Goal: Task Accomplishment & Management: Complete application form

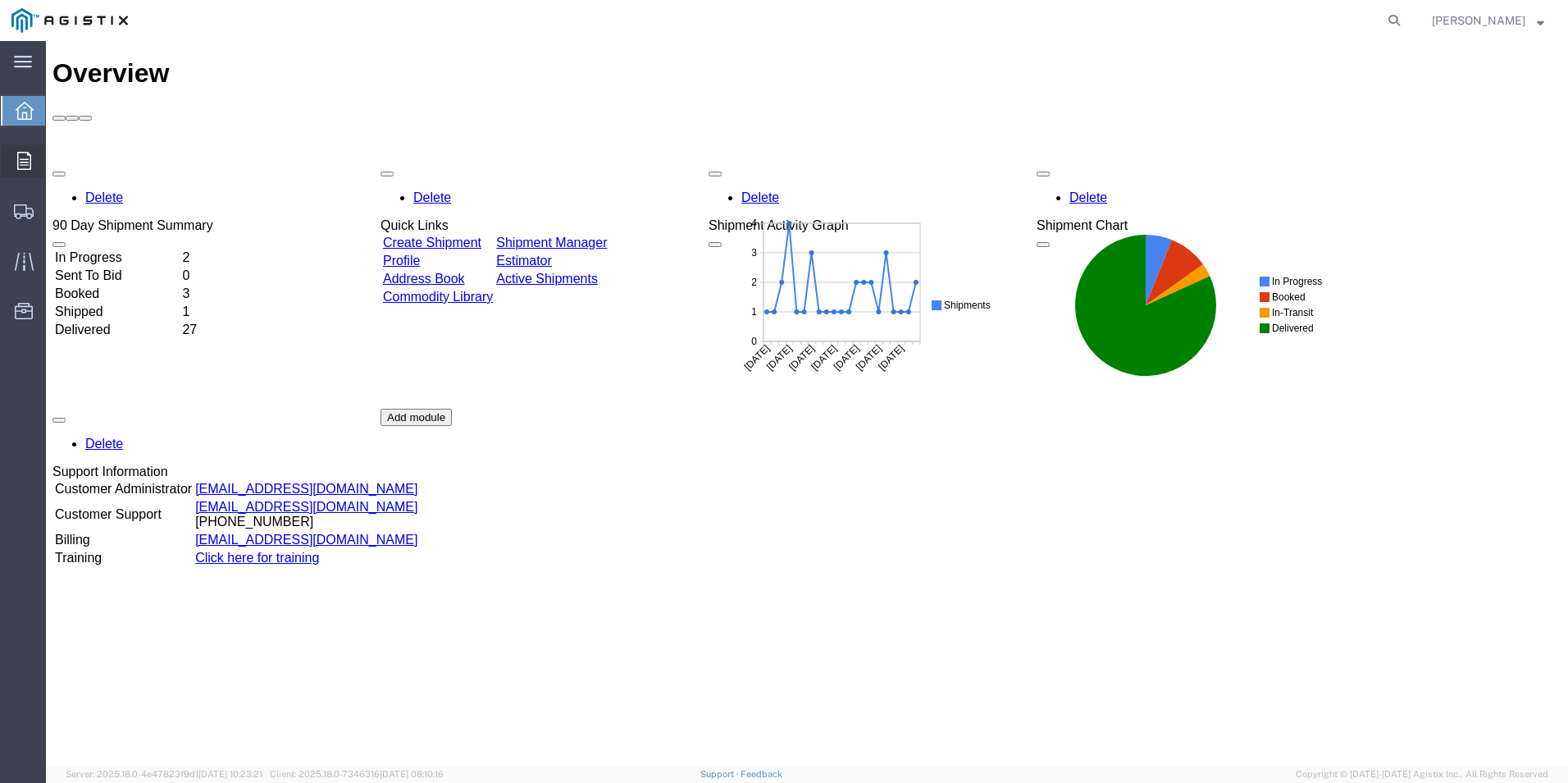
click at [57, 152] on span "Orders" at bounding box center [51, 161] width 12 height 33
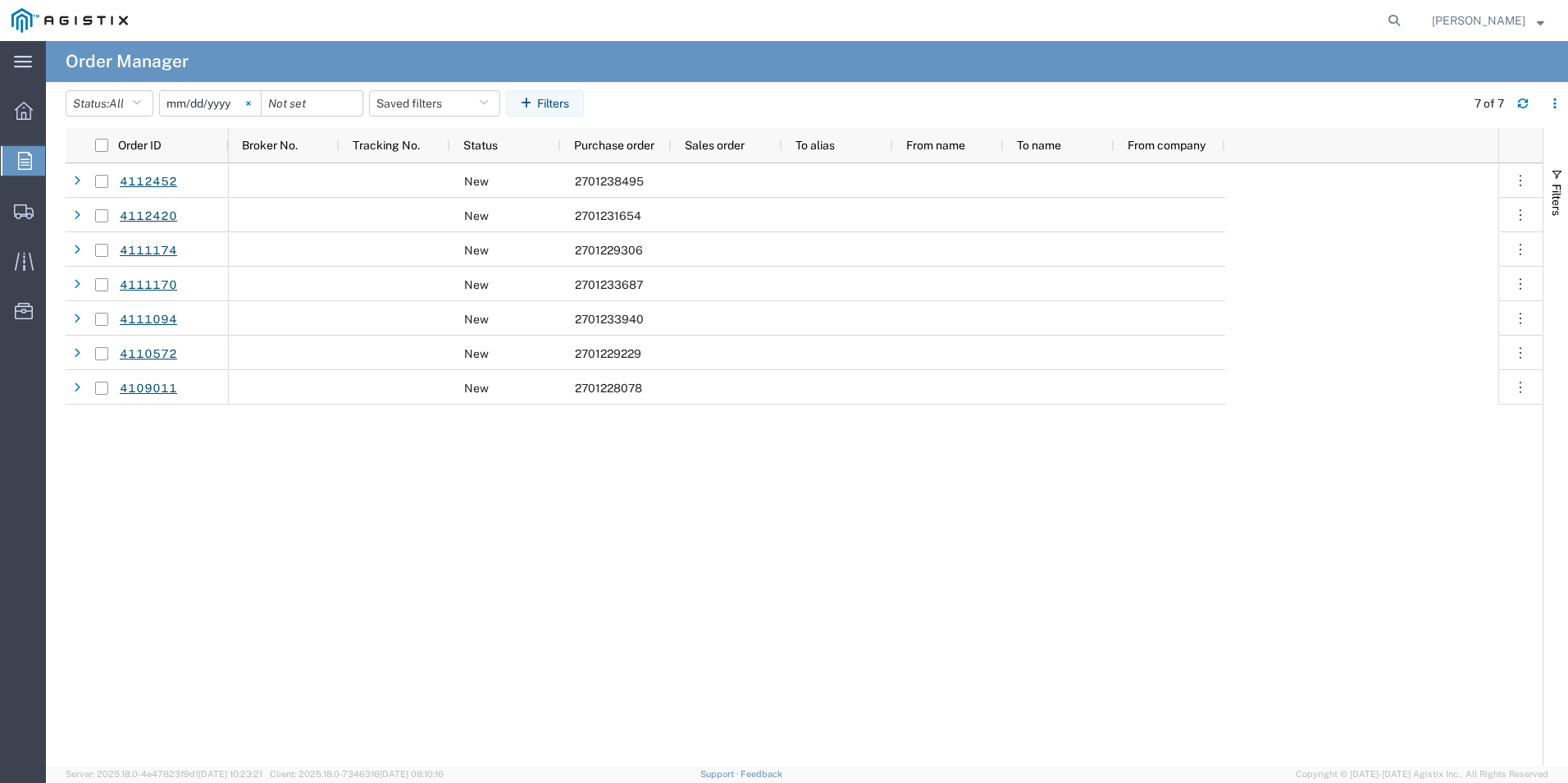
click at [250, 105] on icon at bounding box center [248, 103] width 4 height 4
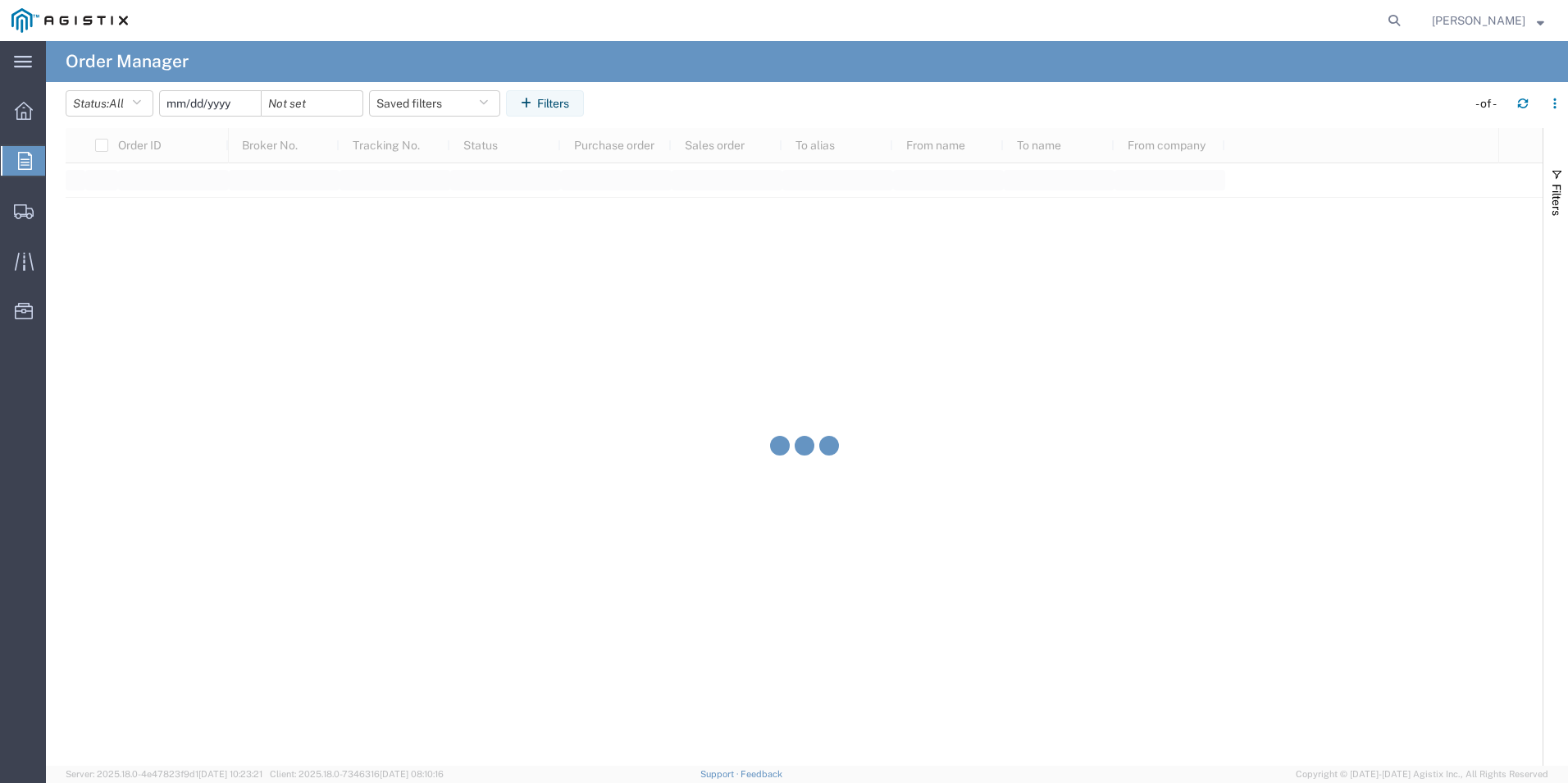
click at [241, 105] on input "date" at bounding box center [210, 103] width 101 height 25
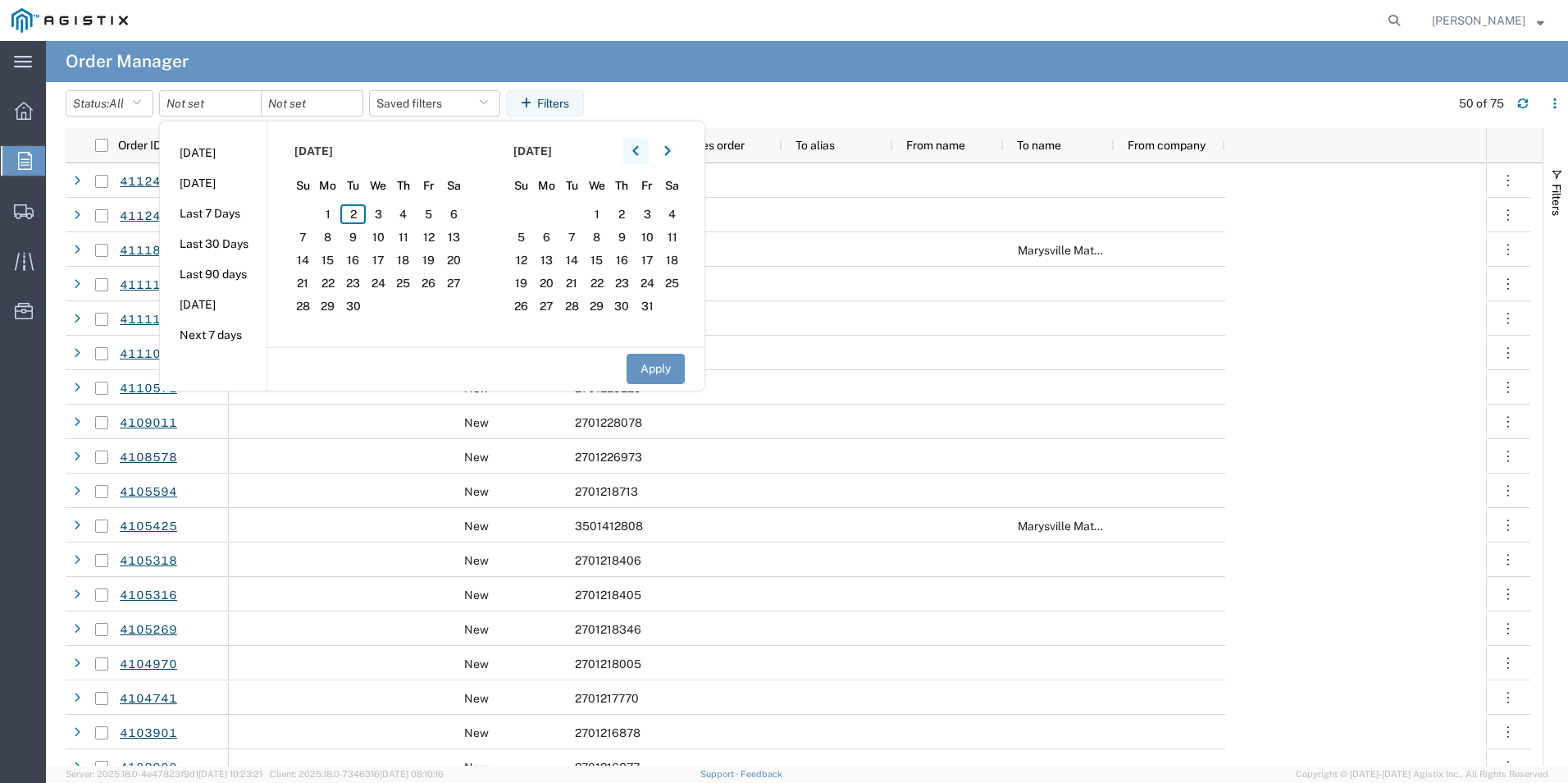
click at [638, 148] on icon "button" at bounding box center [636, 151] width 7 height 12
click at [342, 249] on section "[DATE] Su Mo Tu We Th Fr Sa 27 28 29 30 31 1 2 3 4 5 6 7 8 9 10 11 12 13 14 15 …" at bounding box center [377, 234] width 219 height 225
click at [316, 236] on span "3" at bounding box center [303, 236] width 25 height 20
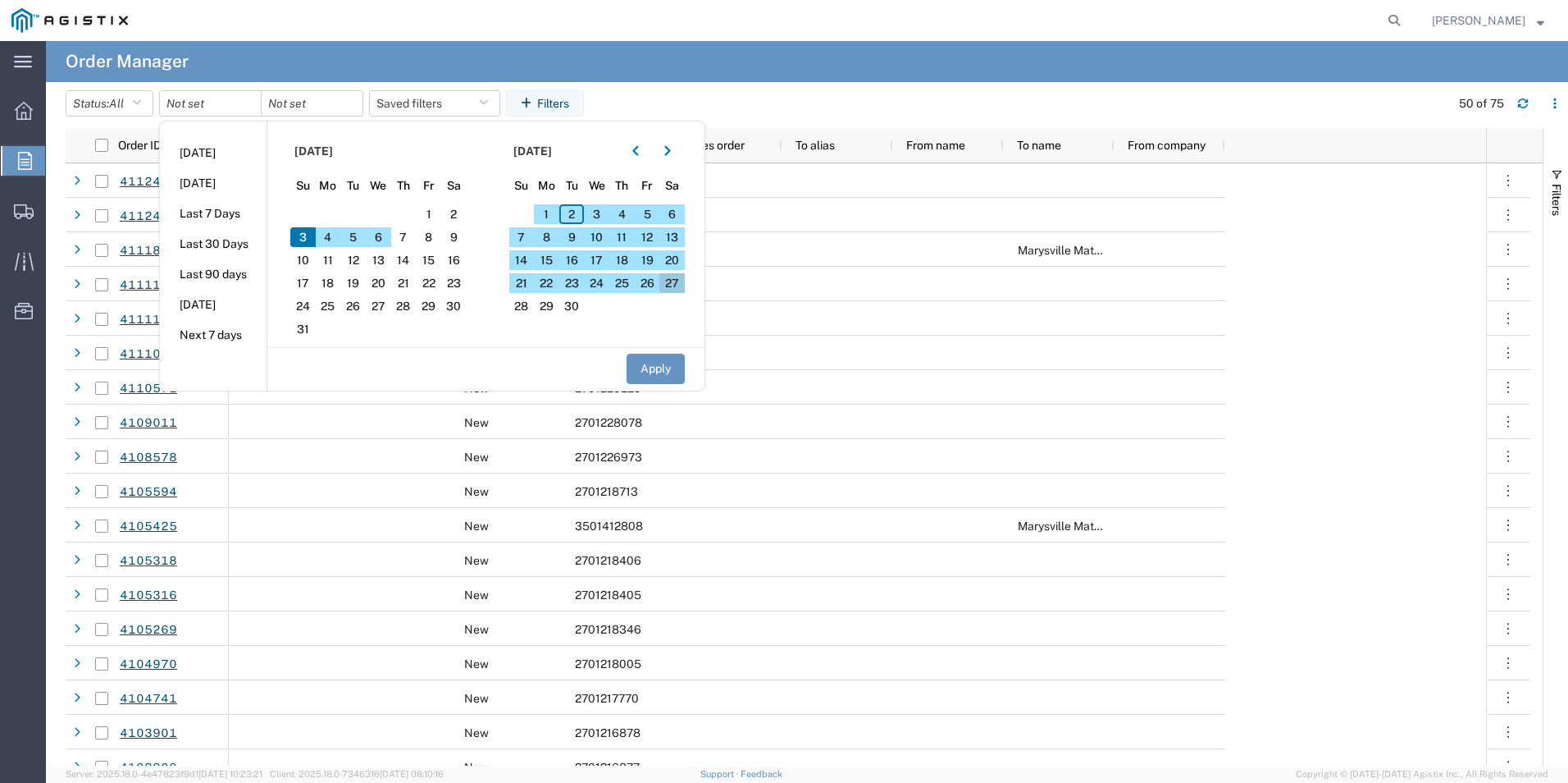
click at [674, 284] on span "27" at bounding box center [672, 282] width 25 height 20
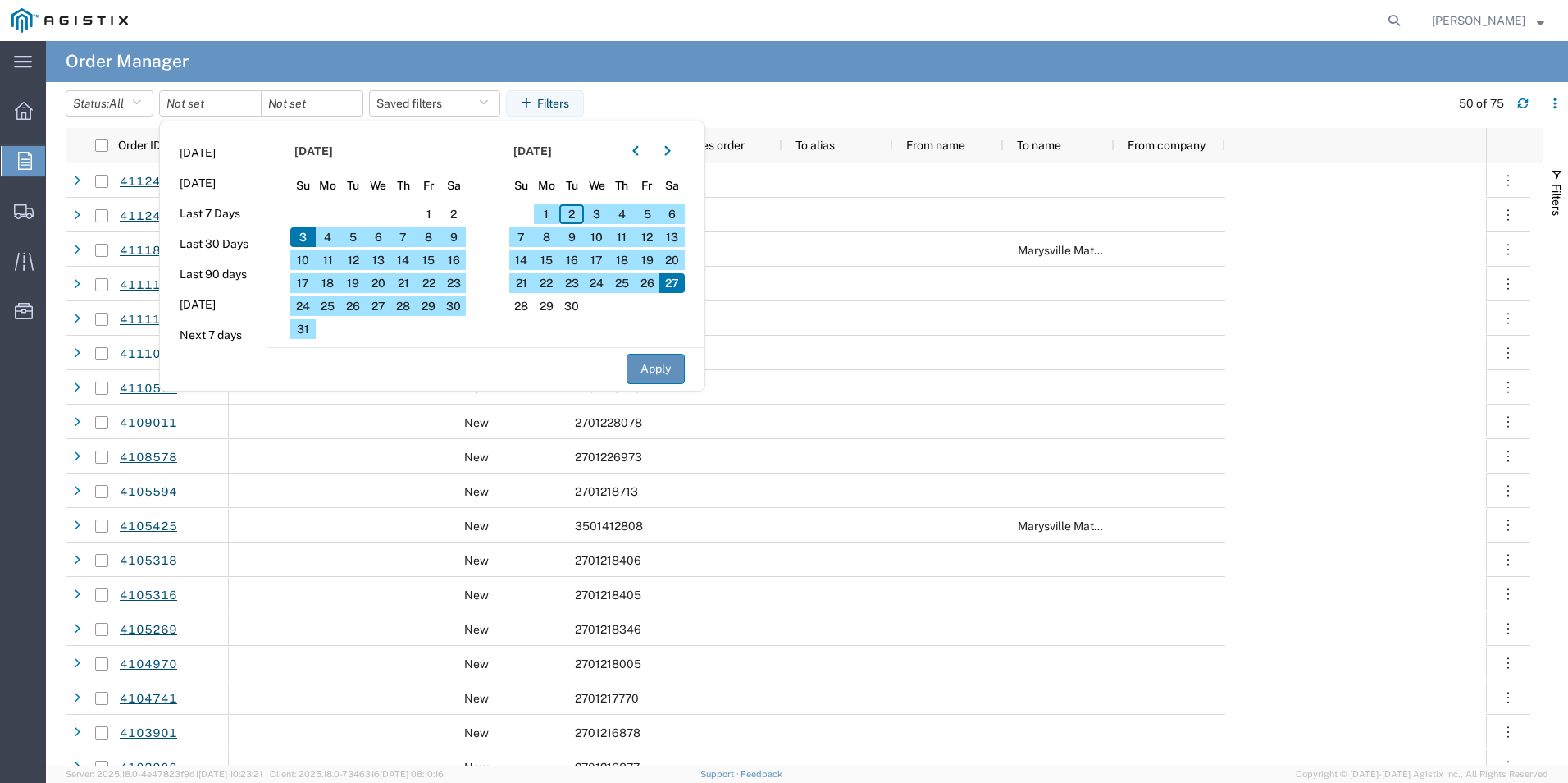
click at [668, 363] on button "Apply" at bounding box center [655, 369] width 59 height 31
type input "[DATE]"
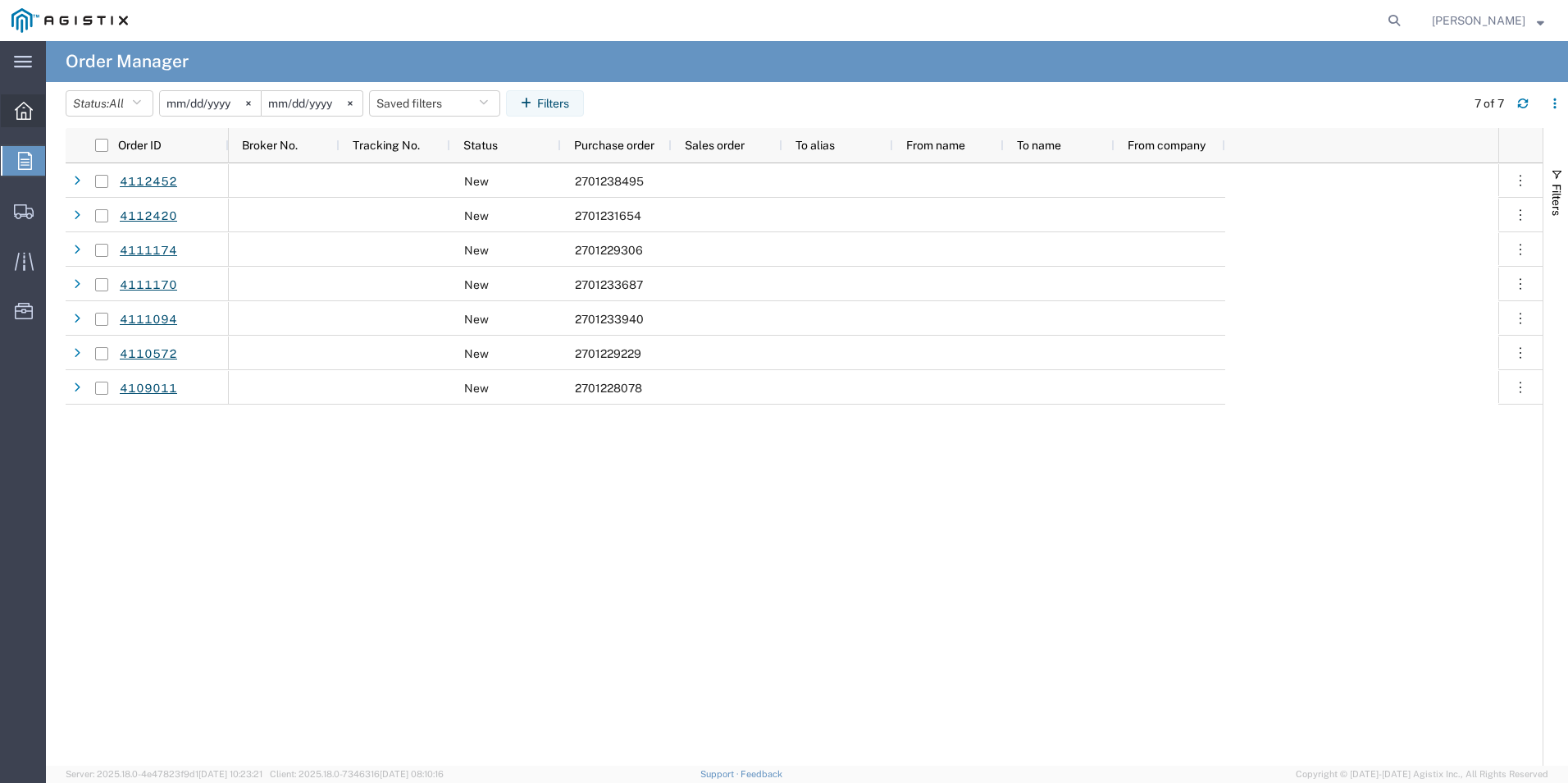
click at [57, 114] on span "Overview" at bounding box center [51, 111] width 12 height 33
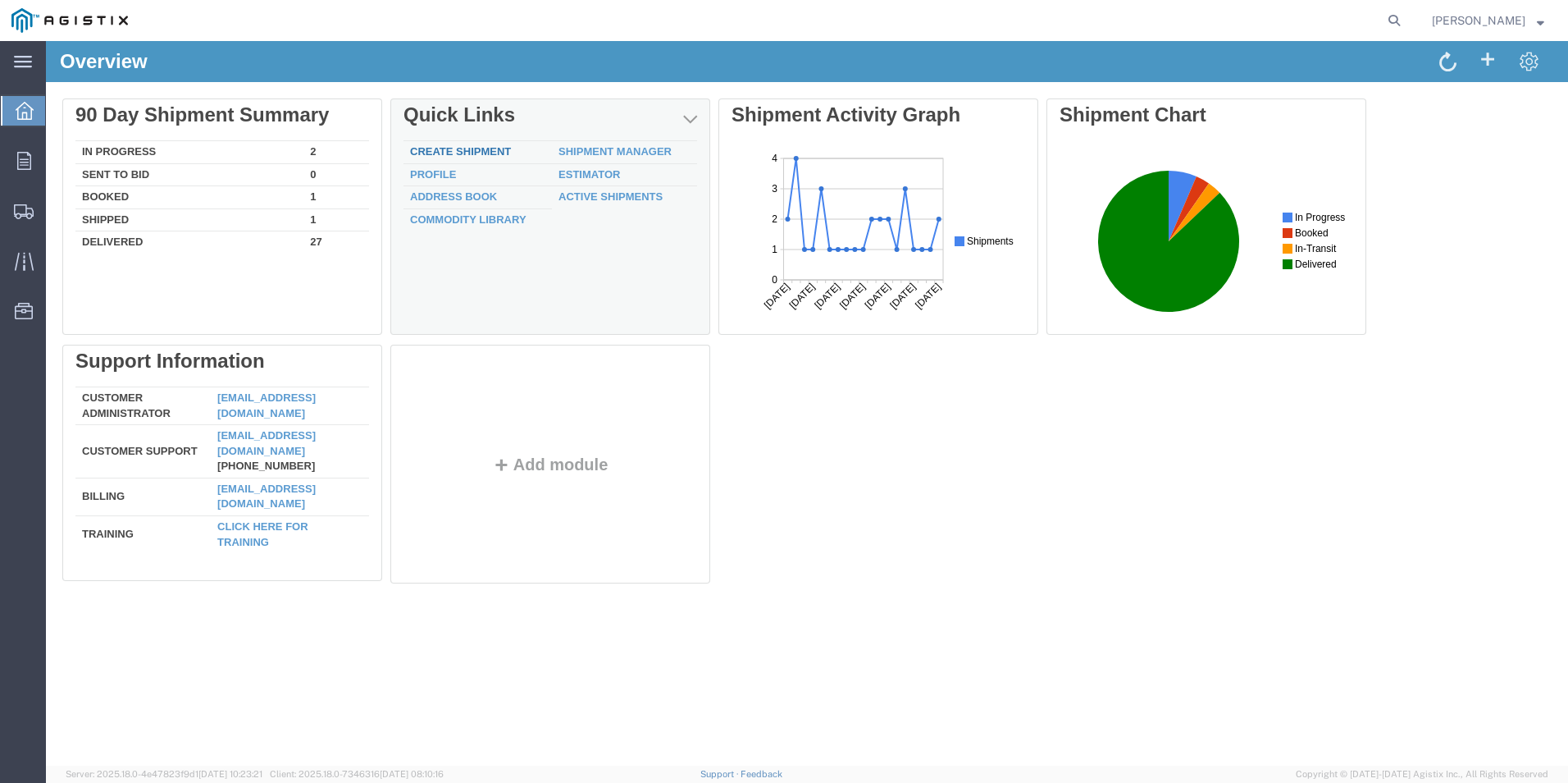
click at [509, 152] on link "Create Shipment" at bounding box center [461, 151] width 101 height 12
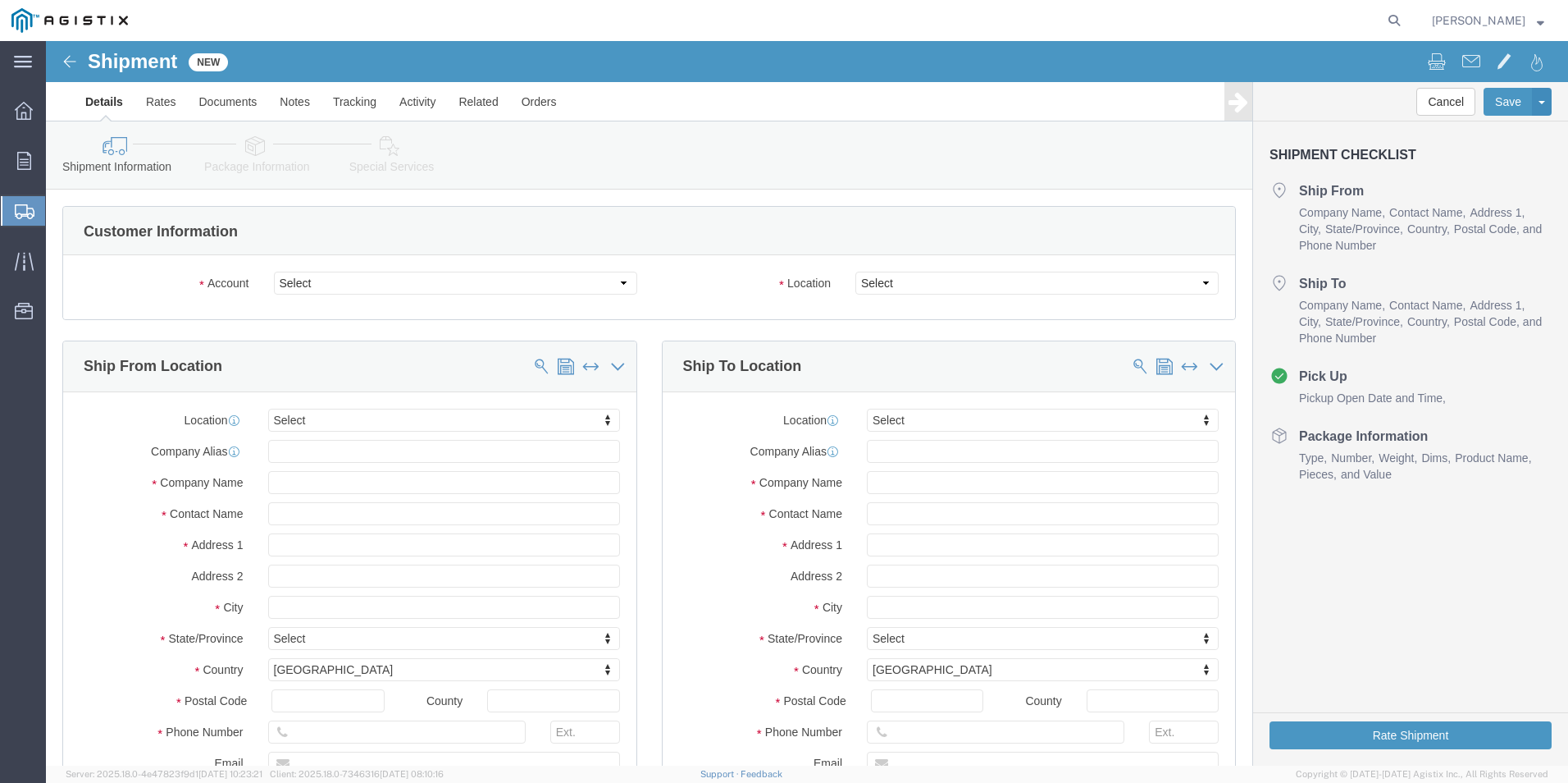
select select
click select "Select OneSource Supply Solutions LLC PG&E"
select select "9596"
click select "Select OneSource Supply Solutions LLC PG&E"
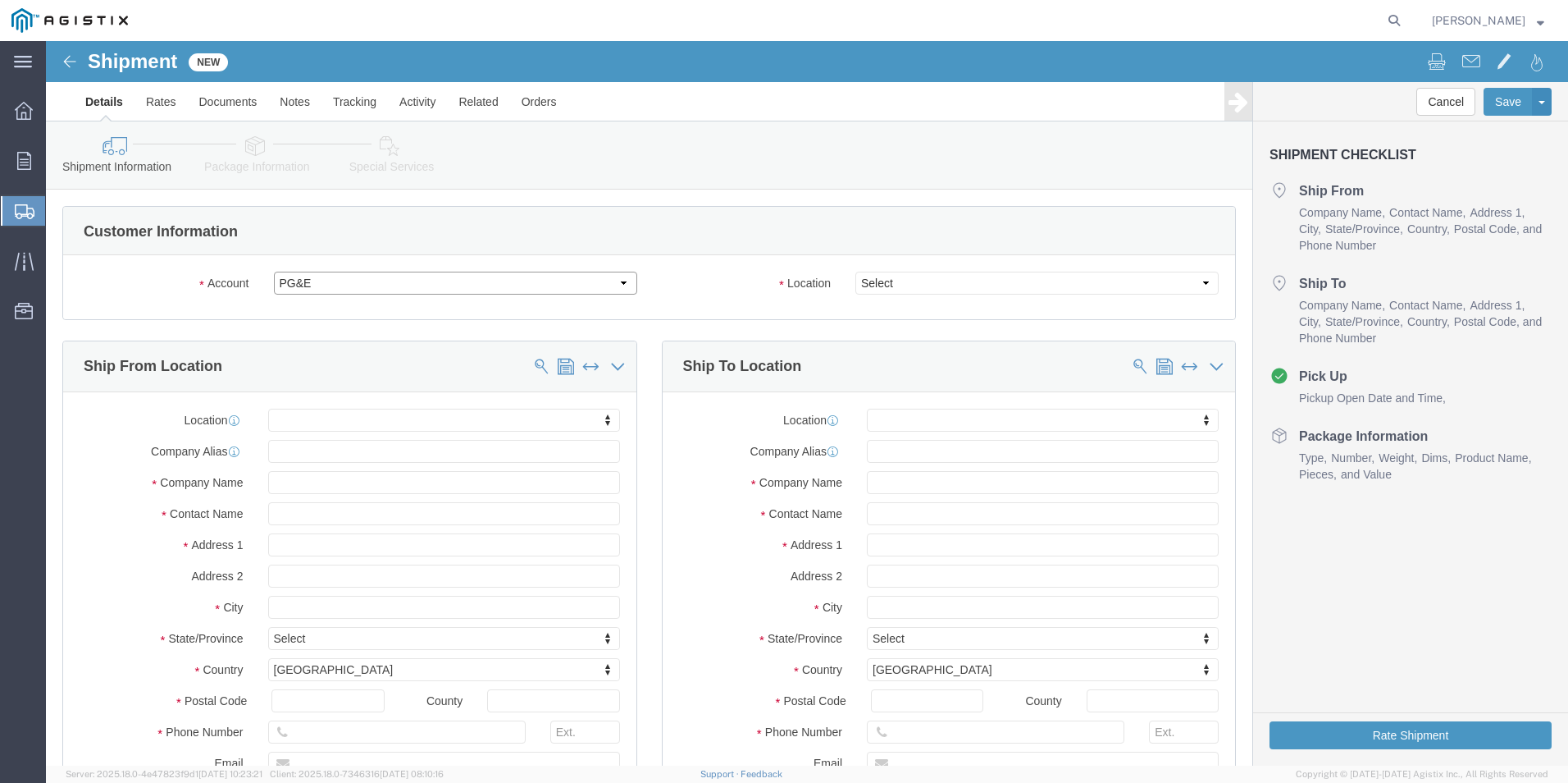
select select "PURCHORD"
select select
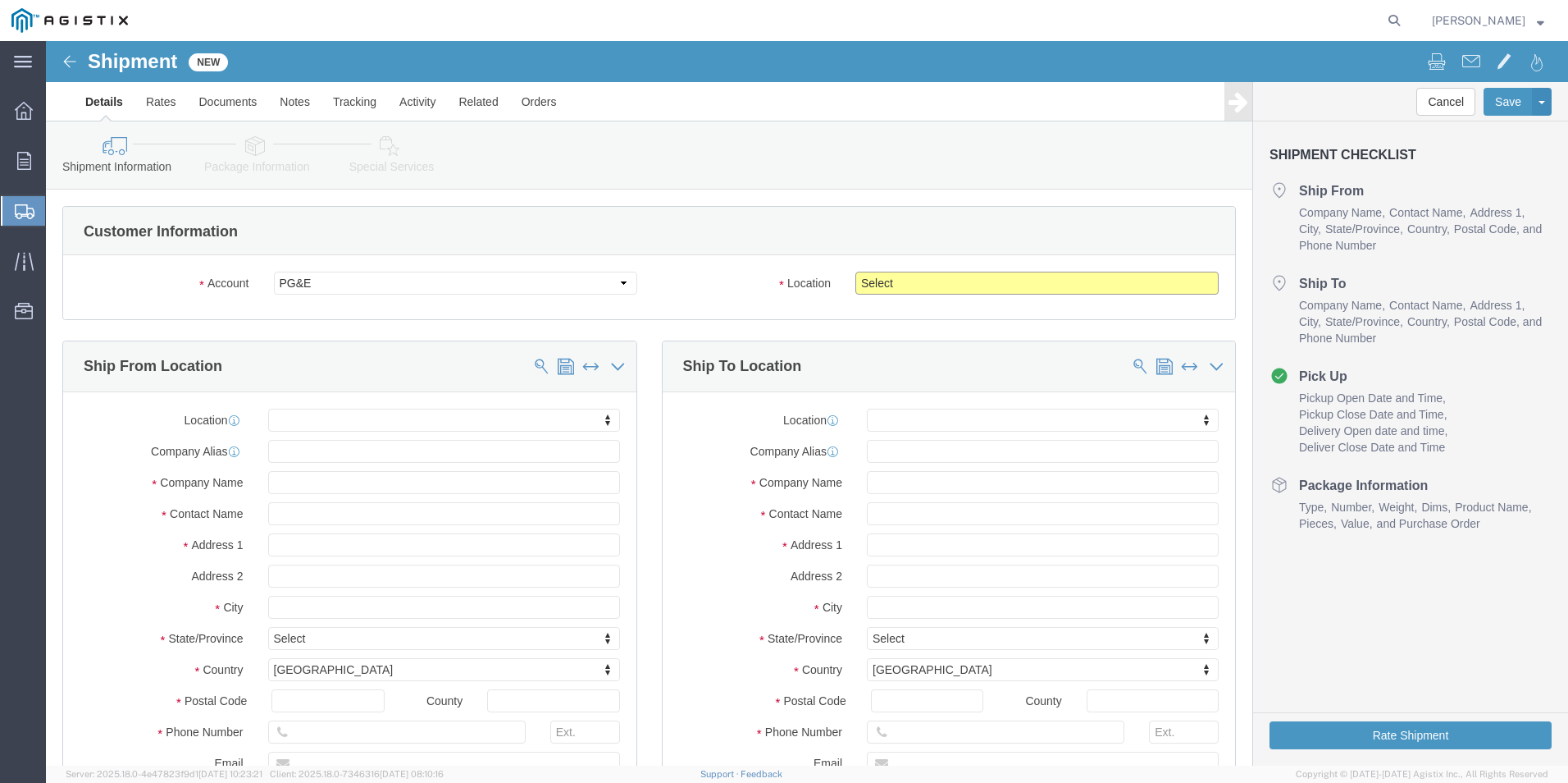
click select "Select All Others [GEOGRAPHIC_DATA] [GEOGRAPHIC_DATA] [GEOGRAPHIC_DATA] [GEOGRA…"
select select "19996"
click select "Select All Others [GEOGRAPHIC_DATA] [GEOGRAPHIC_DATA] [GEOGRAPHIC_DATA] [GEOGRA…"
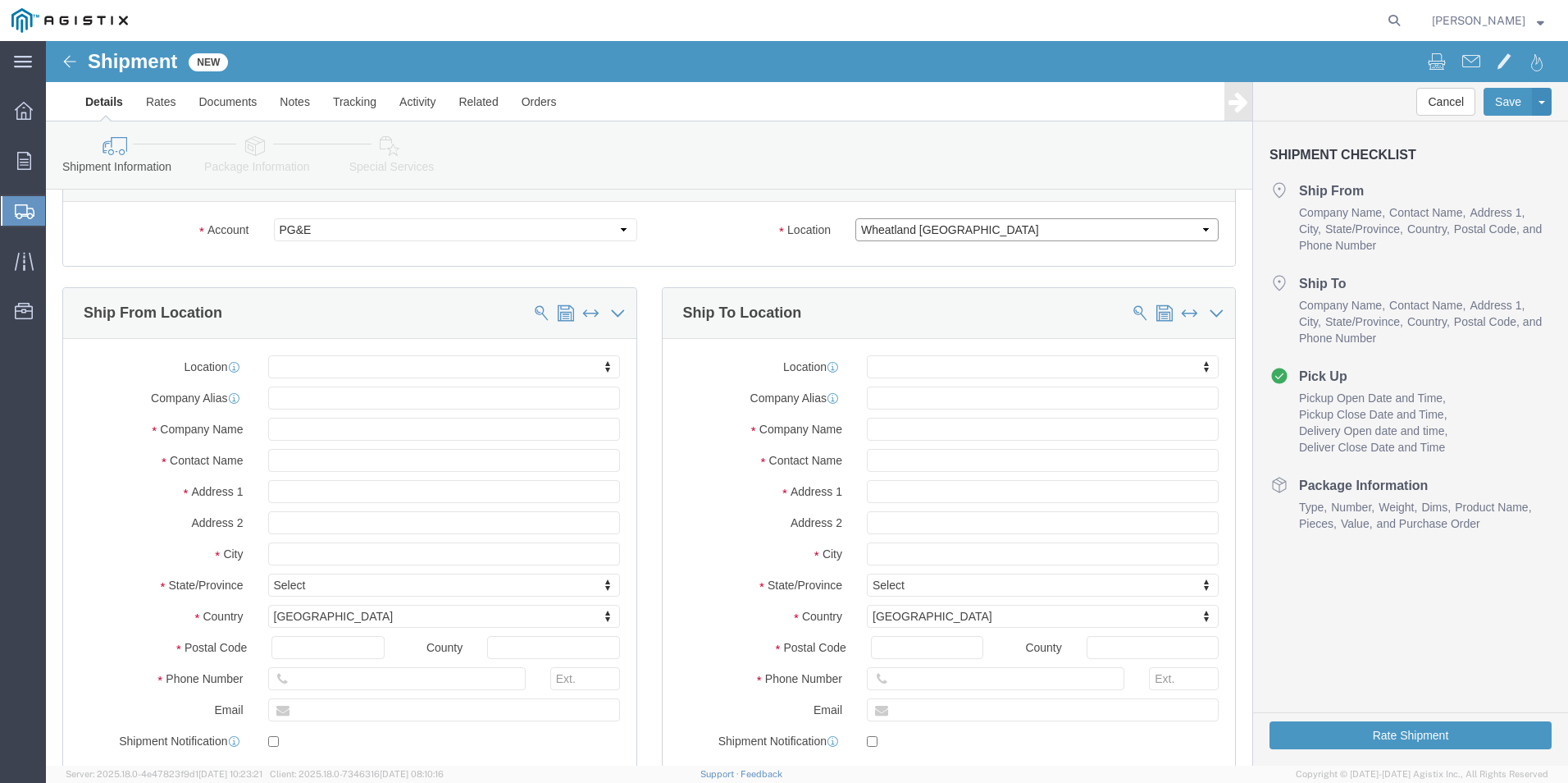
scroll to position [82, 0]
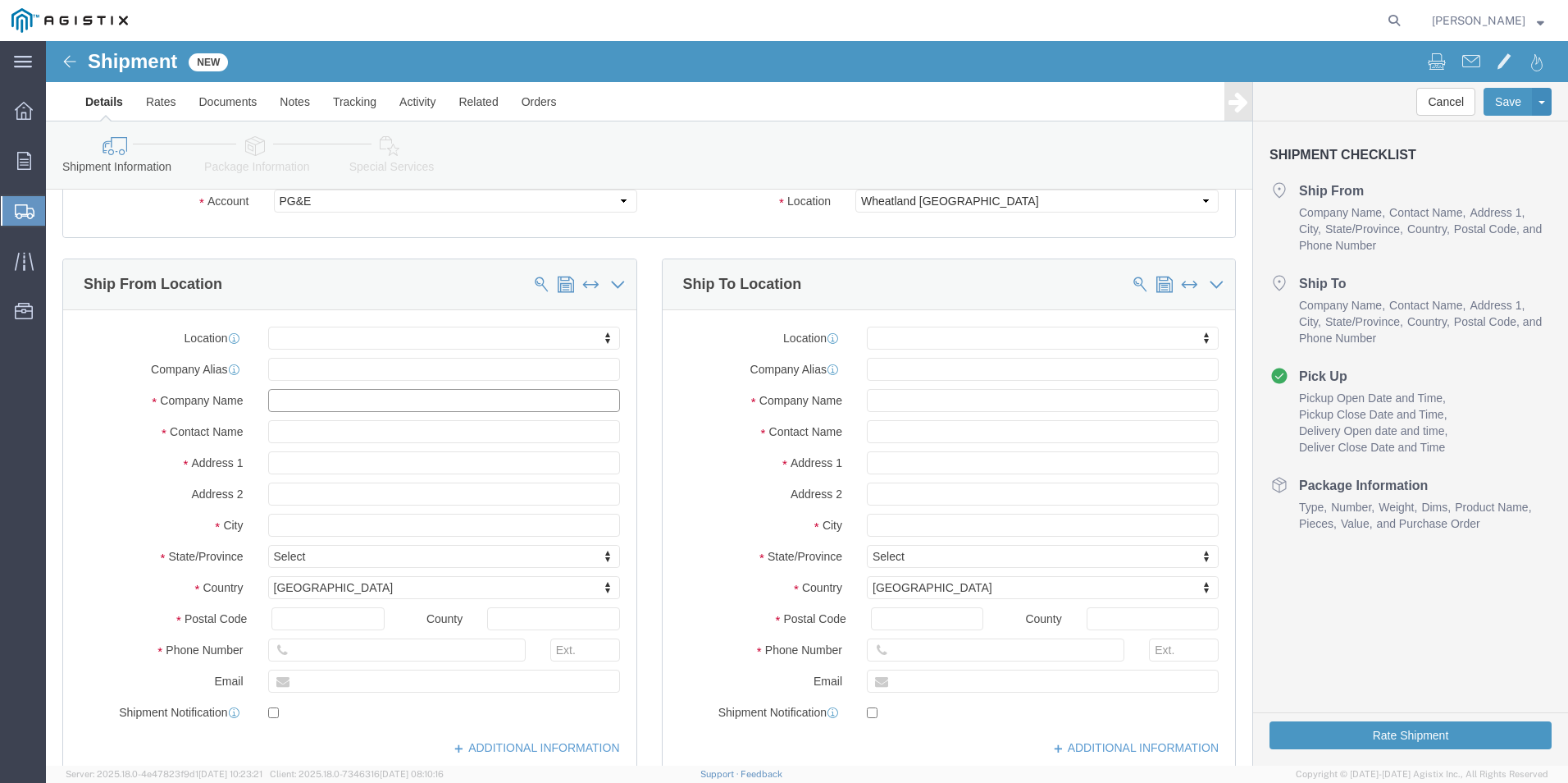
click input "text"
type input "j"
type input "ones"
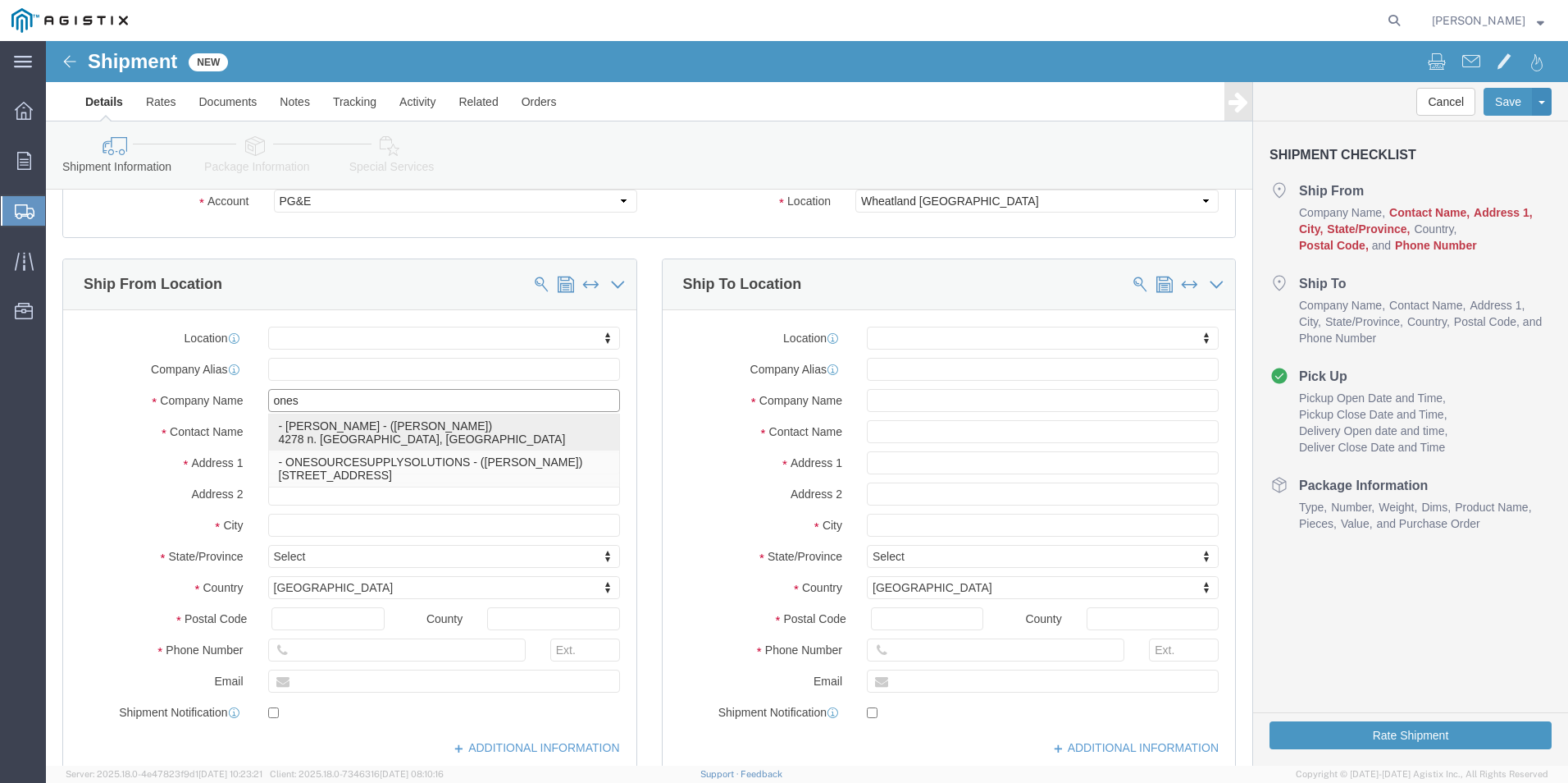
click p "- [PERSON_NAME] - ([PERSON_NAME]) 4278 n. [GEOGRAPHIC_DATA], [GEOGRAPHIC_DATA]"
select select
type input "[PERSON_NAME]"
type input "4278 n. [GEOGRAPHIC_DATA]"
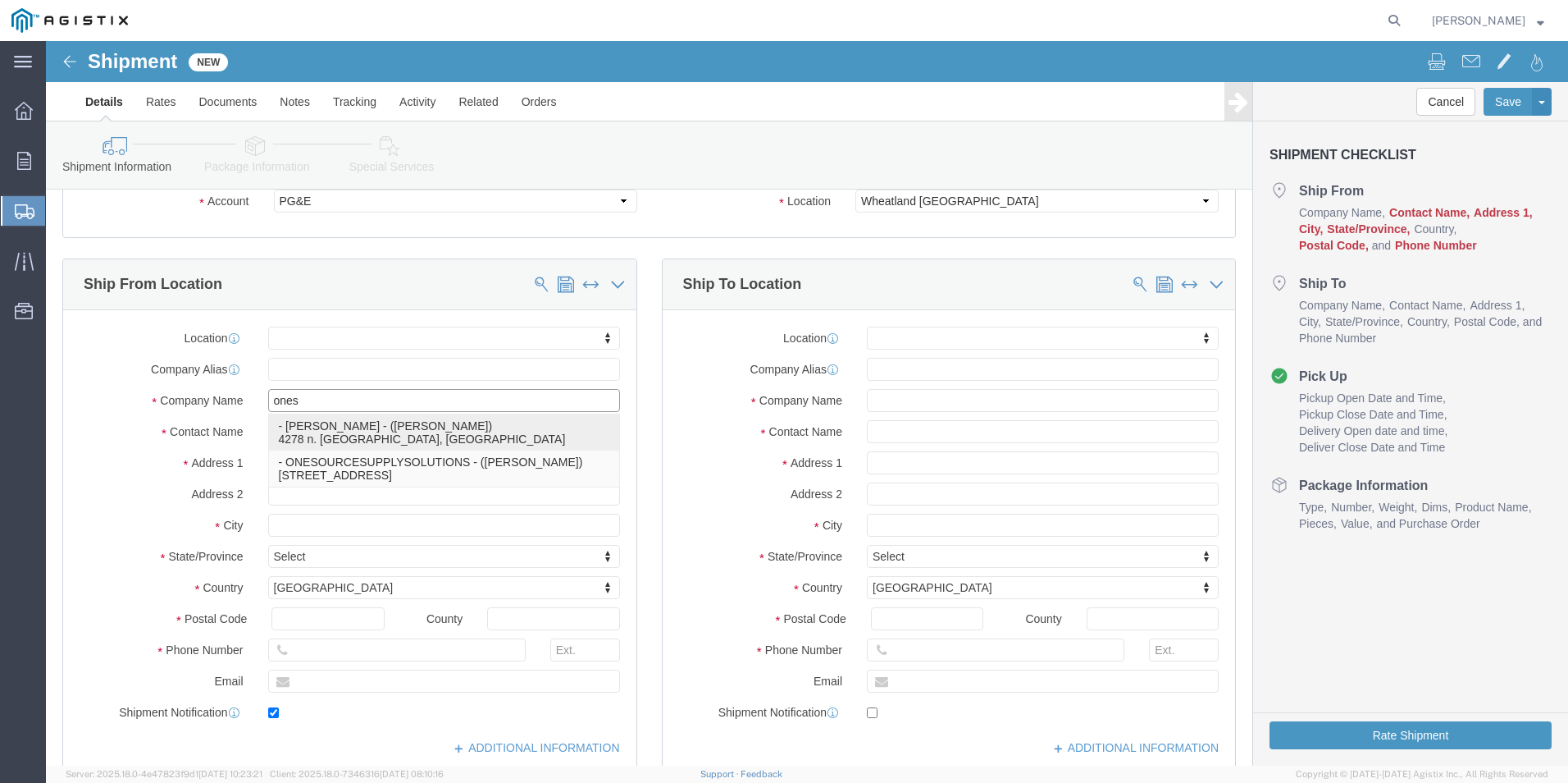
type input "fullerton"
type input "92835"
type input "6577498511"
type input "[PERSON_NAME][EMAIL_ADDRESS][PERSON_NAME][DOMAIN_NAME]"
checkbox input "true"
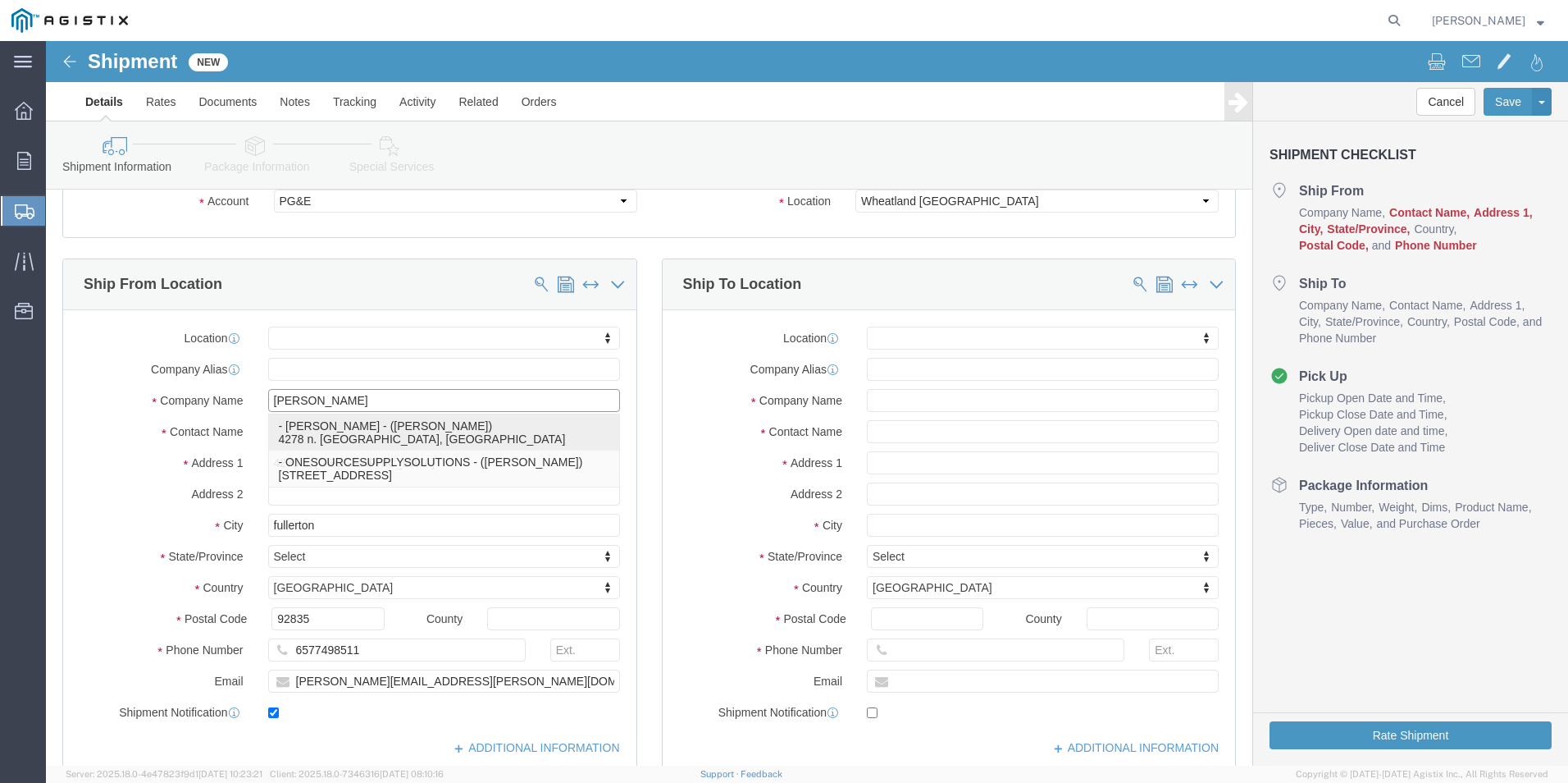
select select "CA"
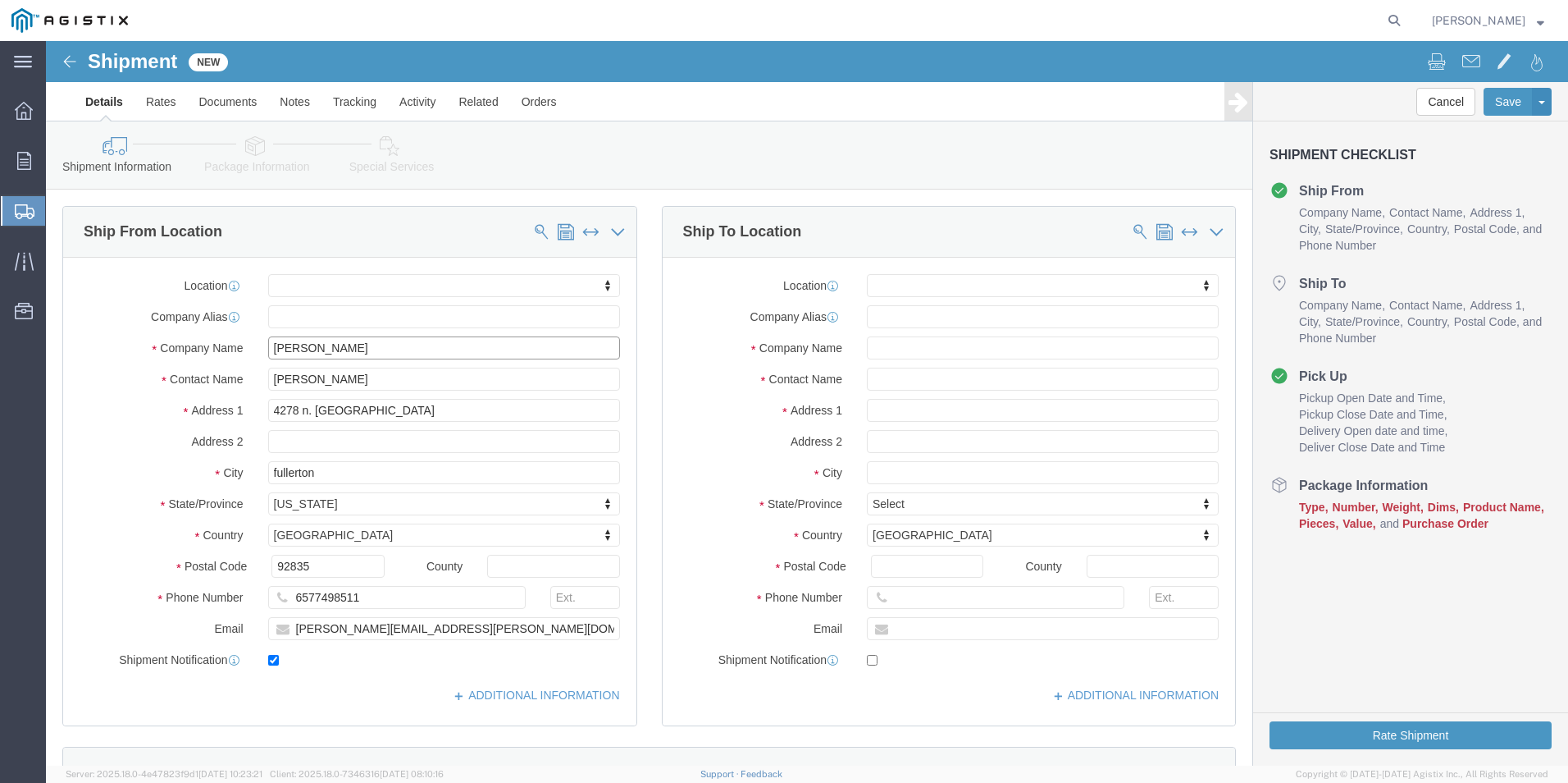
scroll to position [164, 0]
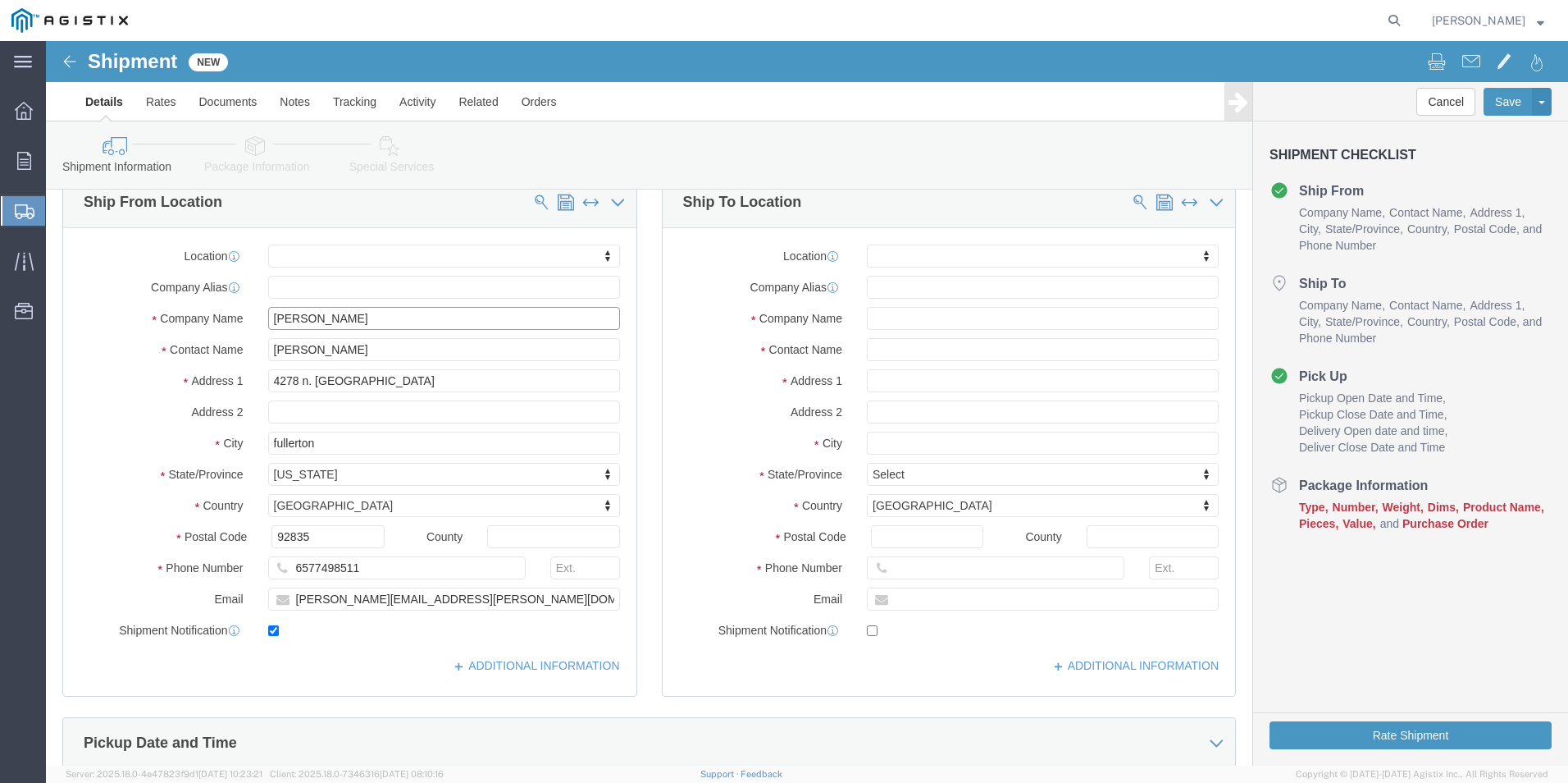
type input "[PERSON_NAME]"
click input "text"
type input "pacific gas and electric"
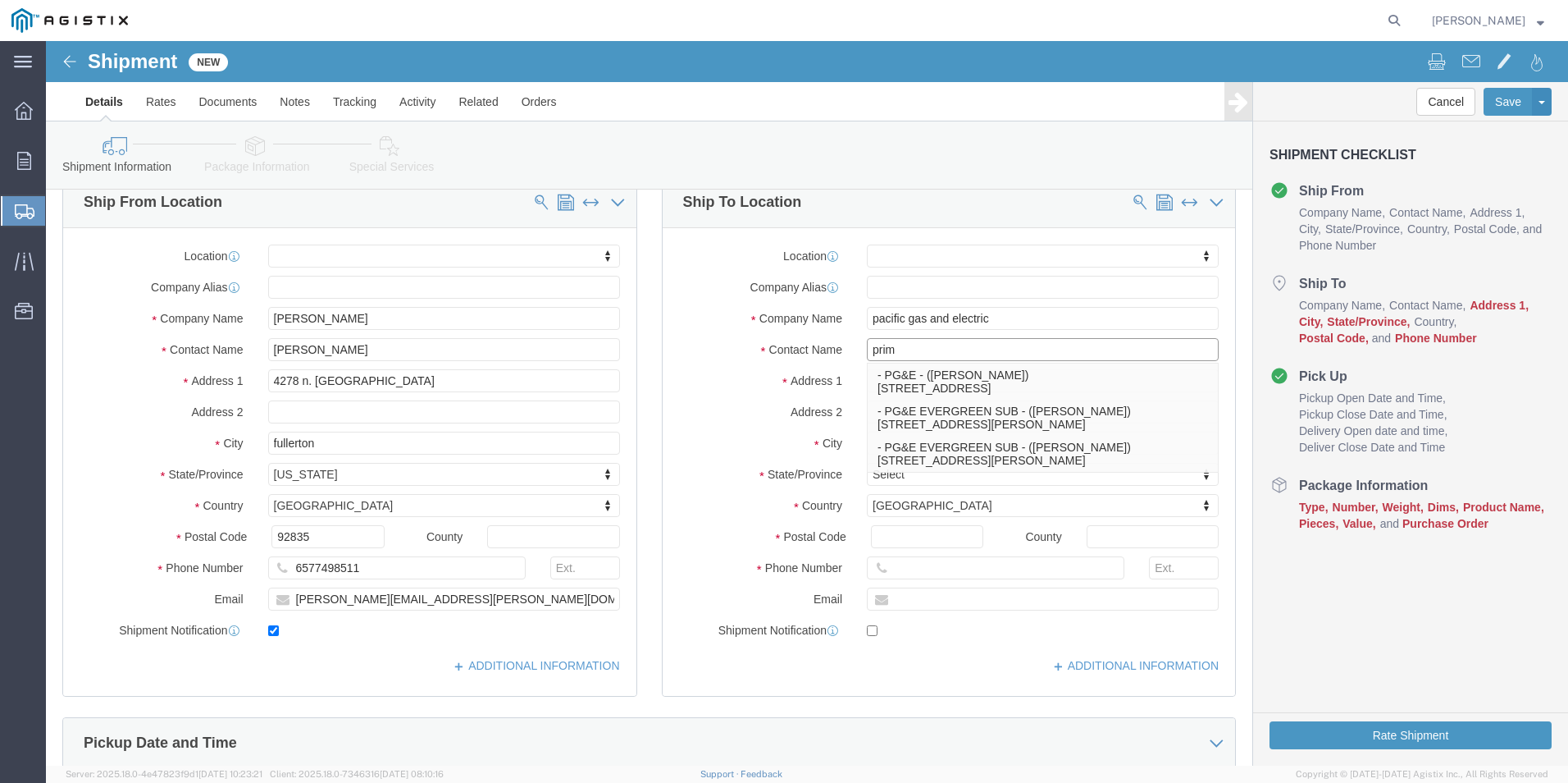
type input "prima"
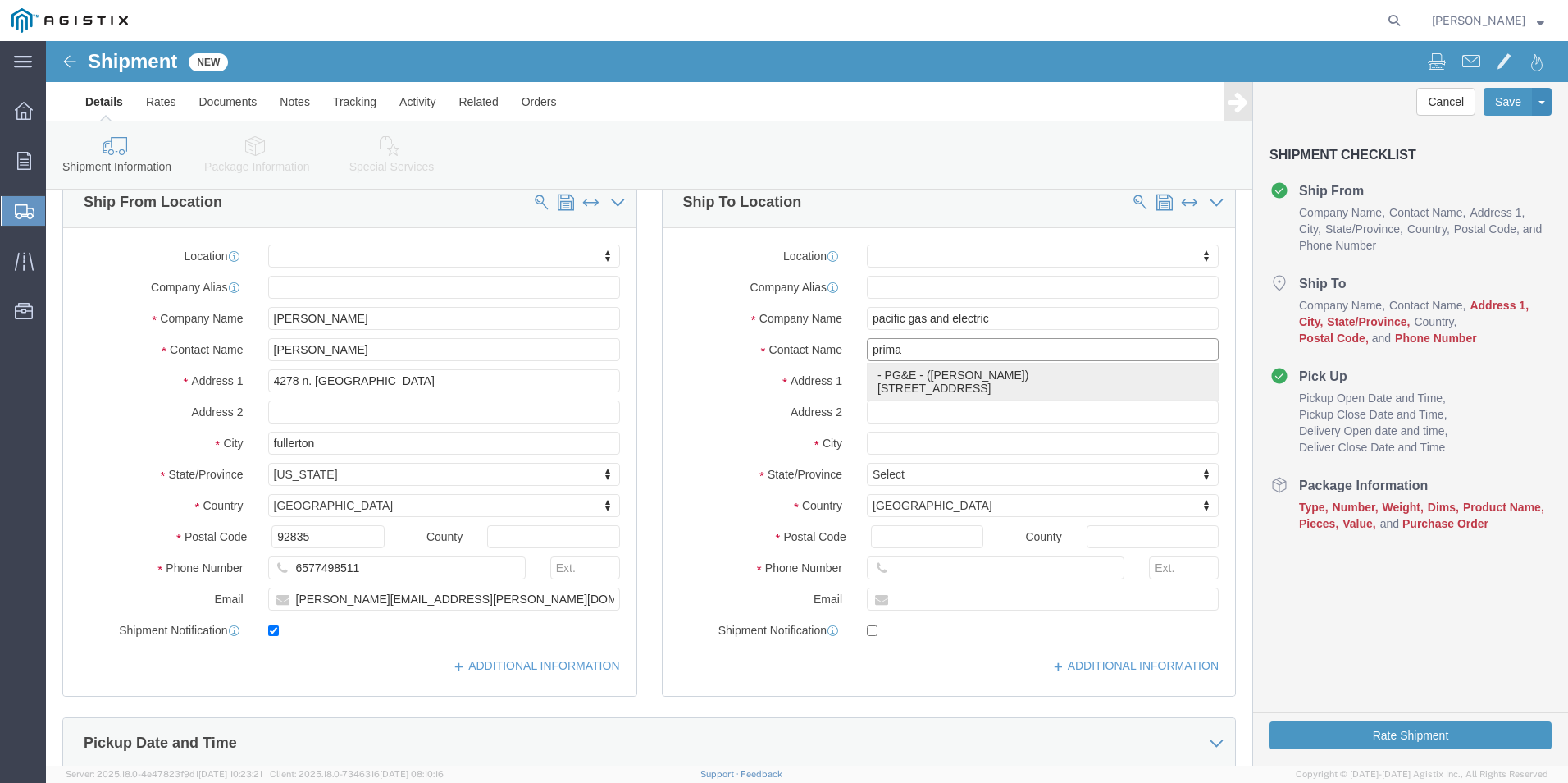
click div "- PG&E - ([PERSON_NAME]) [STREET_ADDRESS]"
select select
type input "PG&E"
type input "[PERSON_NAME]"
type input "[STREET_ADDRESS]"
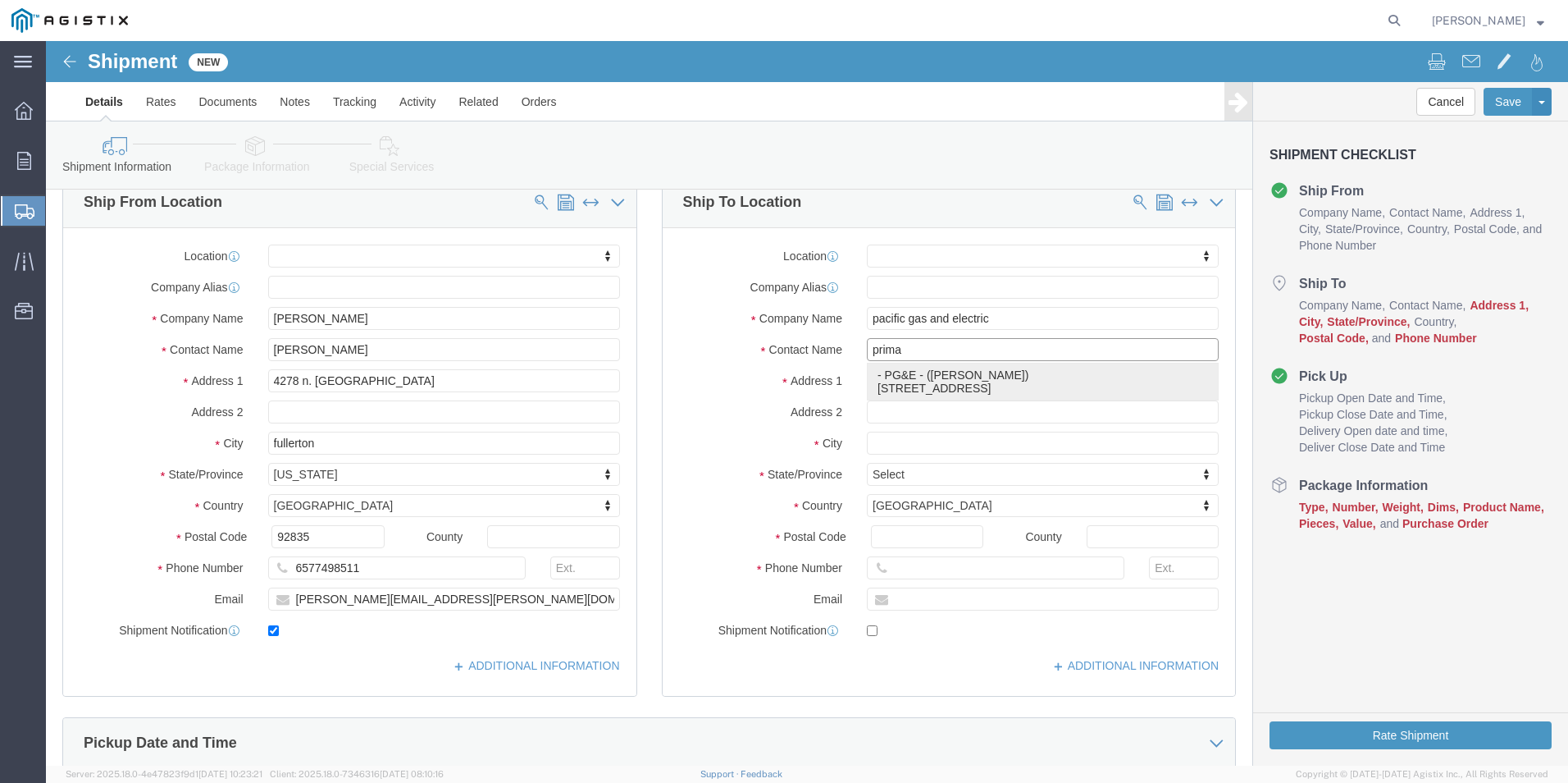
type input "Wheatland"
type input "95692"
type input "[PHONE_NUMBER]"
select select "CA"
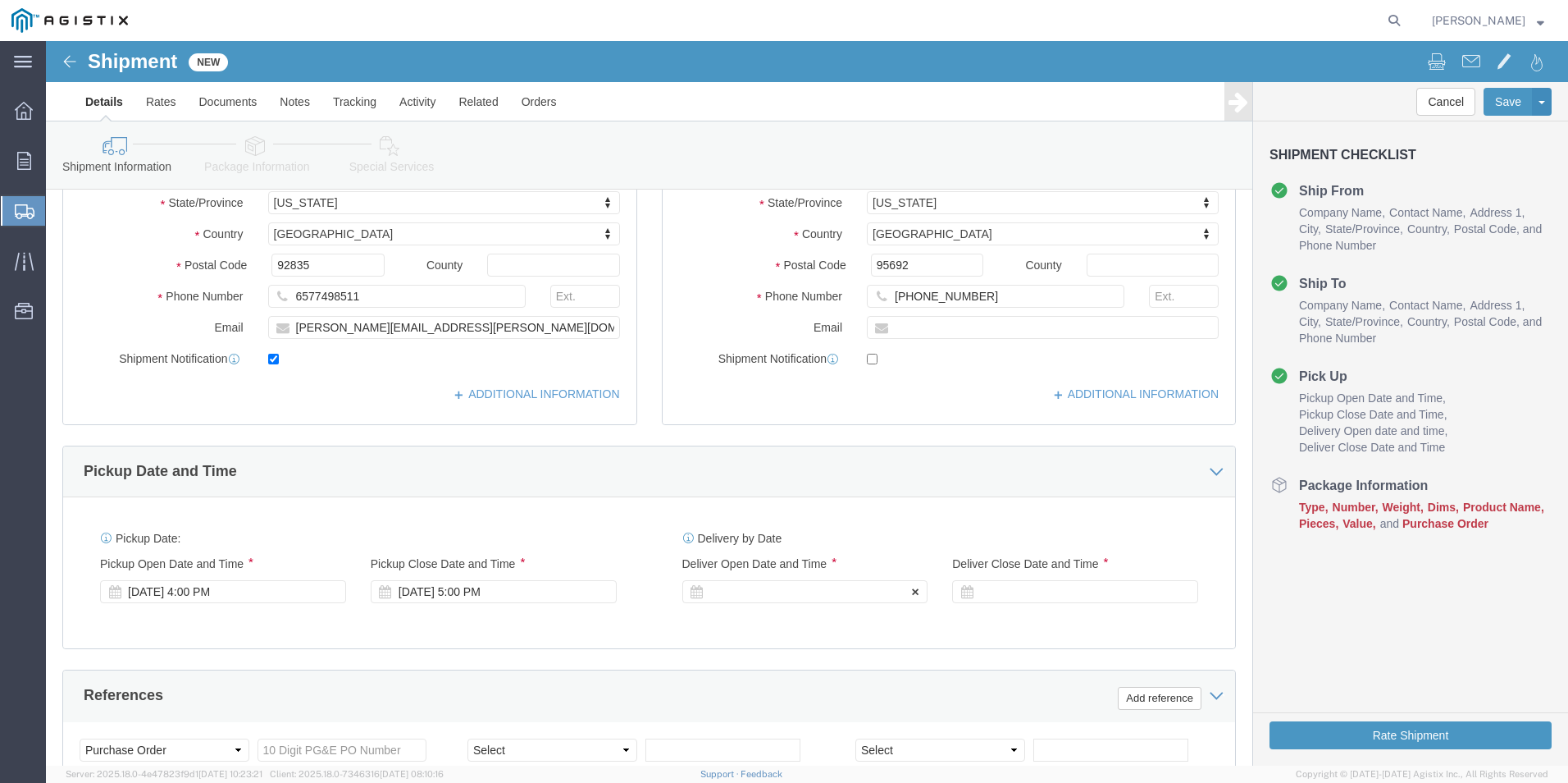
scroll to position [492, 0]
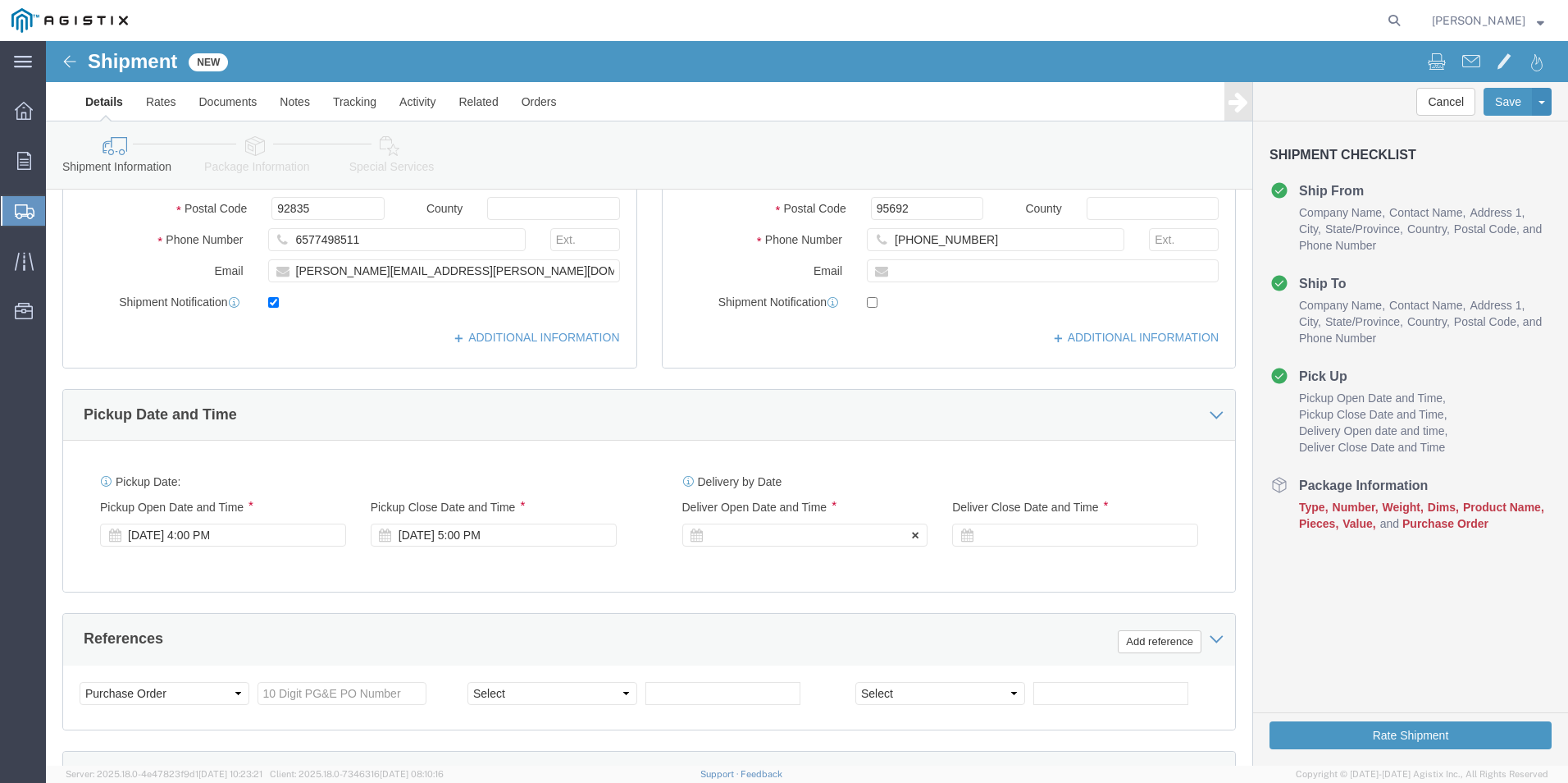
type input "[PERSON_NAME]"
click div
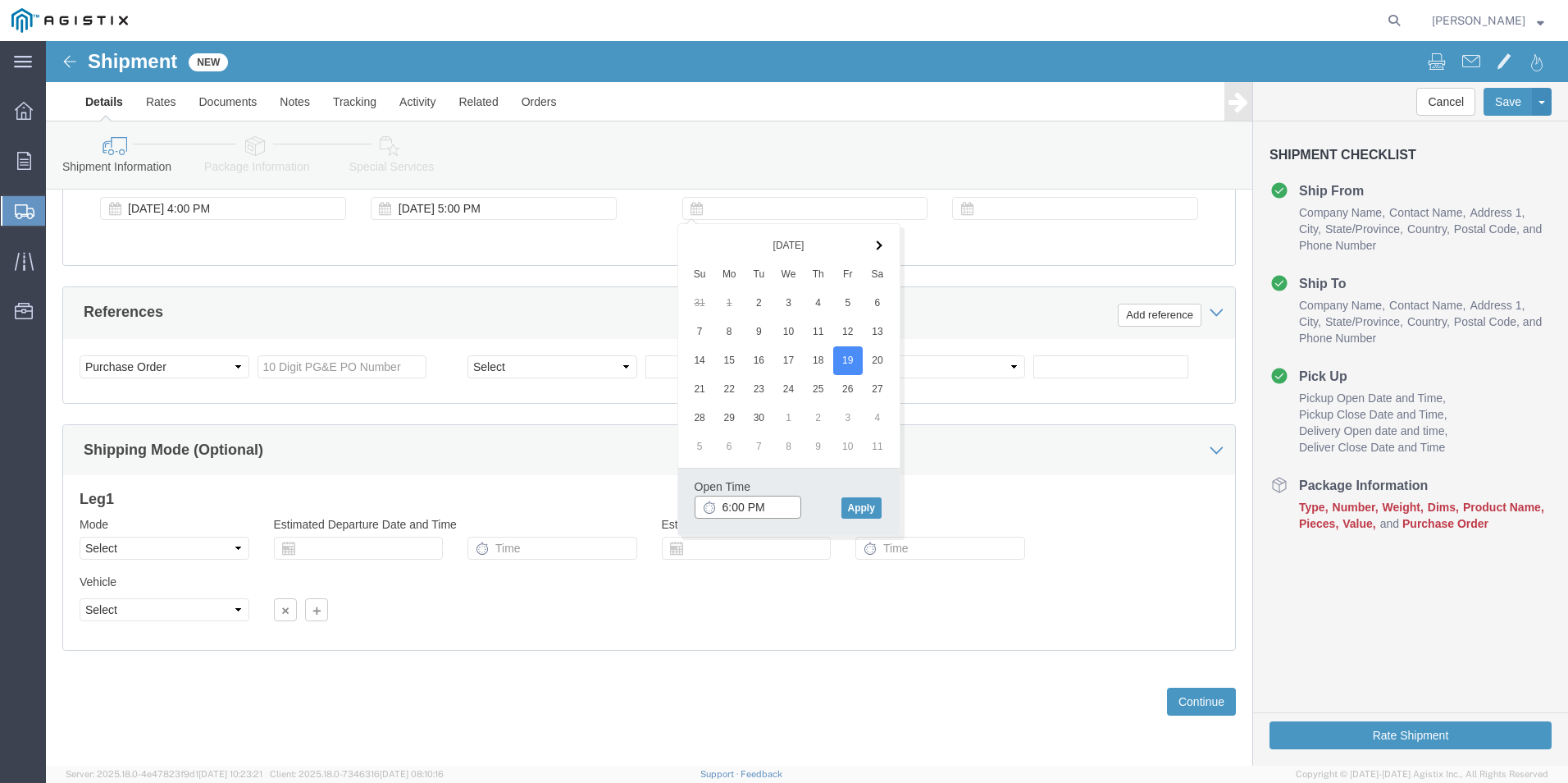
click input "6:00 PM"
click input "9:00 PM"
type input "9:00 AM"
click button "Apply"
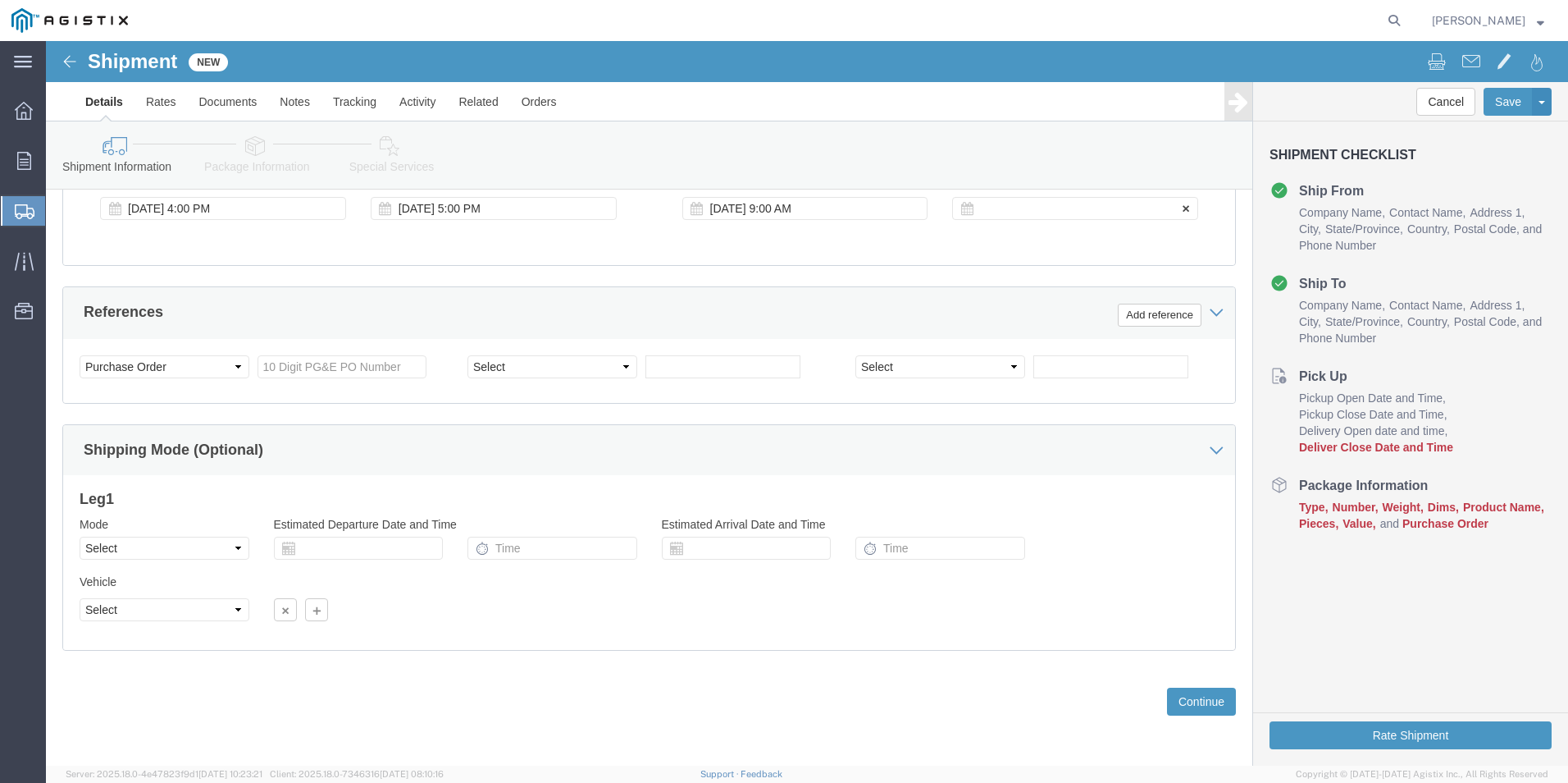
click div
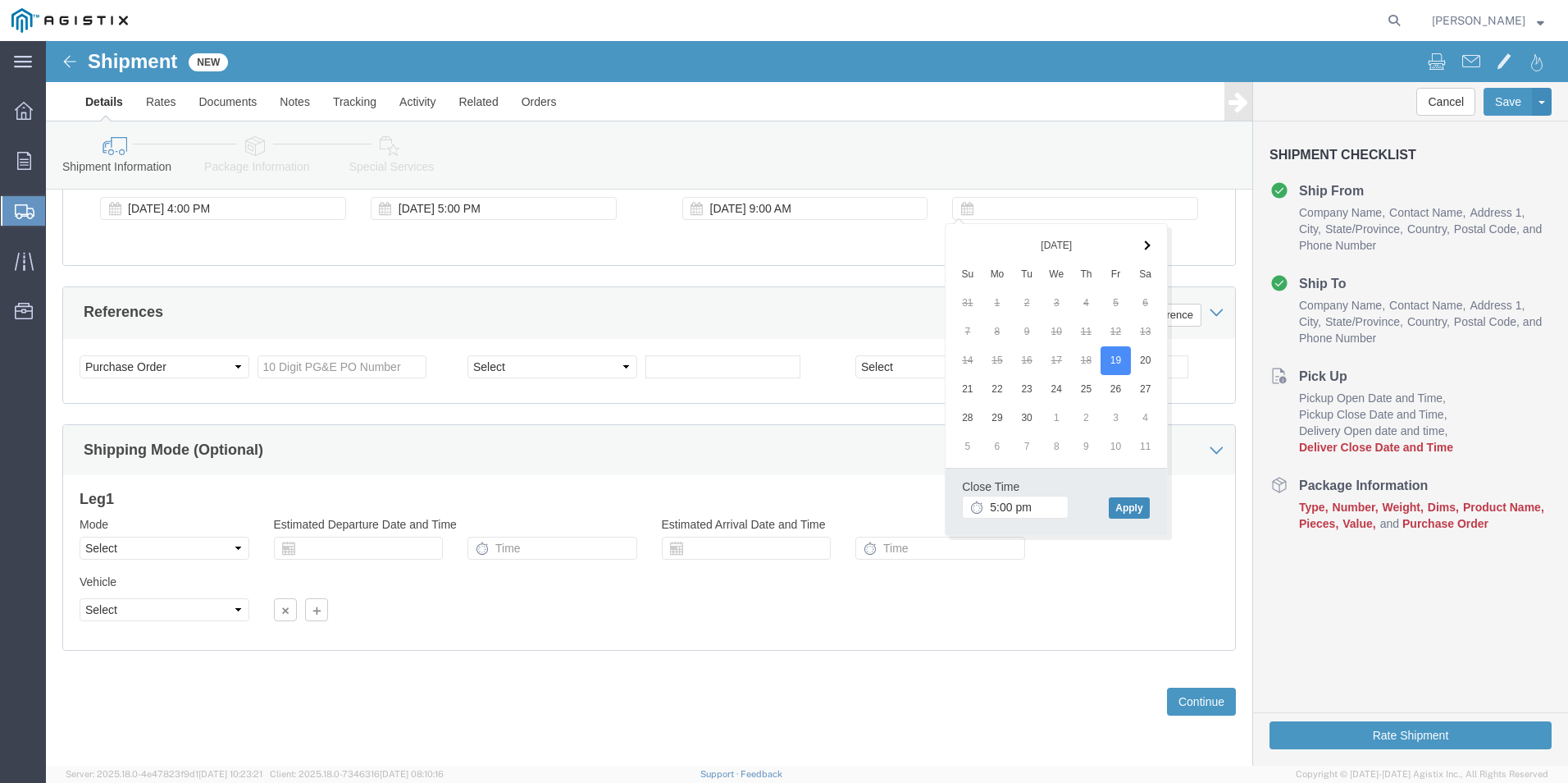
type input "5:00 PM"
click button "Apply"
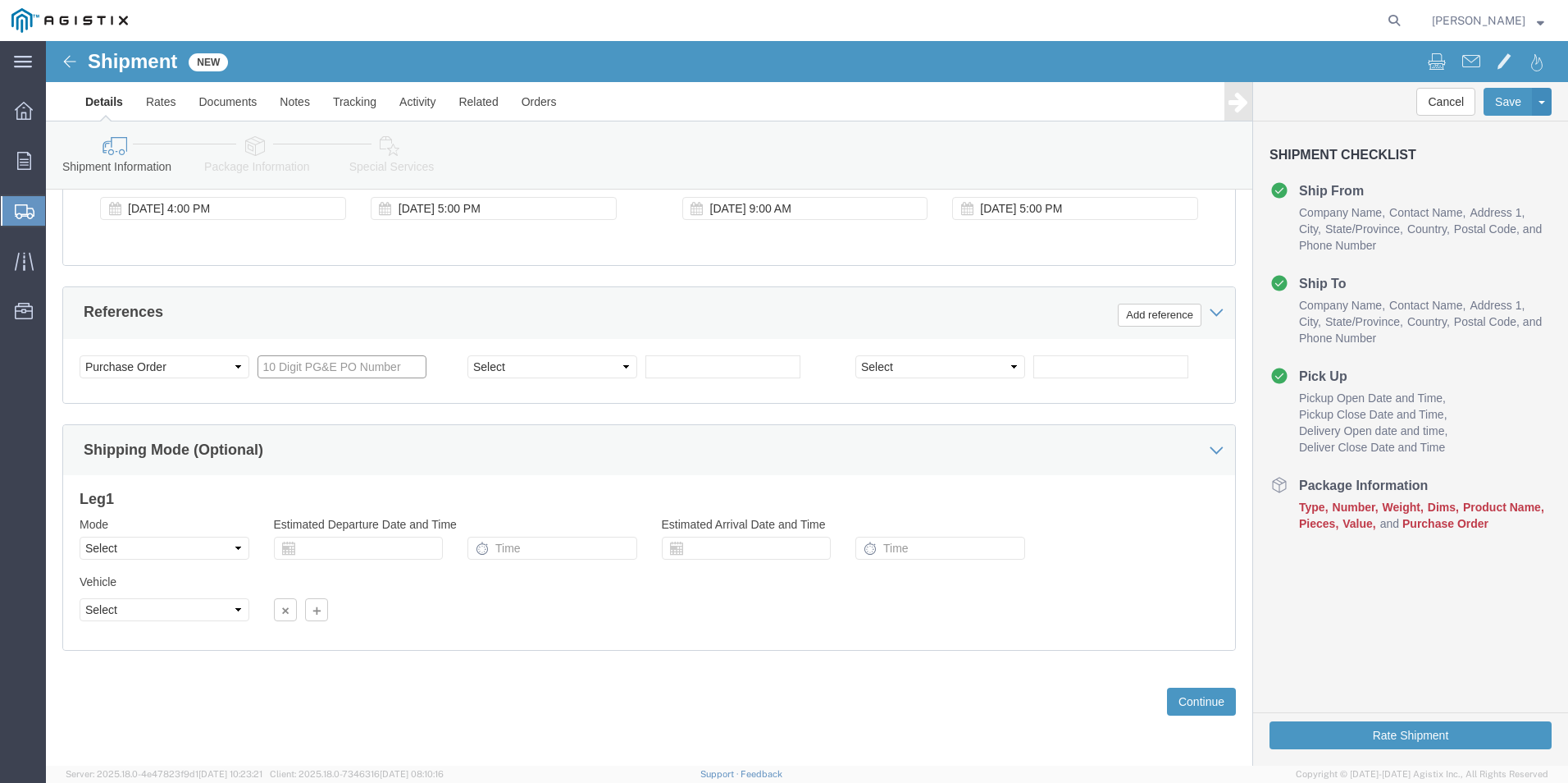
click input "text"
type input "3501413759"
click button "Continue"
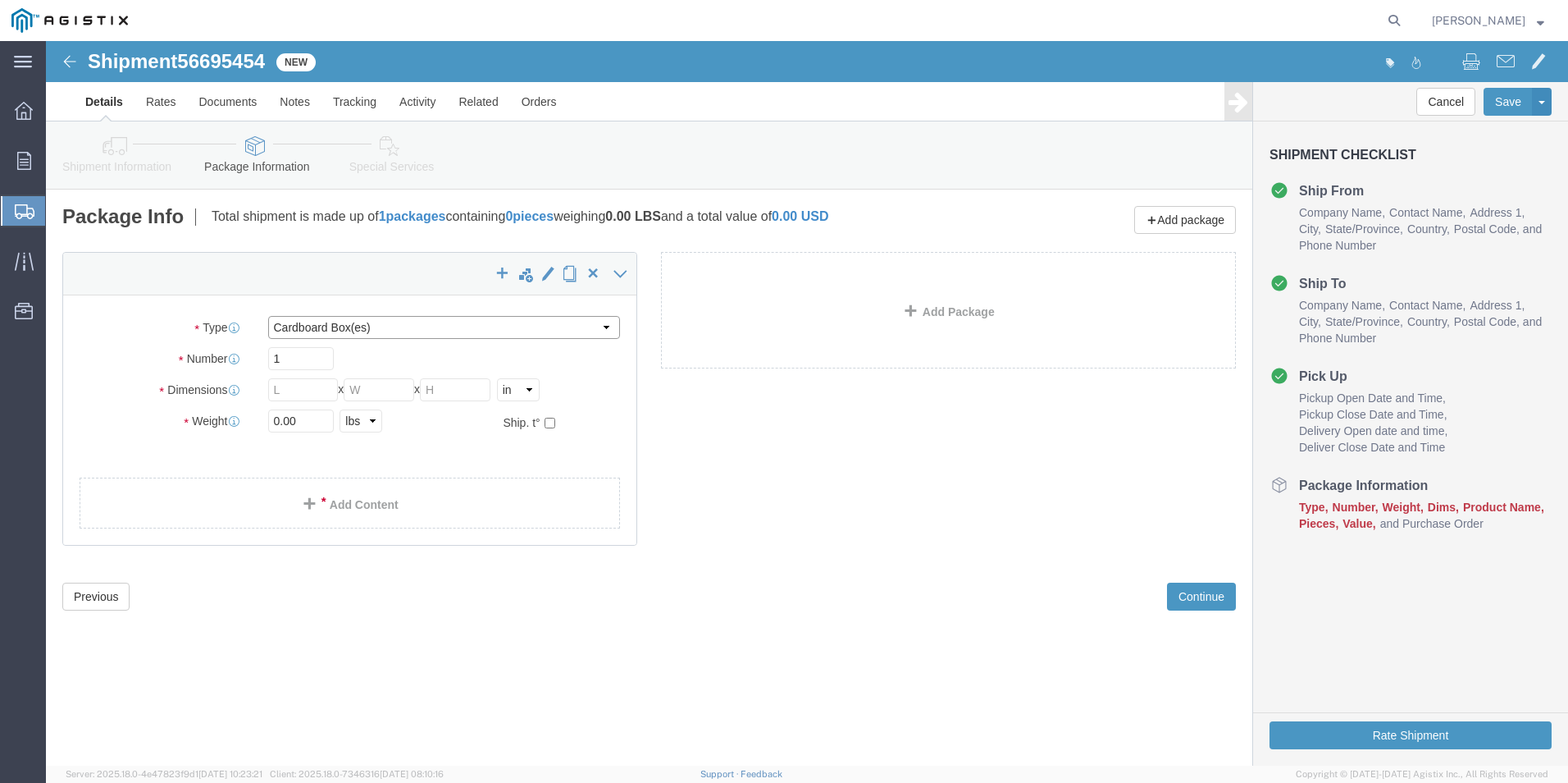
click select "Select Bulk Bundle(s) Cardboard Box(es) Carton(s) Crate(s) Drum(s) (Fiberboard)…"
select select "BNDL"
click select "Select Bulk Bundle(s) Cardboard Box(es) Carton(s) Crate(s) Drum(s) (Fiberboard)…"
click input "1"
click input "text"
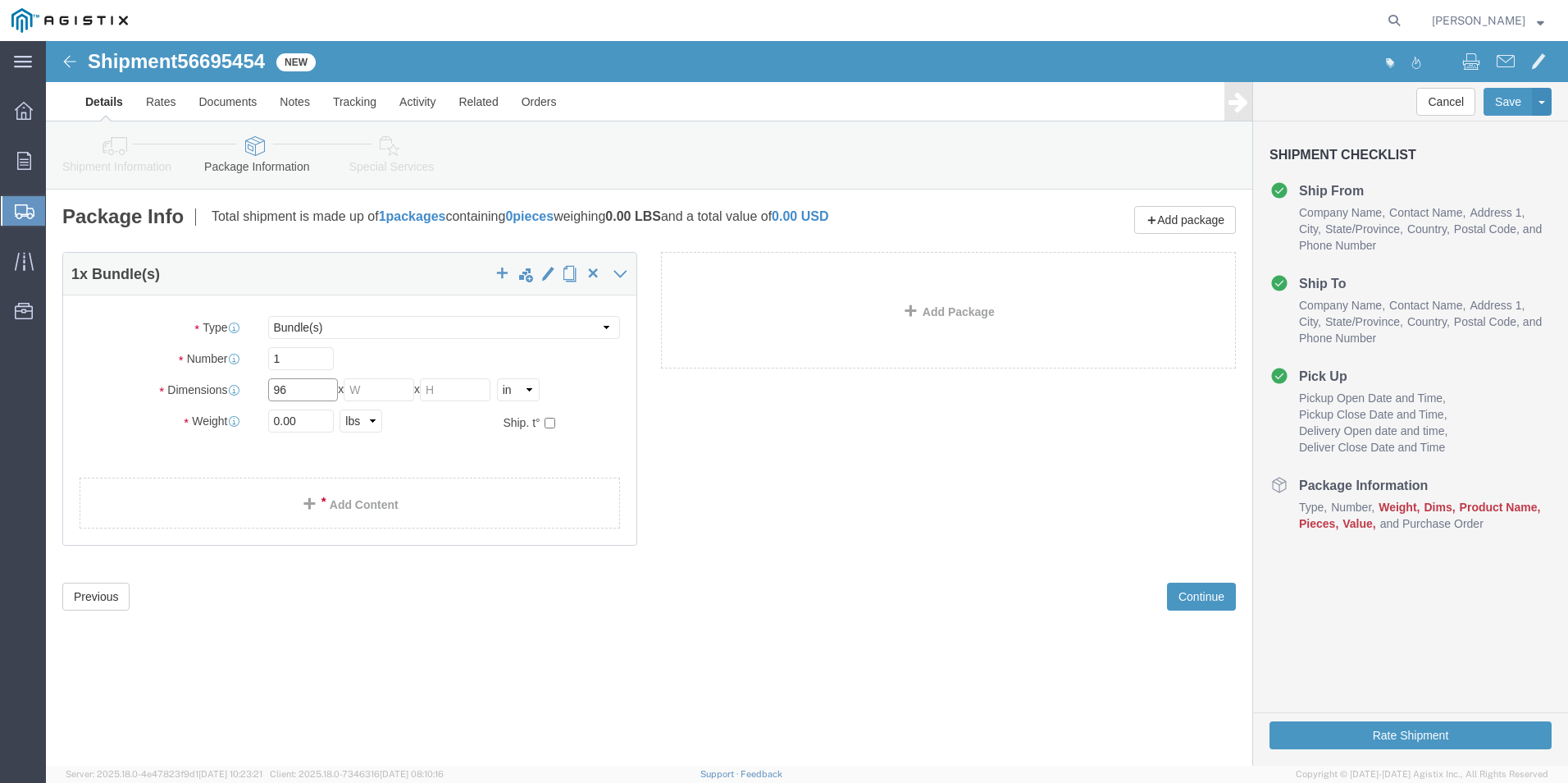
type input "96"
type input "14"
type input "8"
click input "0.00"
type input "0"
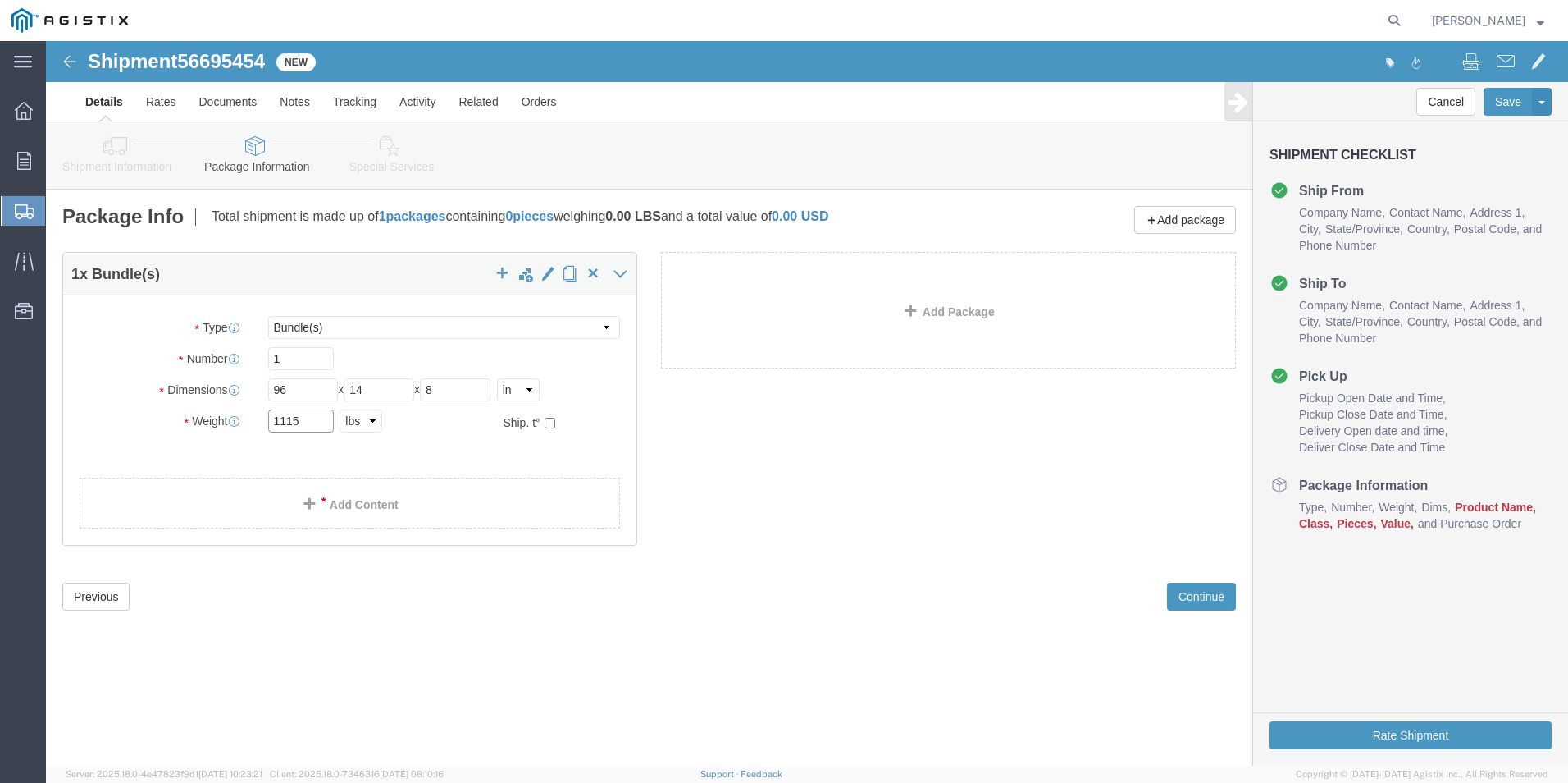
type input "1115"
click span
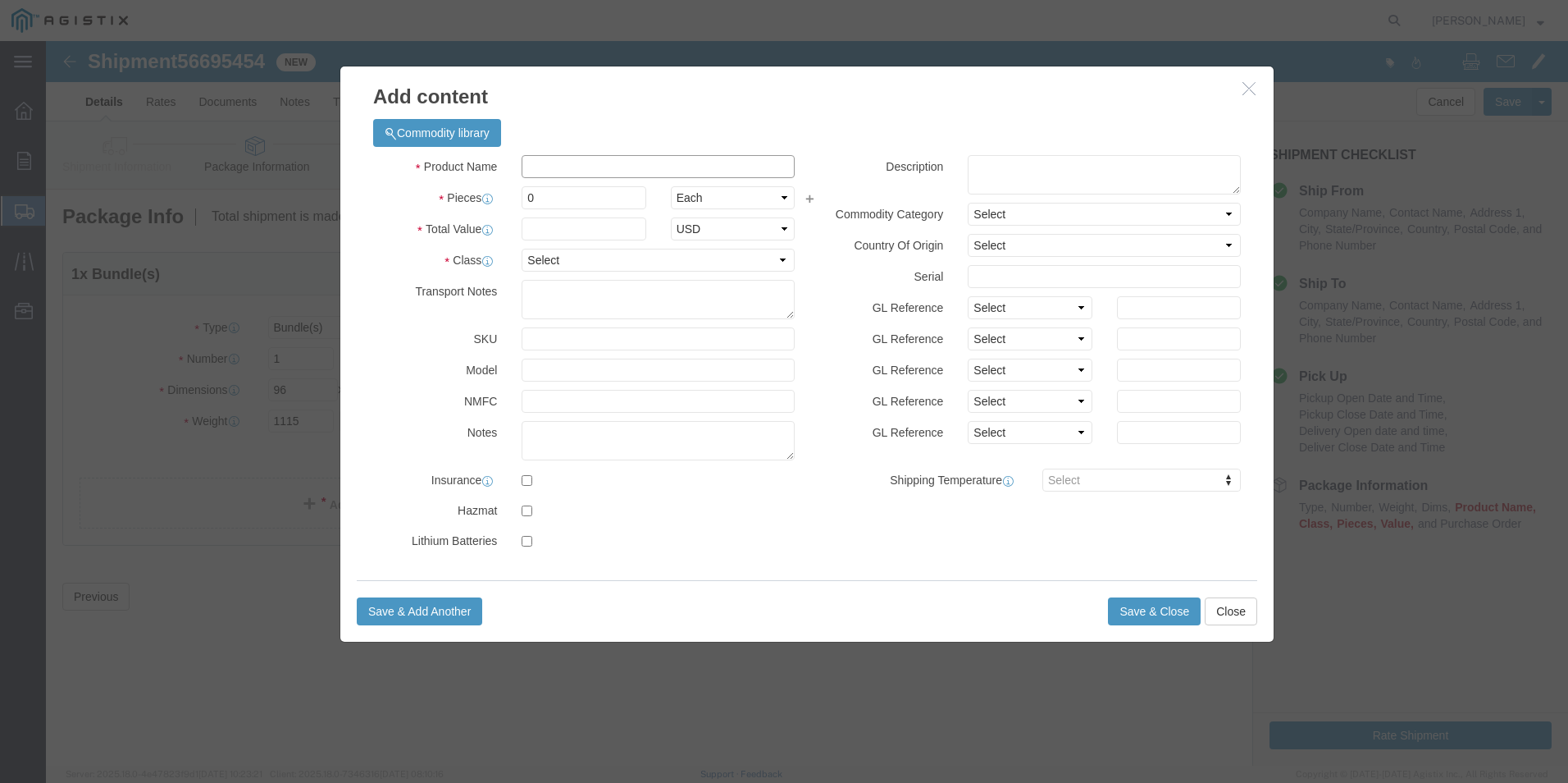
click input "text"
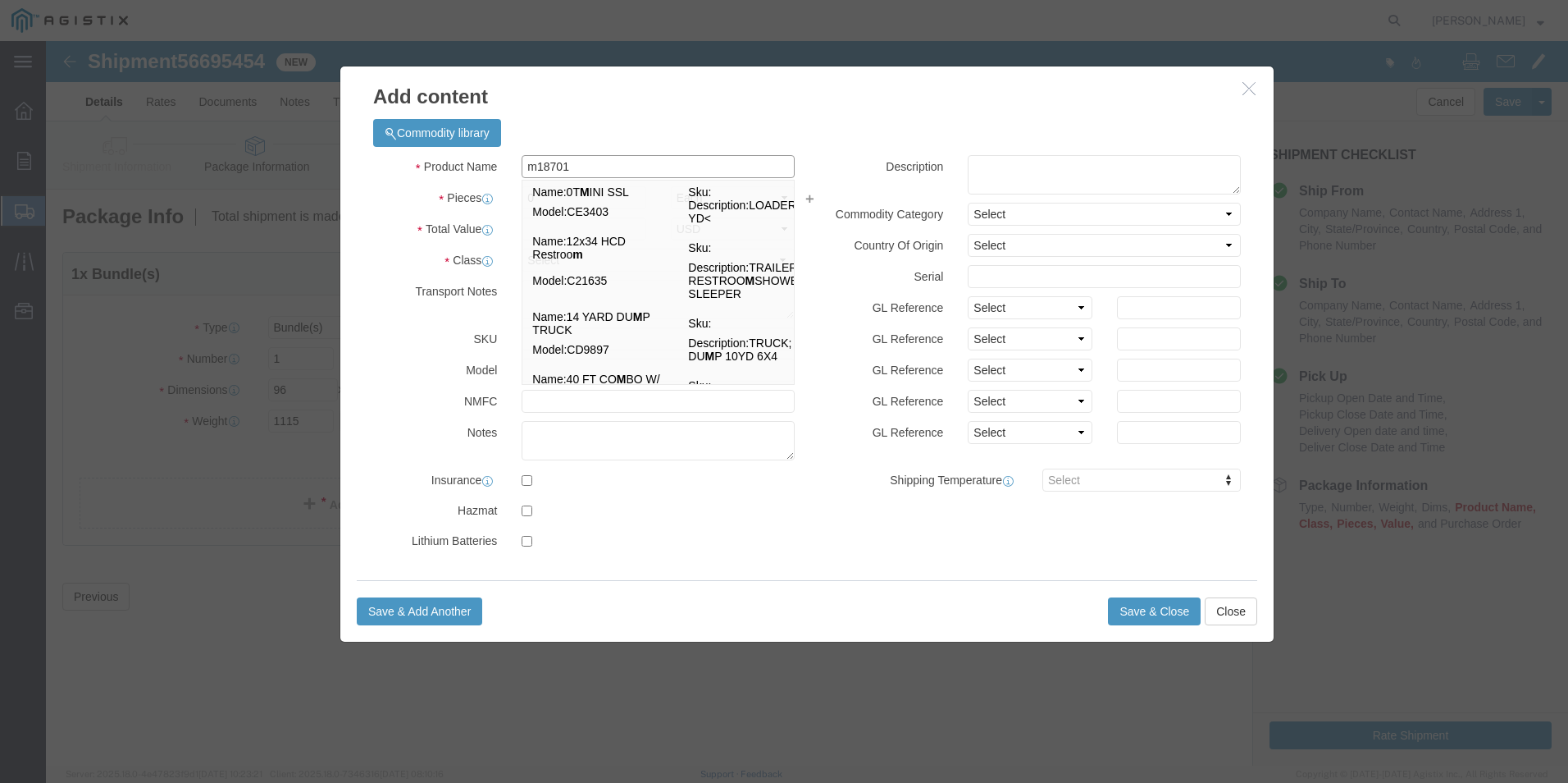
type input "m187013"
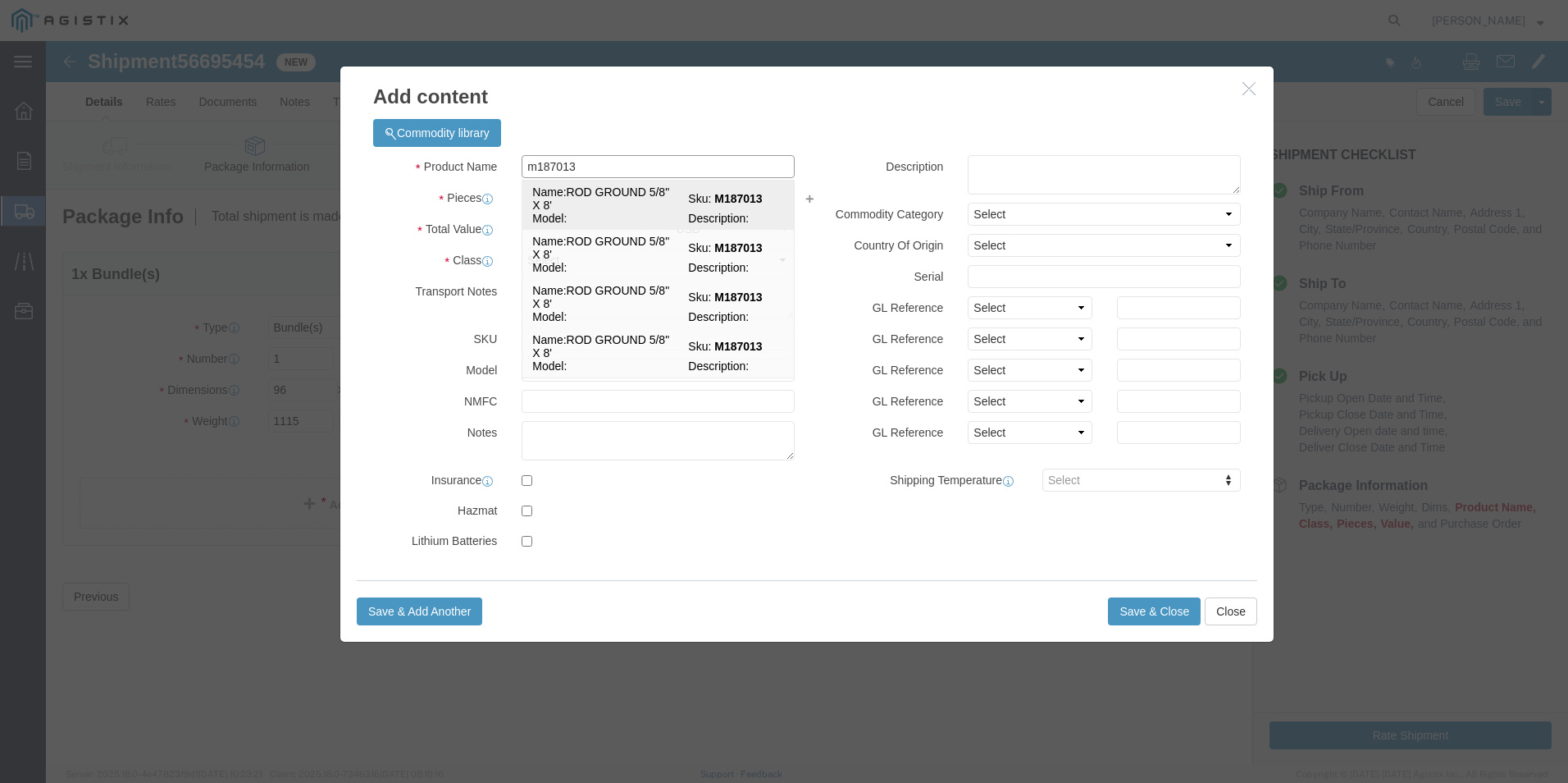
click td "Model:"
select select
select select "USD"
type input "ROD GROUND 5/8" X 8'"
type input "M187013"
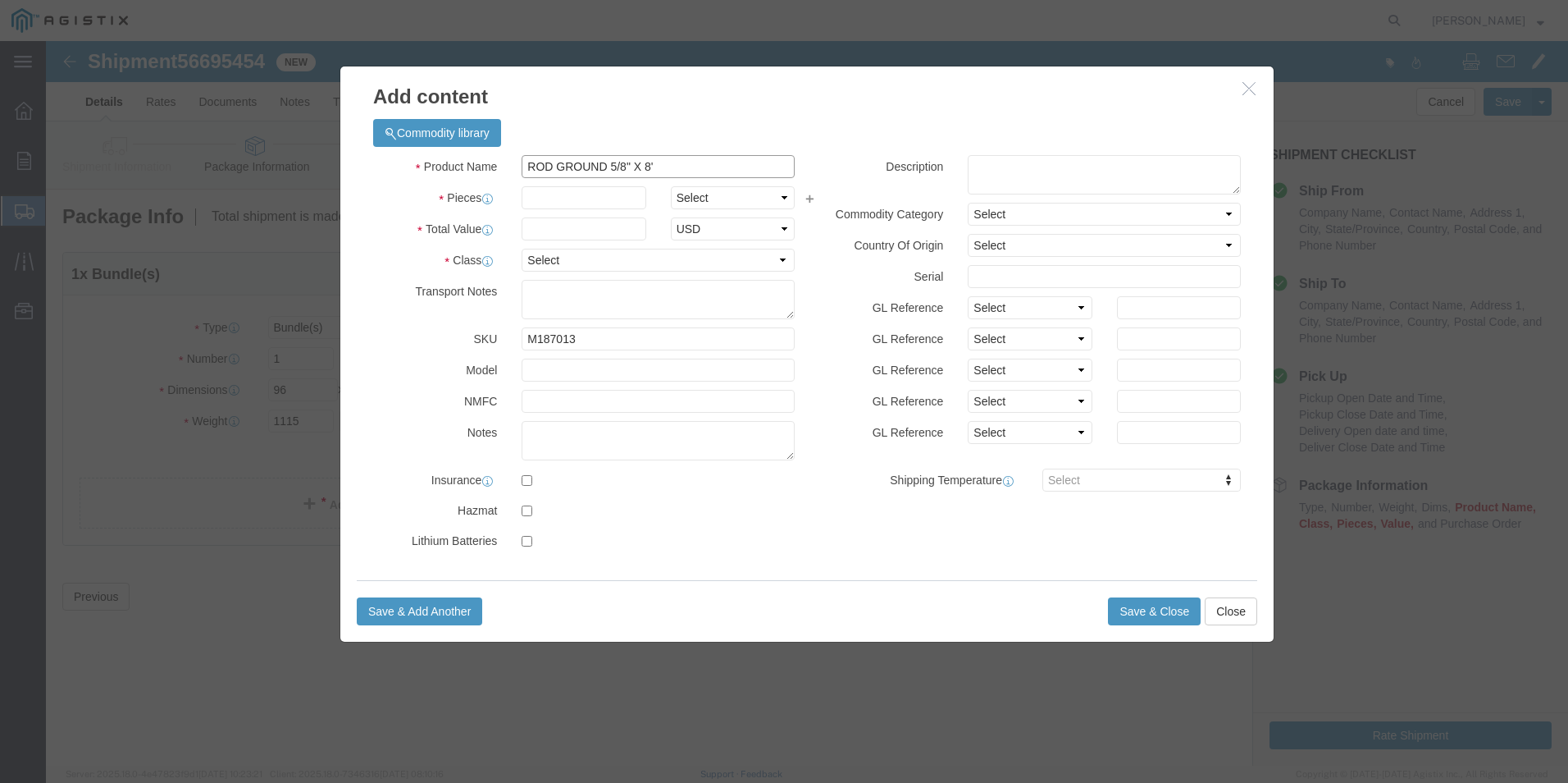
type input "ROD GROUND 5/8" X 8'"
click input "text"
type input "1"
click input "text"
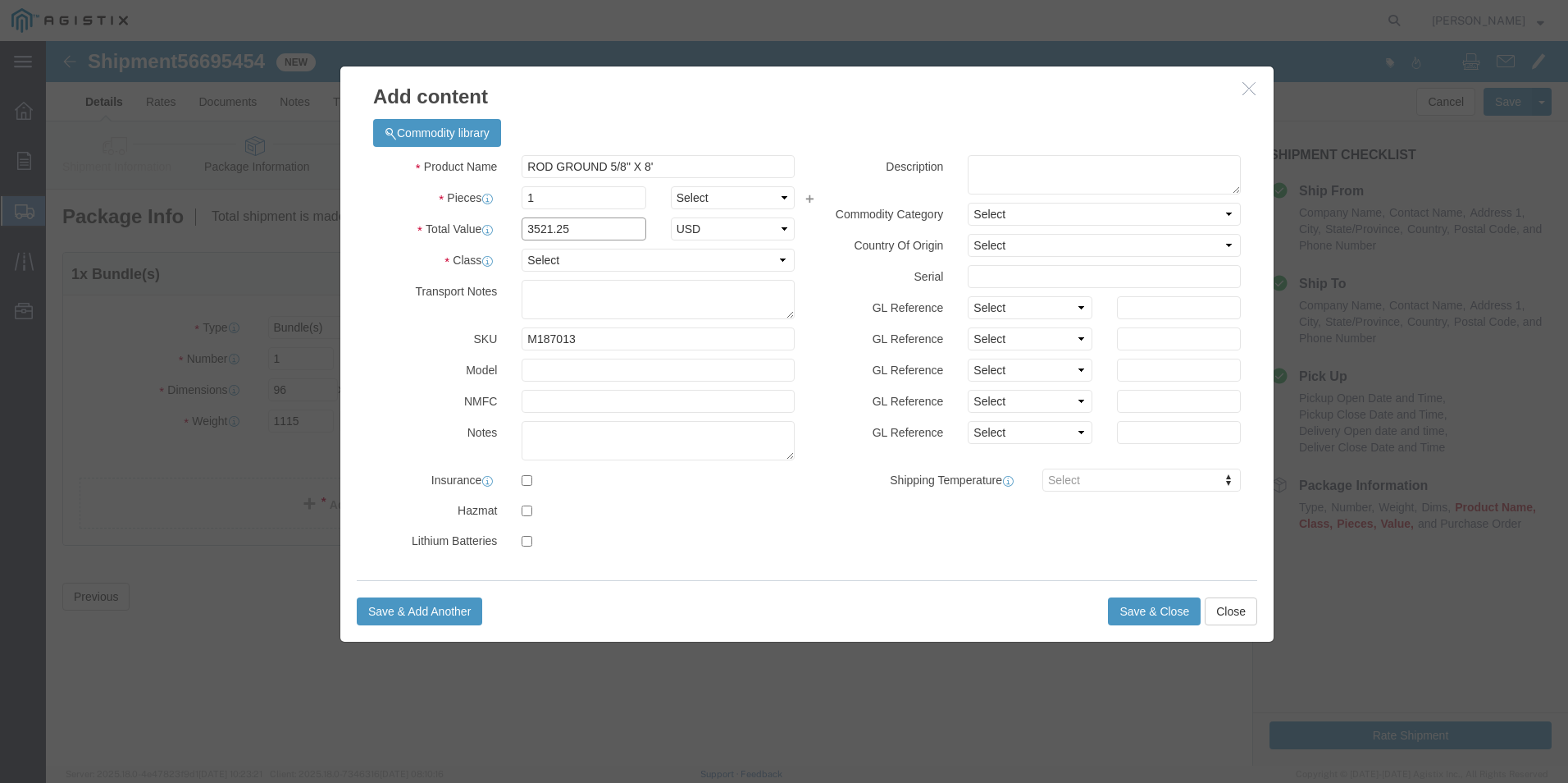
type input "3521.25"
click select "Select 50 55 60 65 70 85 92.5 100 125 175 250 300 400"
select select "55"
click select "Select 50 55 60 65 70 85 92.5 100 125 175 250 300 400"
click button "Save & Close"
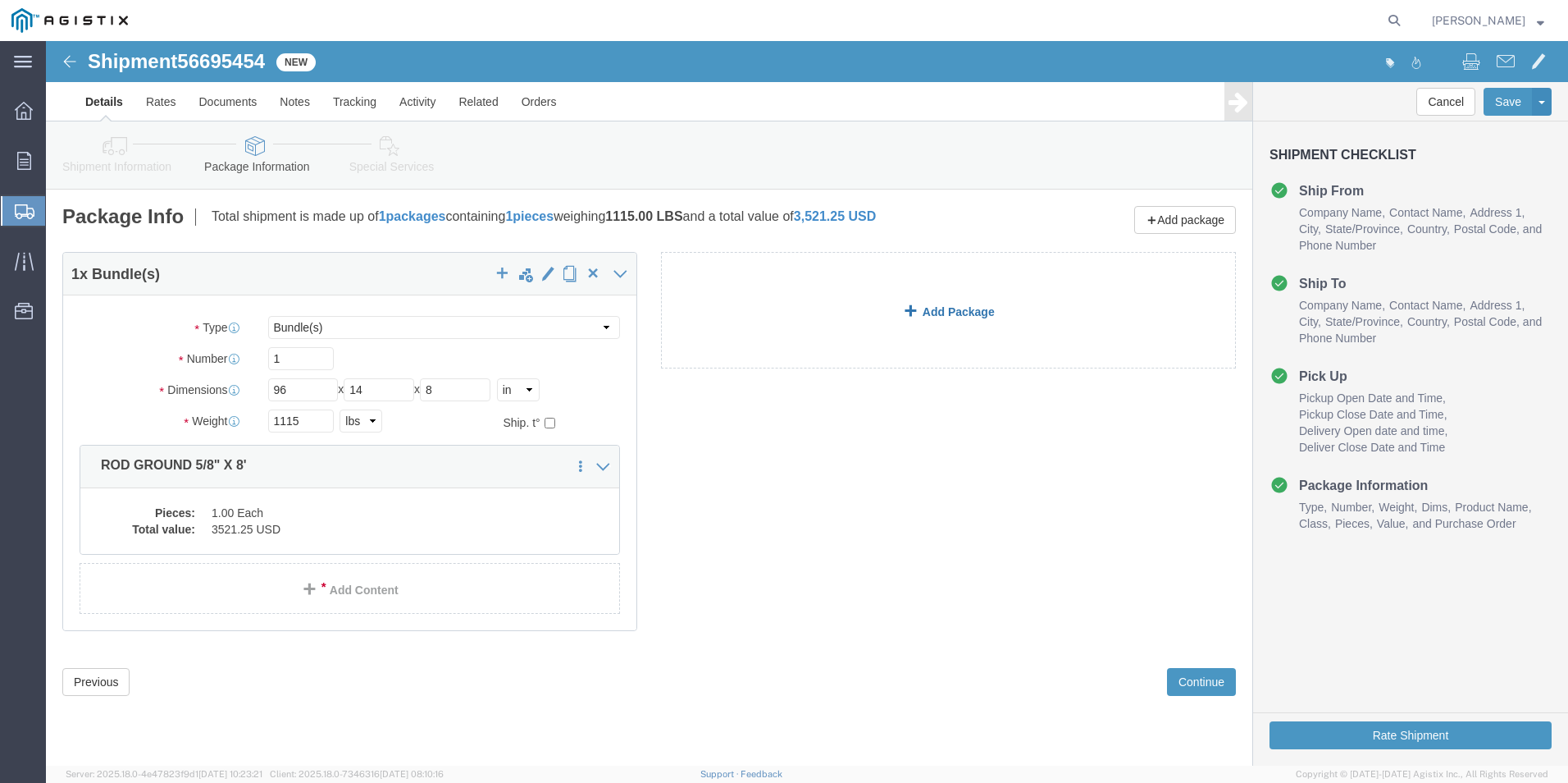
click link "Add Package"
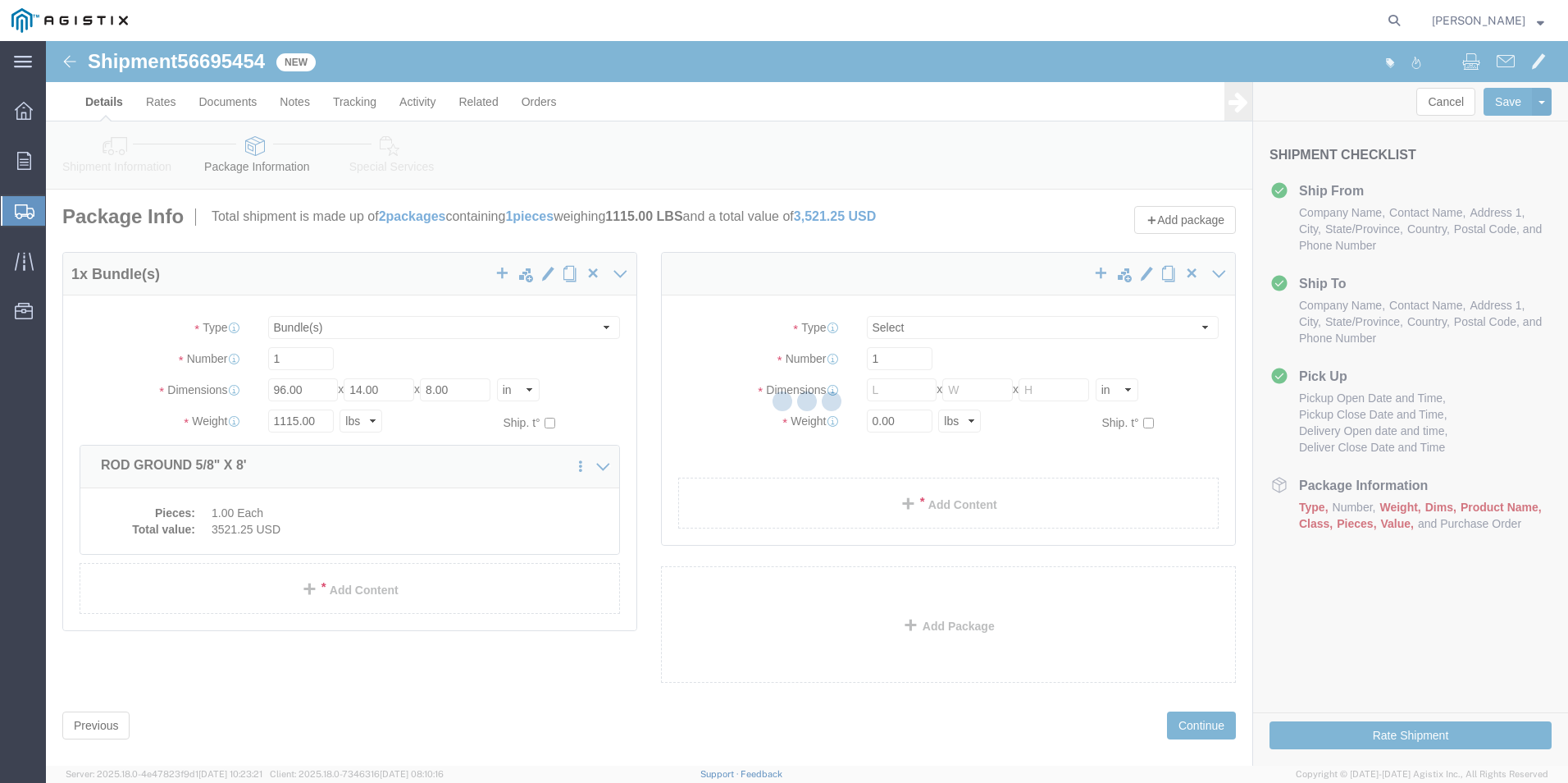
select select "BNDL"
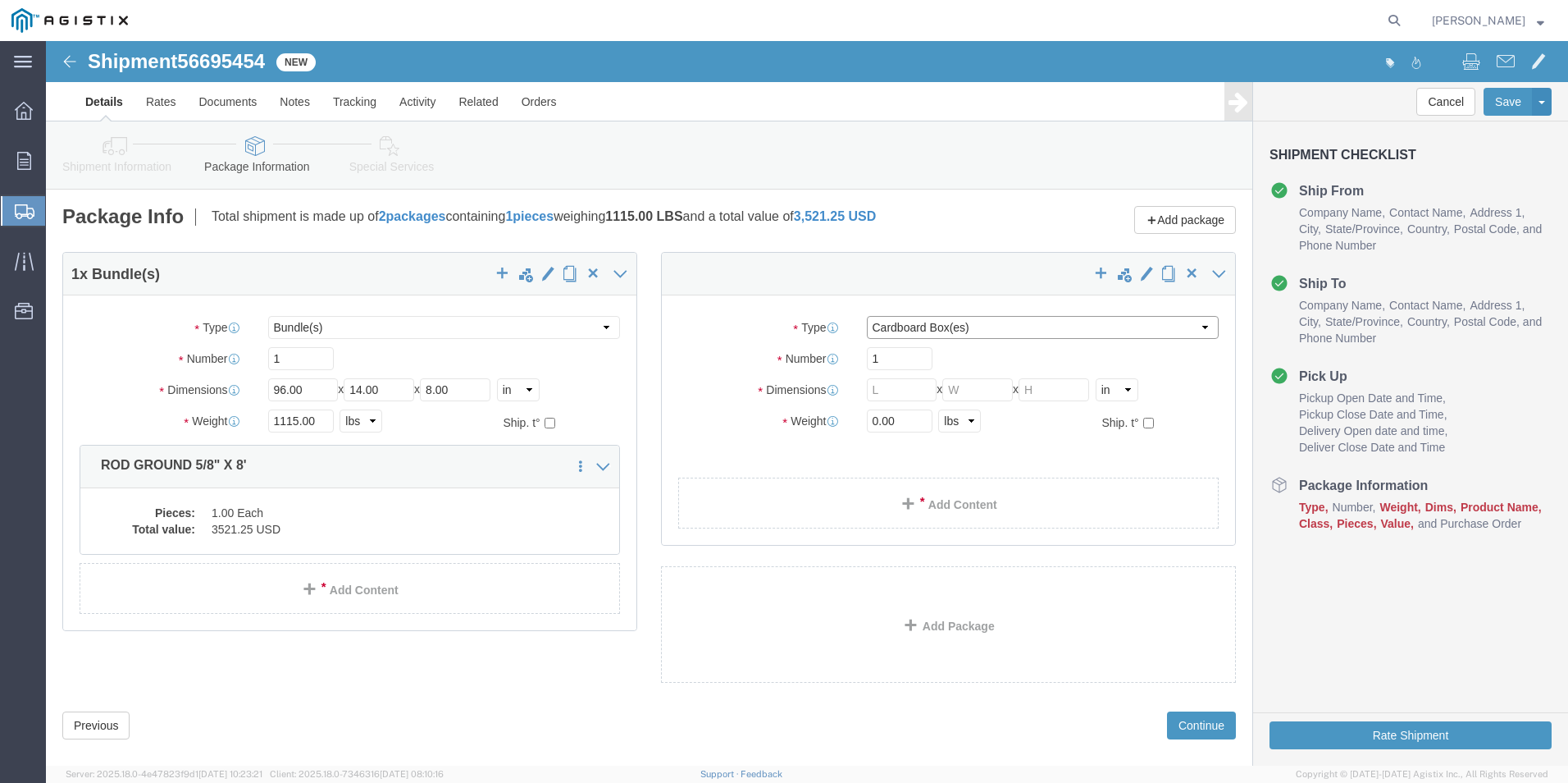
click select "Select Bulk Bundle(s) Cardboard Box(es) Carton(s) Crate(s) Drum(s) (Fiberboard)…"
select select "BNDL"
click select "Select Bulk Bundle(s) Cardboard Box(es) Carton(s) Crate(s) Drum(s) (Fiberboard)…"
click input "text"
type input "96"
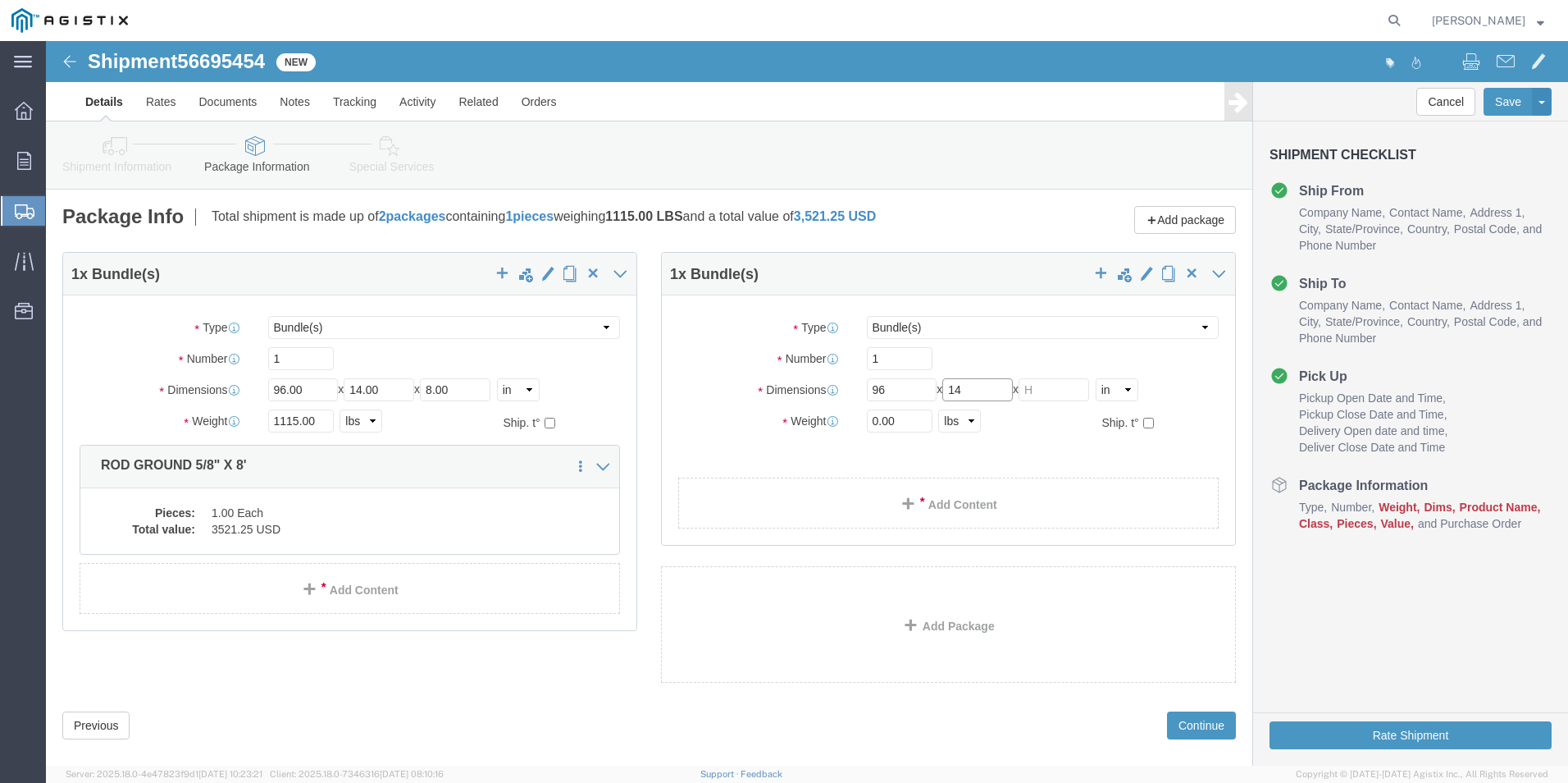
type input "14"
type input "8"
drag, startPoint x: 847, startPoint y: 376, endPoint x: 823, endPoint y: 382, distance: 24.7
click input "0.00"
type input "0"
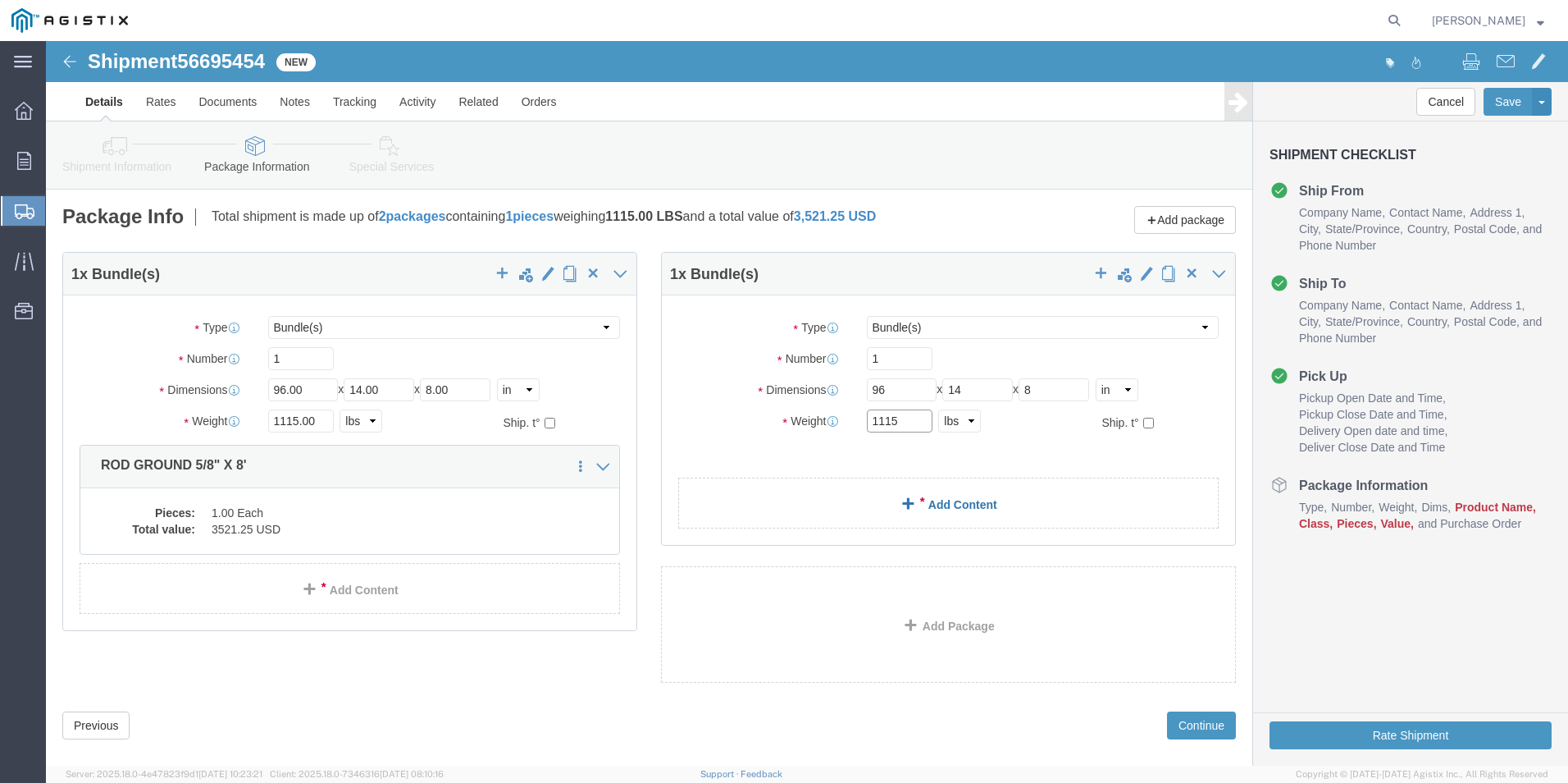
type input "1115"
click div "1 x Bundle(s) Package Type Select Bulk Bundle(s) Cardboard Box(es) Carton(s) Cr…"
click link "Add Content"
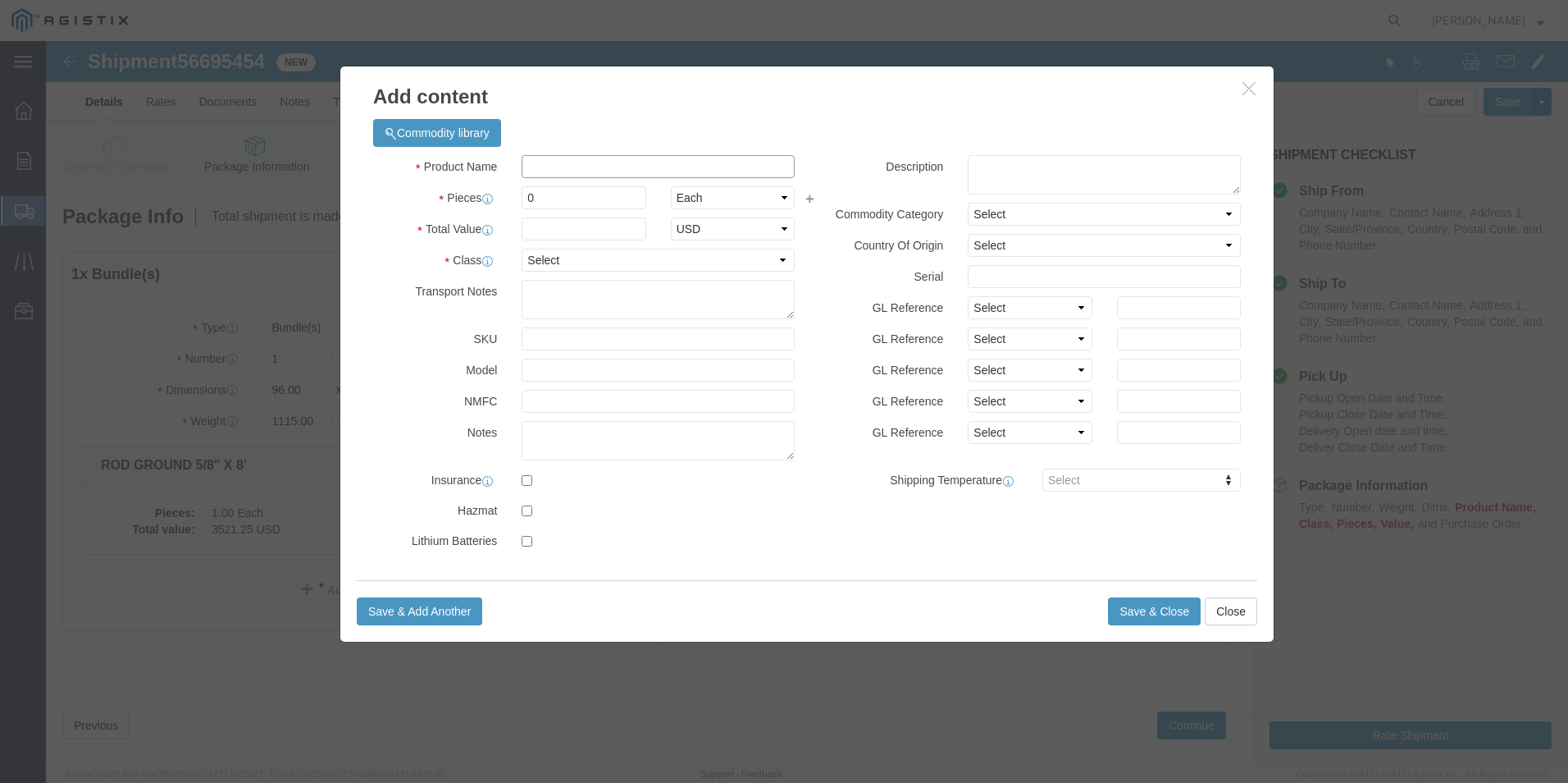
click input "text"
type input "ROD GROUND 5/8" X 8'"
type input "3521.25"
type input "M187013"
click input "0"
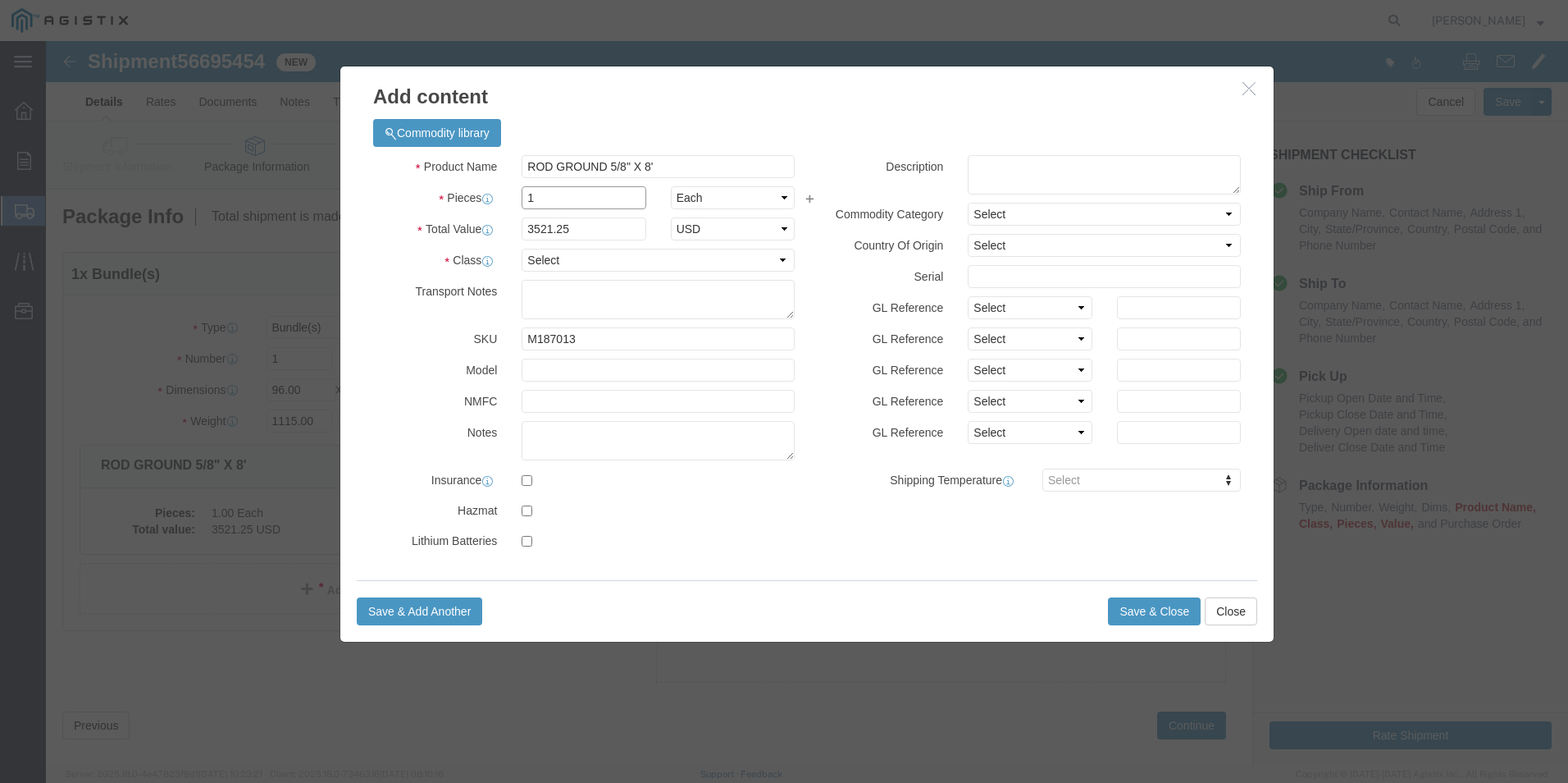
type input "1"
click select "Select 50 55 60 65 70 85 92.5 100 125 175 250 300 400"
select select "55"
click select "Select 50 55 60 65 70 85 92.5 100 125 175 250 300 400"
click button "Save & Close"
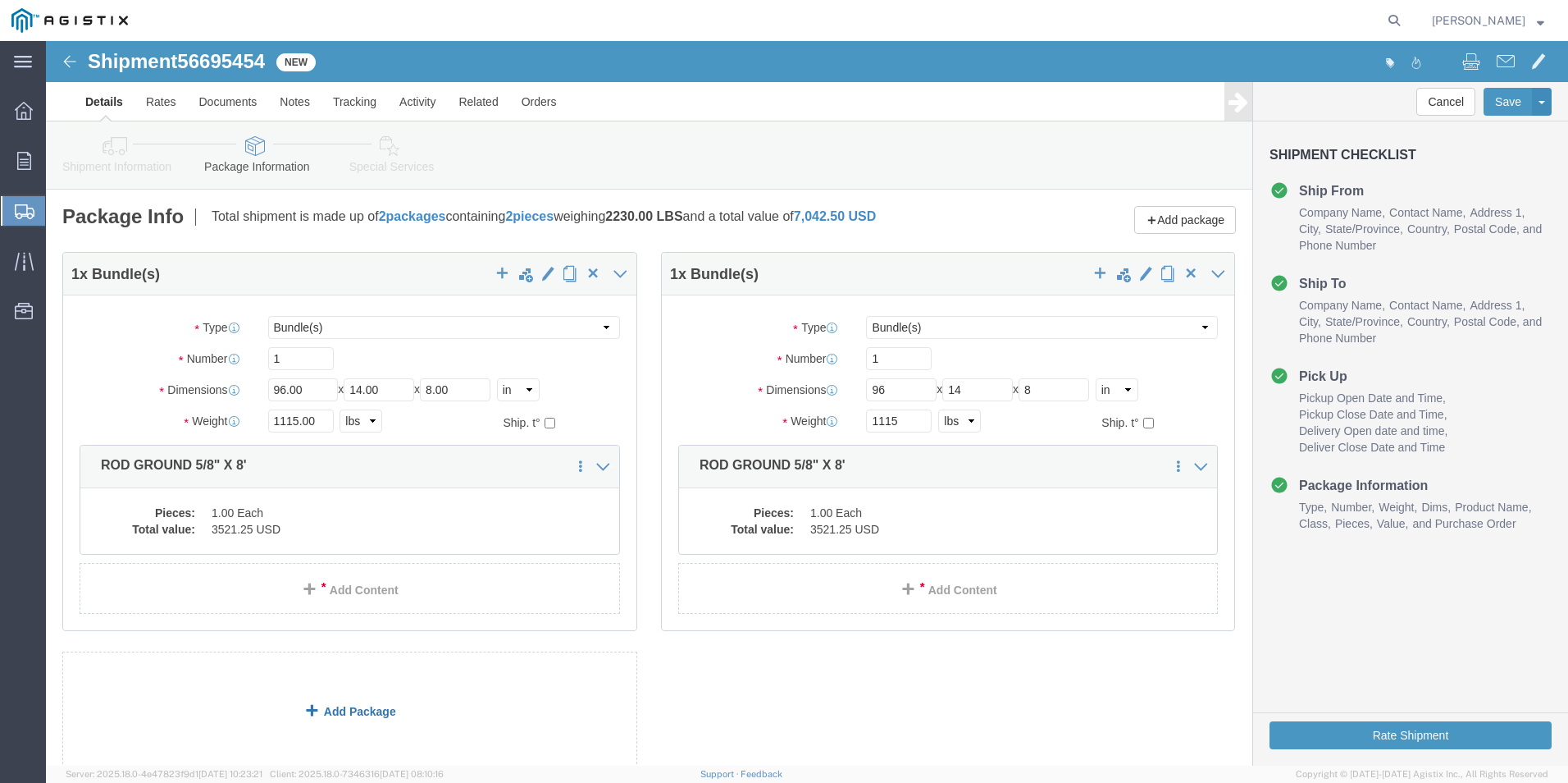
click link "Add Package"
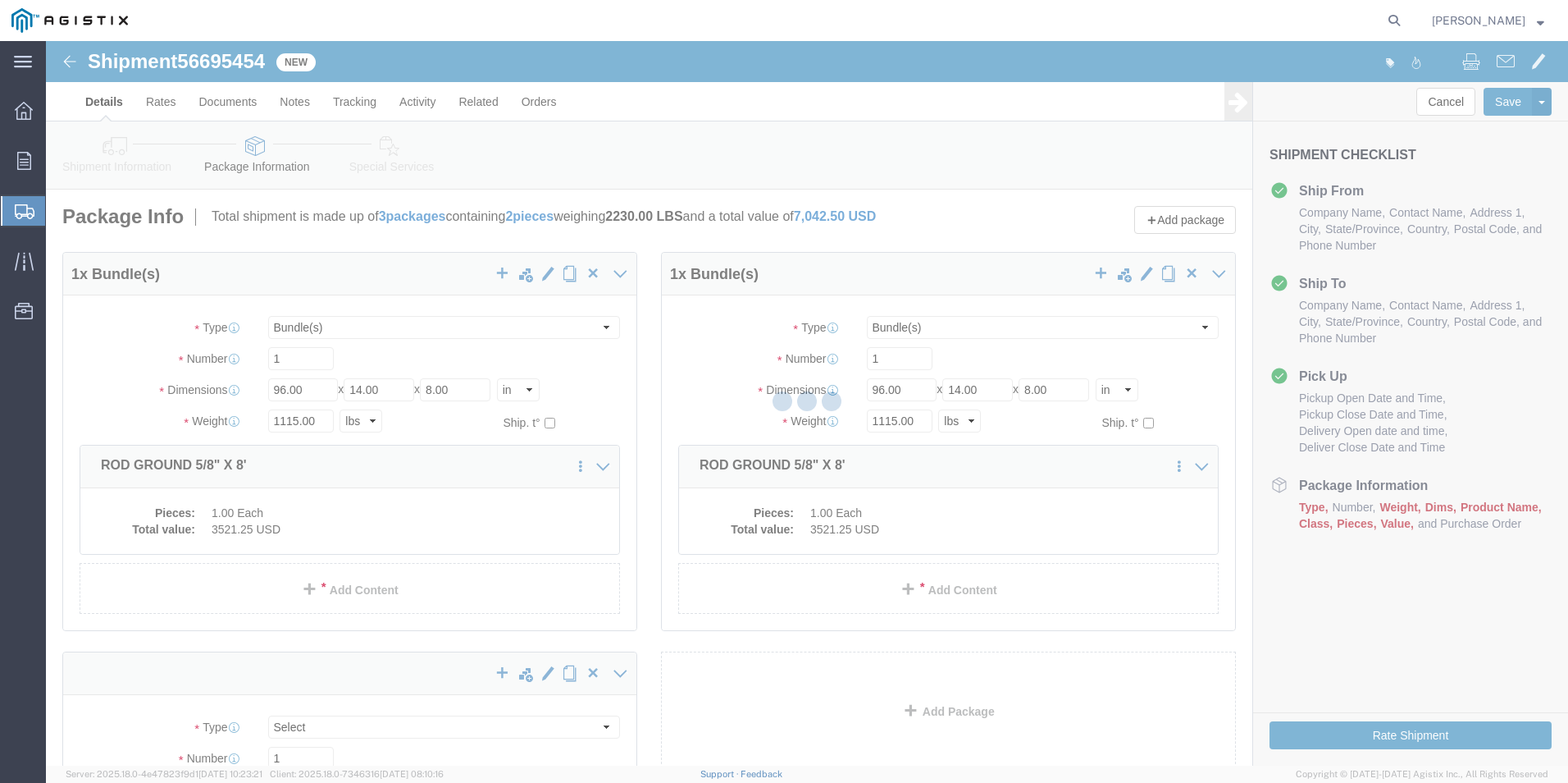
select select "BNDL"
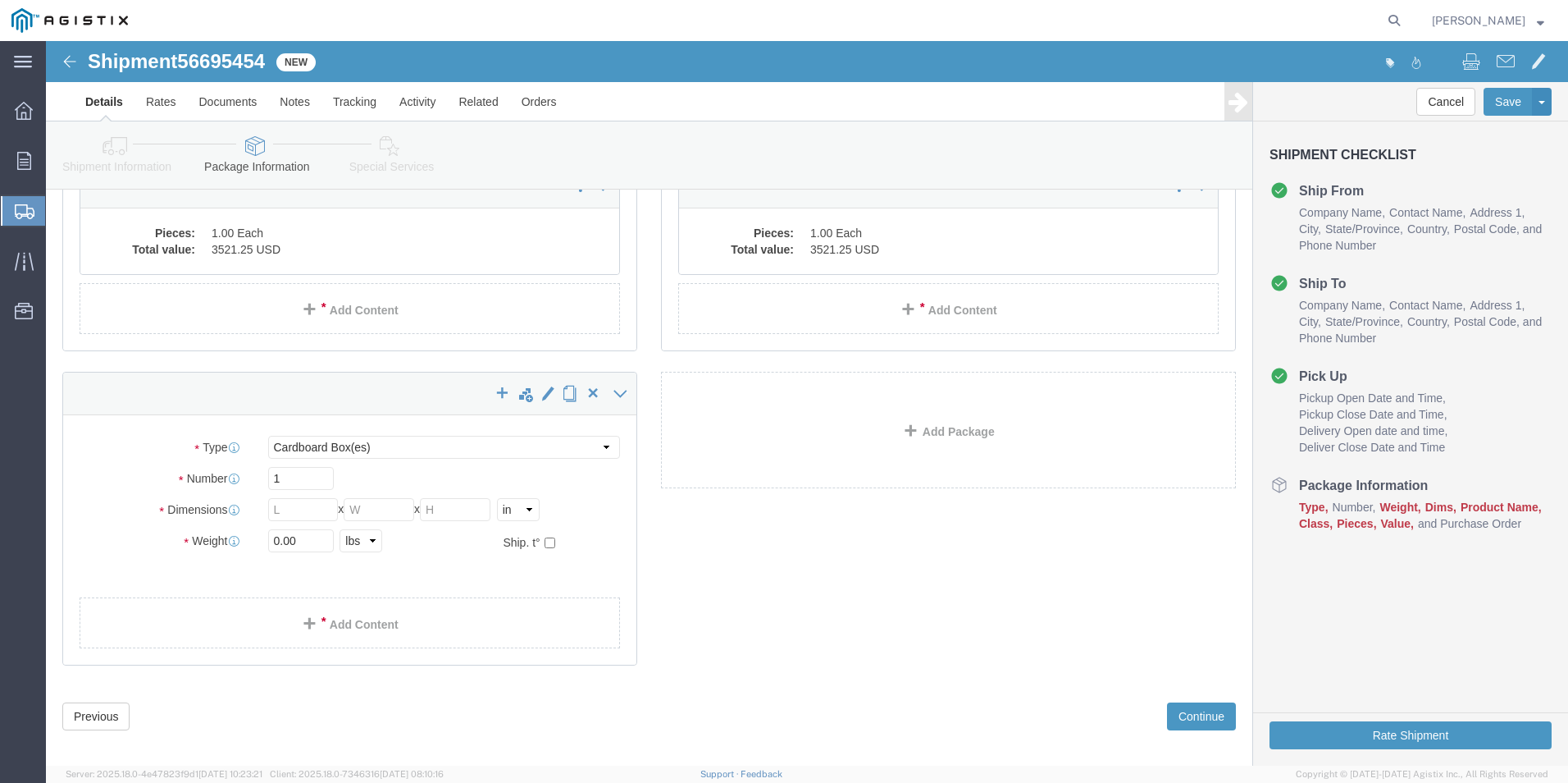
scroll to position [294, 0]
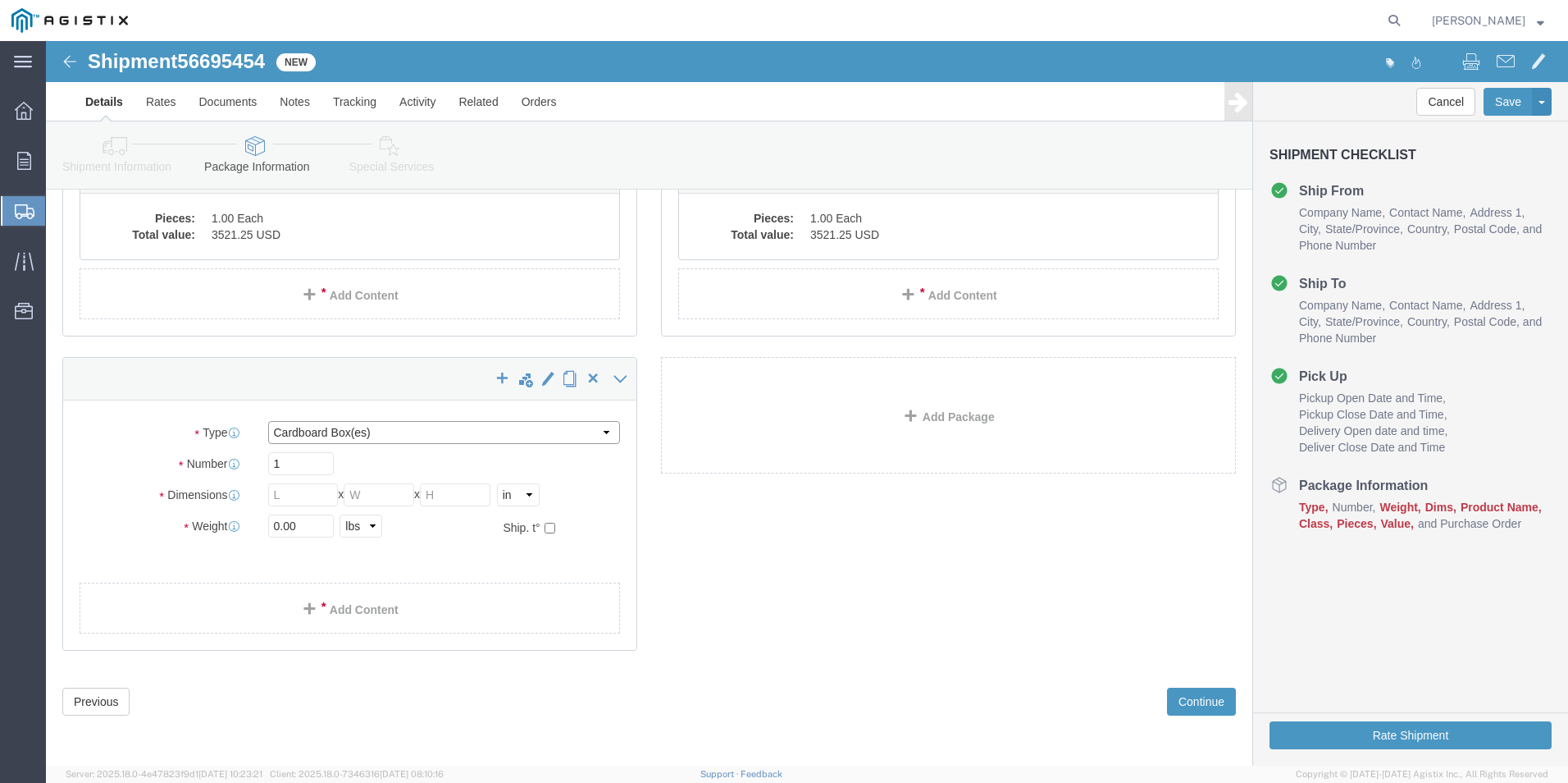
click select "Select Bulk Bundle(s) Cardboard Box(es) Carton(s) Crate(s) Drum(s) (Fiberboard)…"
select select "BNDL"
click select "Select Bulk Bundle(s) Cardboard Box(es) Carton(s) Crate(s) Drum(s) (Fiberboard)…"
click input "text"
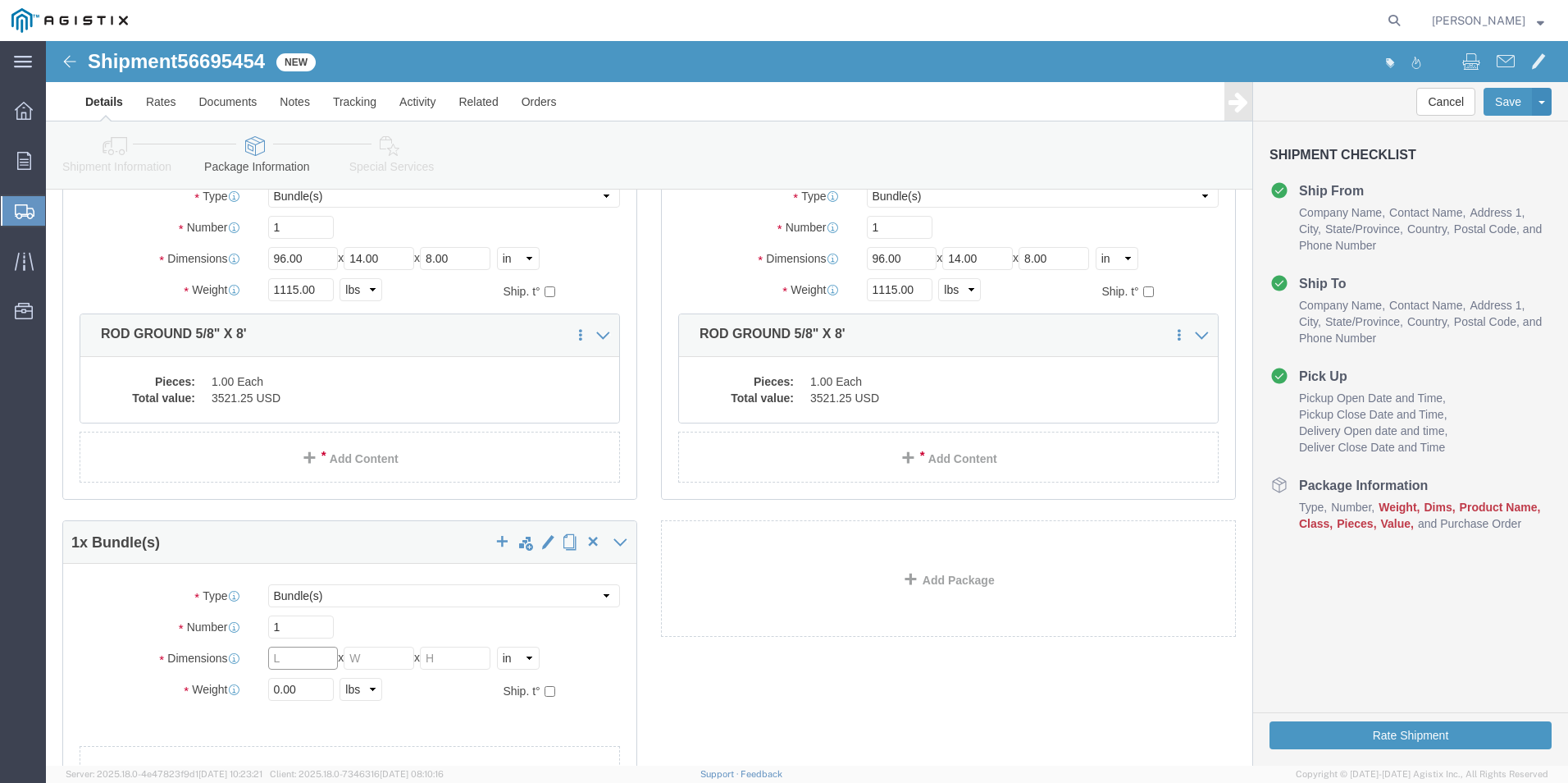
scroll to position [130, 0]
type input "96"
type input "14"
type input "8"
drag, startPoint x: 246, startPoint y: 656, endPoint x: 201, endPoint y: 661, distance: 45.3
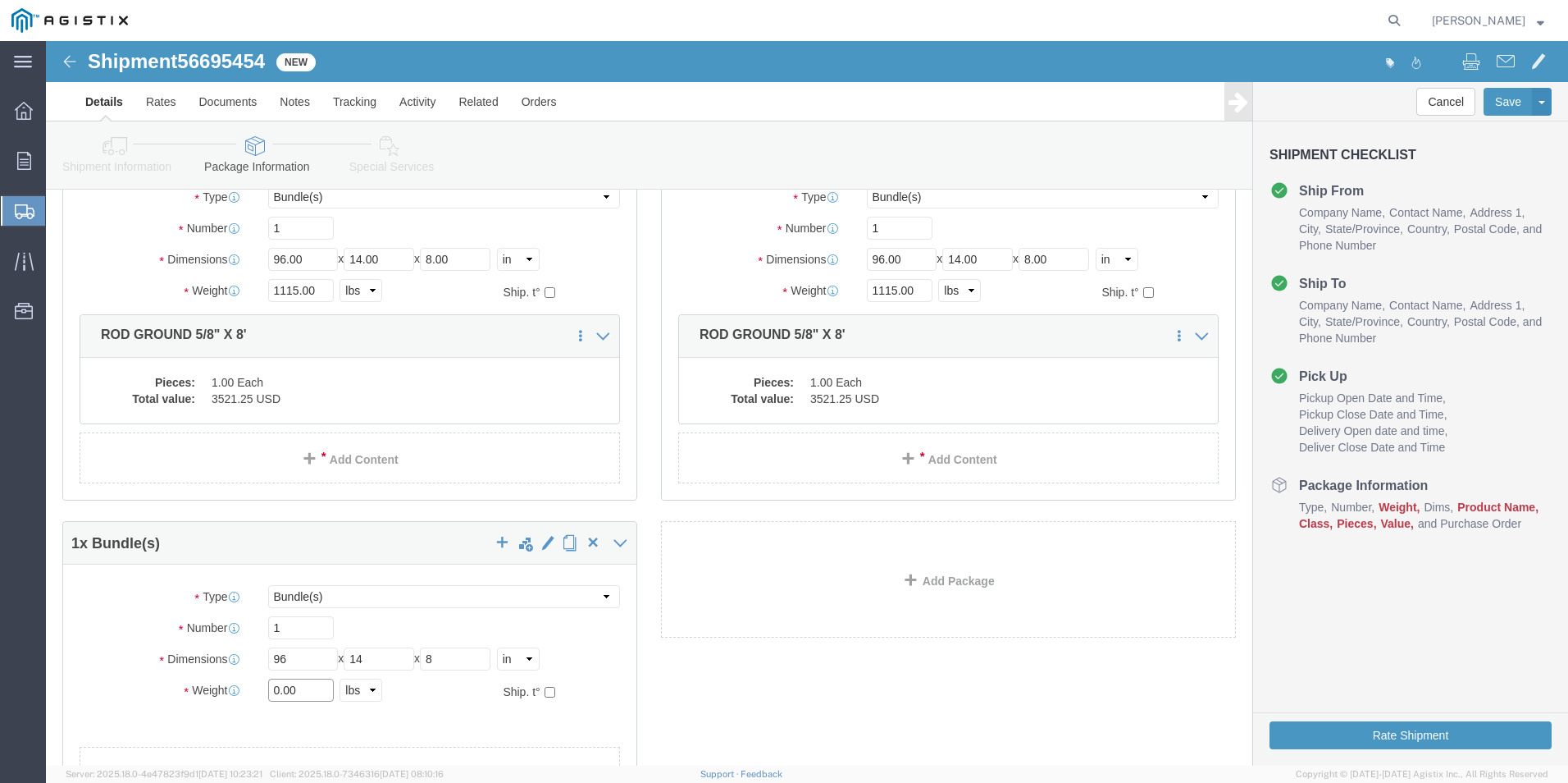
click div "Package Type Select Bulk Bundle(s) Cardboard Box(es) Carton(s) Crate(s) Drum(s)…"
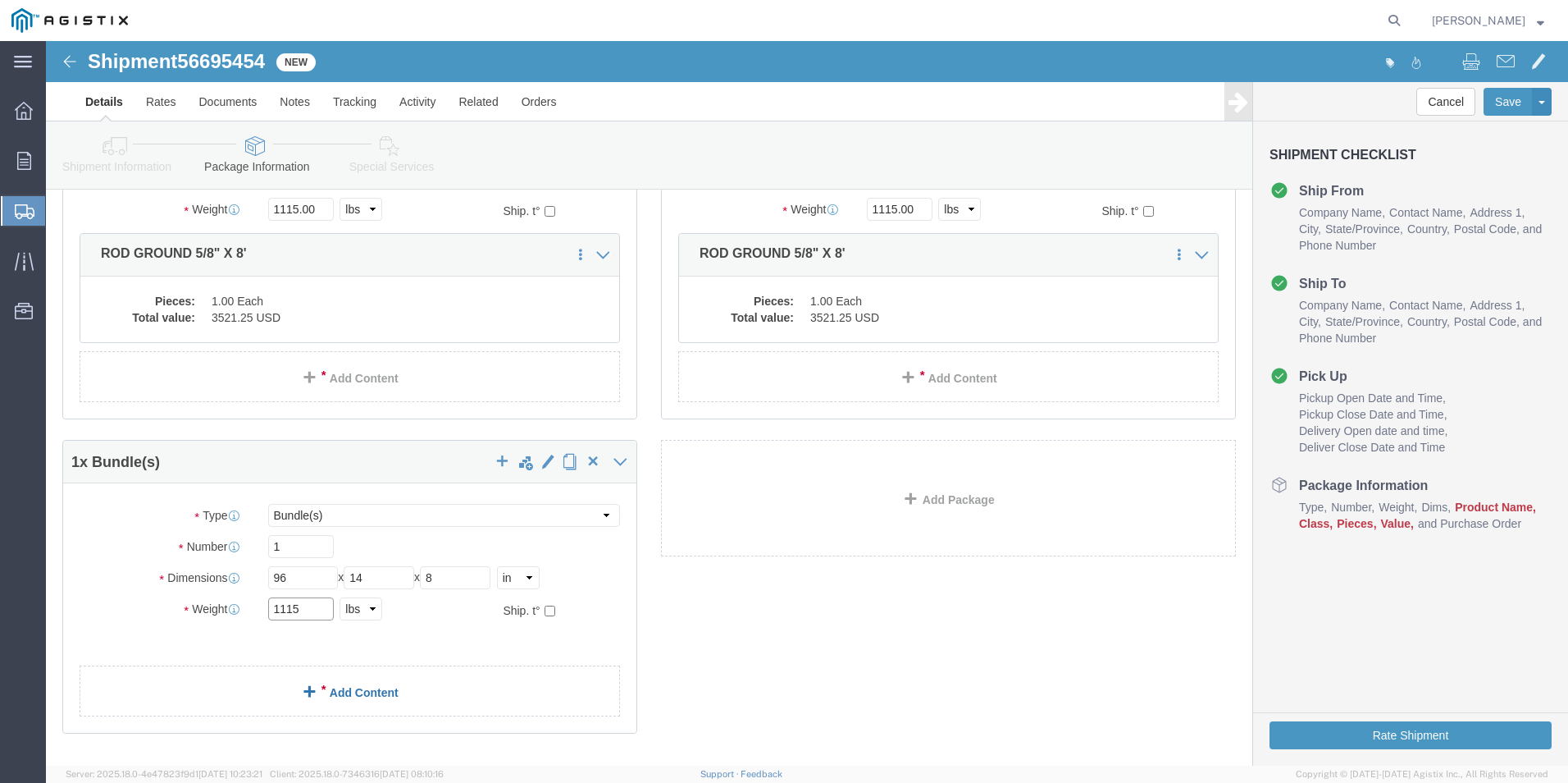
scroll to position [213, 0]
type input "1115"
click link "Add Content"
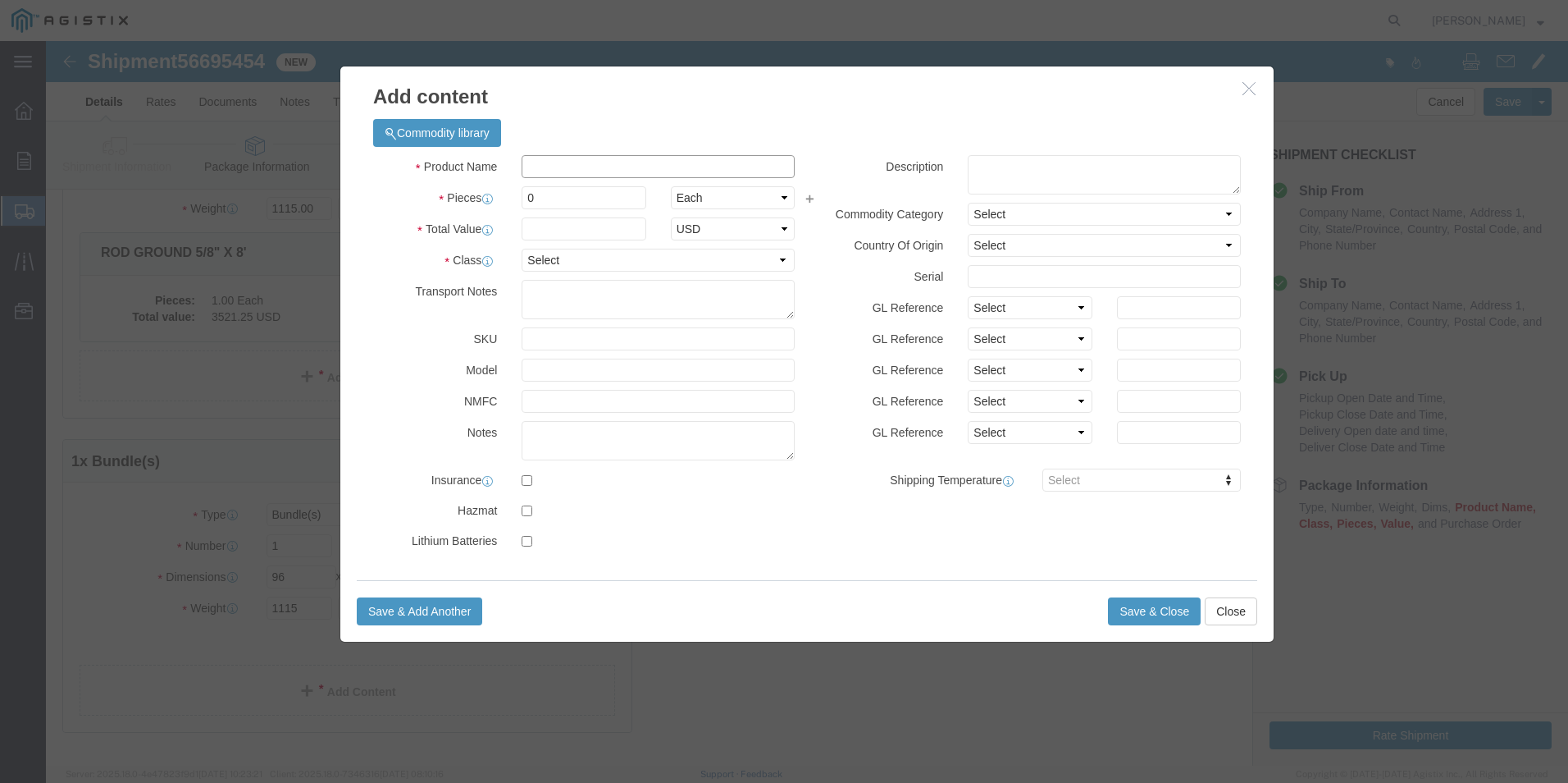
click input "text"
type input "ROD GROUND 5/8" X 8'"
type input "3521.25"
click input "0"
type input "1"
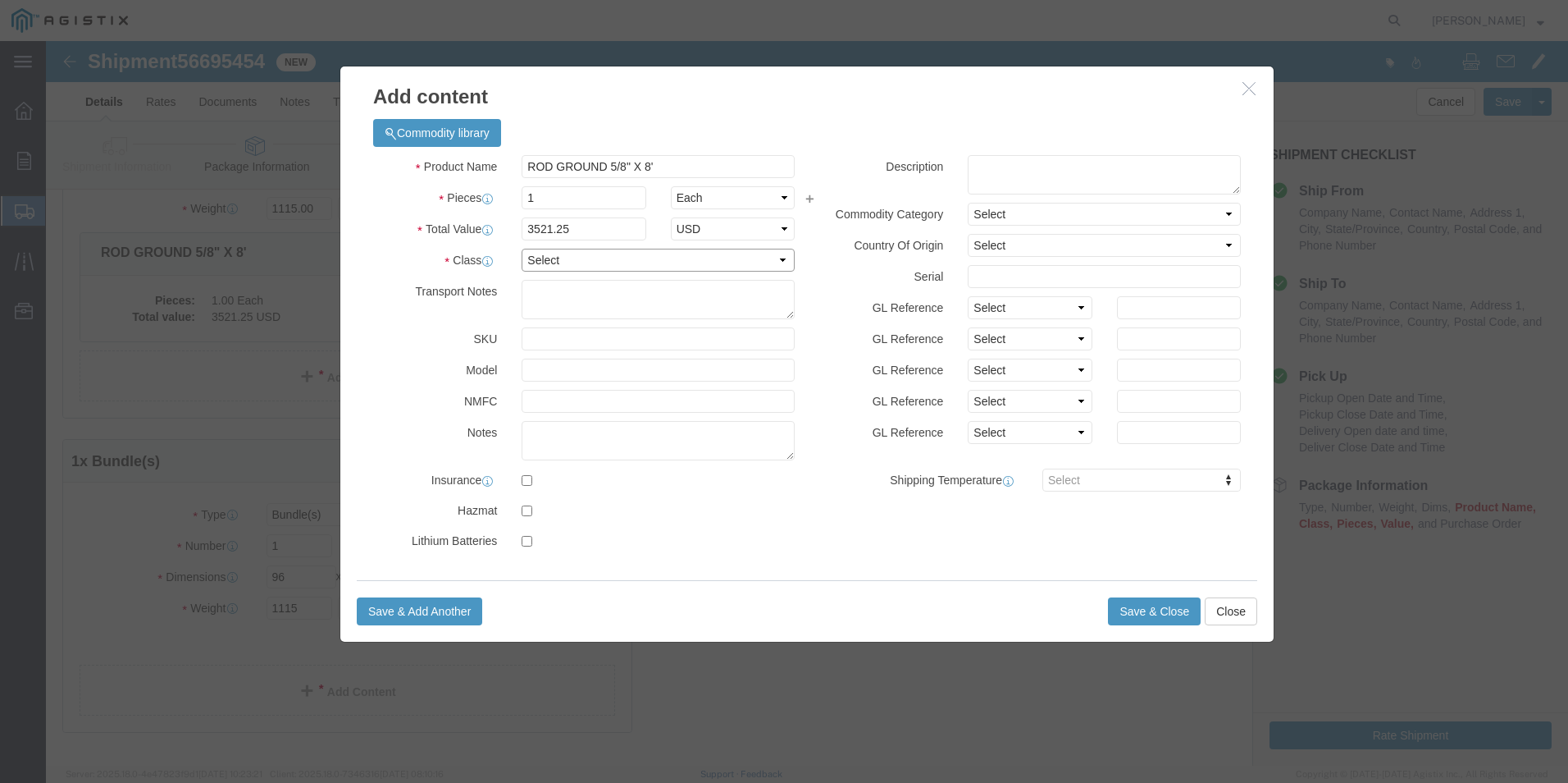
click select "Select 50 55 60 65 70 85 92.5 100 125 175 250 300 400"
select select "55"
click select "Select 50 55 60 65 70 85 92.5 100 125 175 250 300 400"
click button "Save & Close"
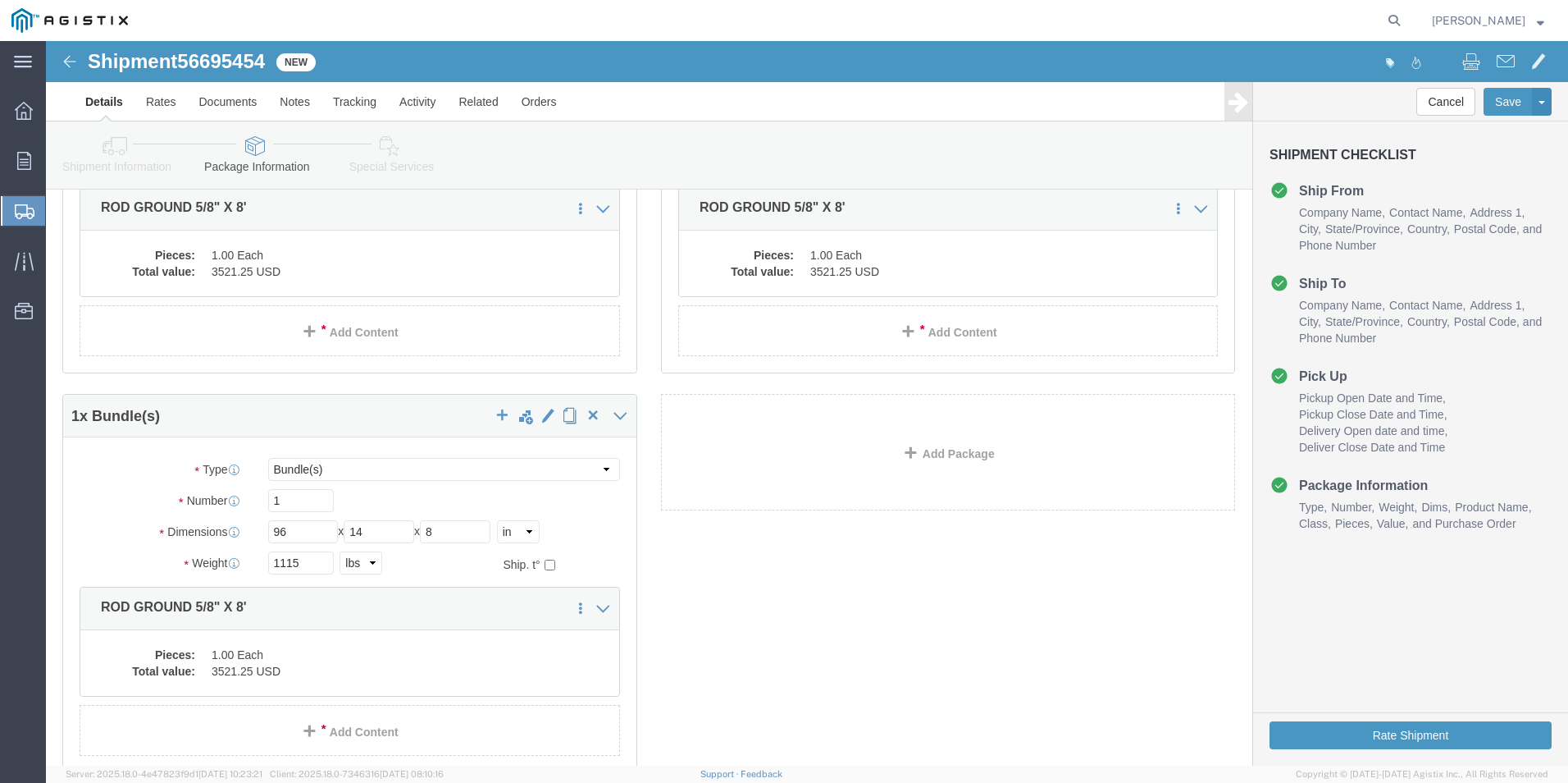
scroll to position [294, 0]
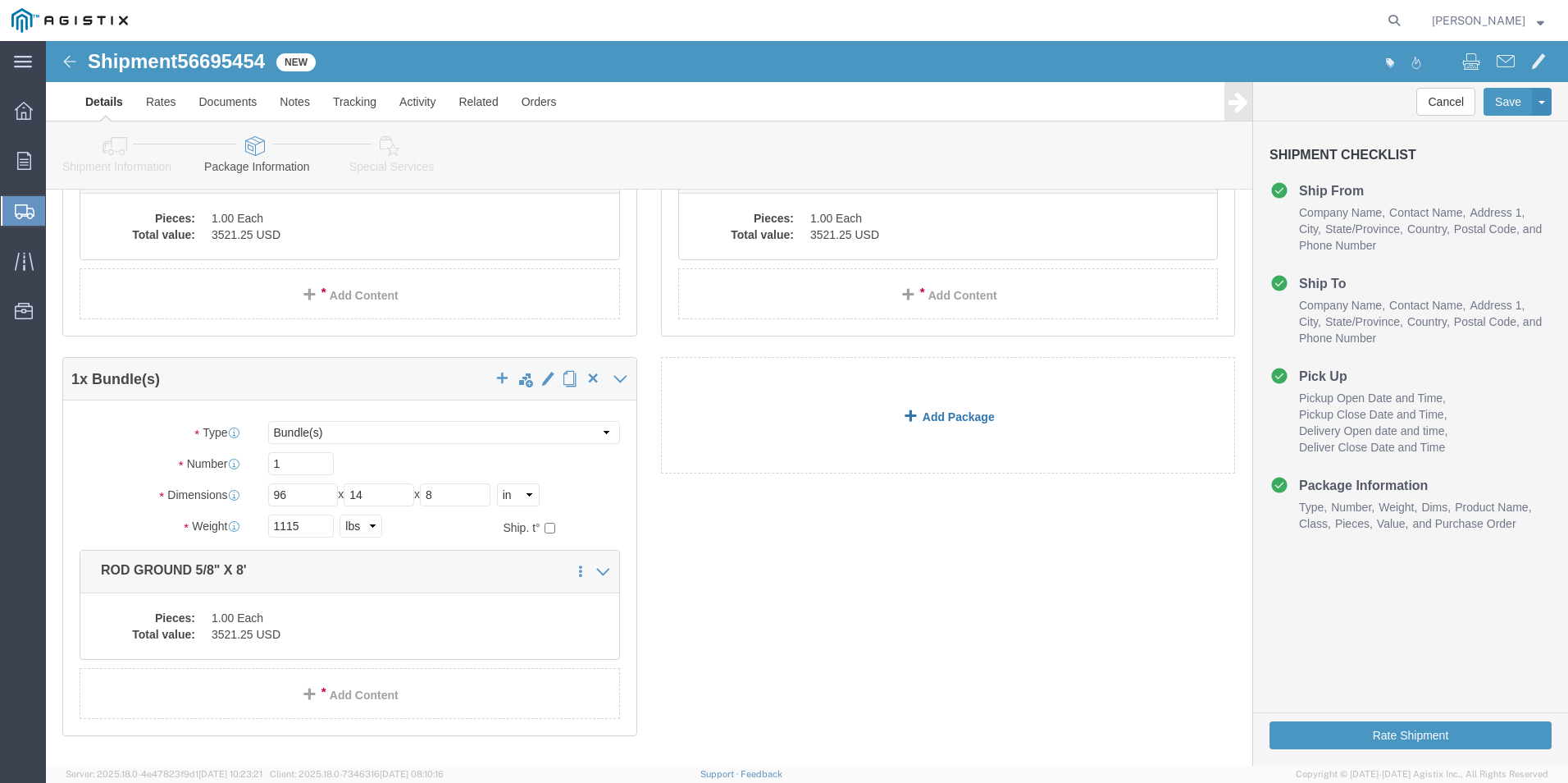
click link "Add Package"
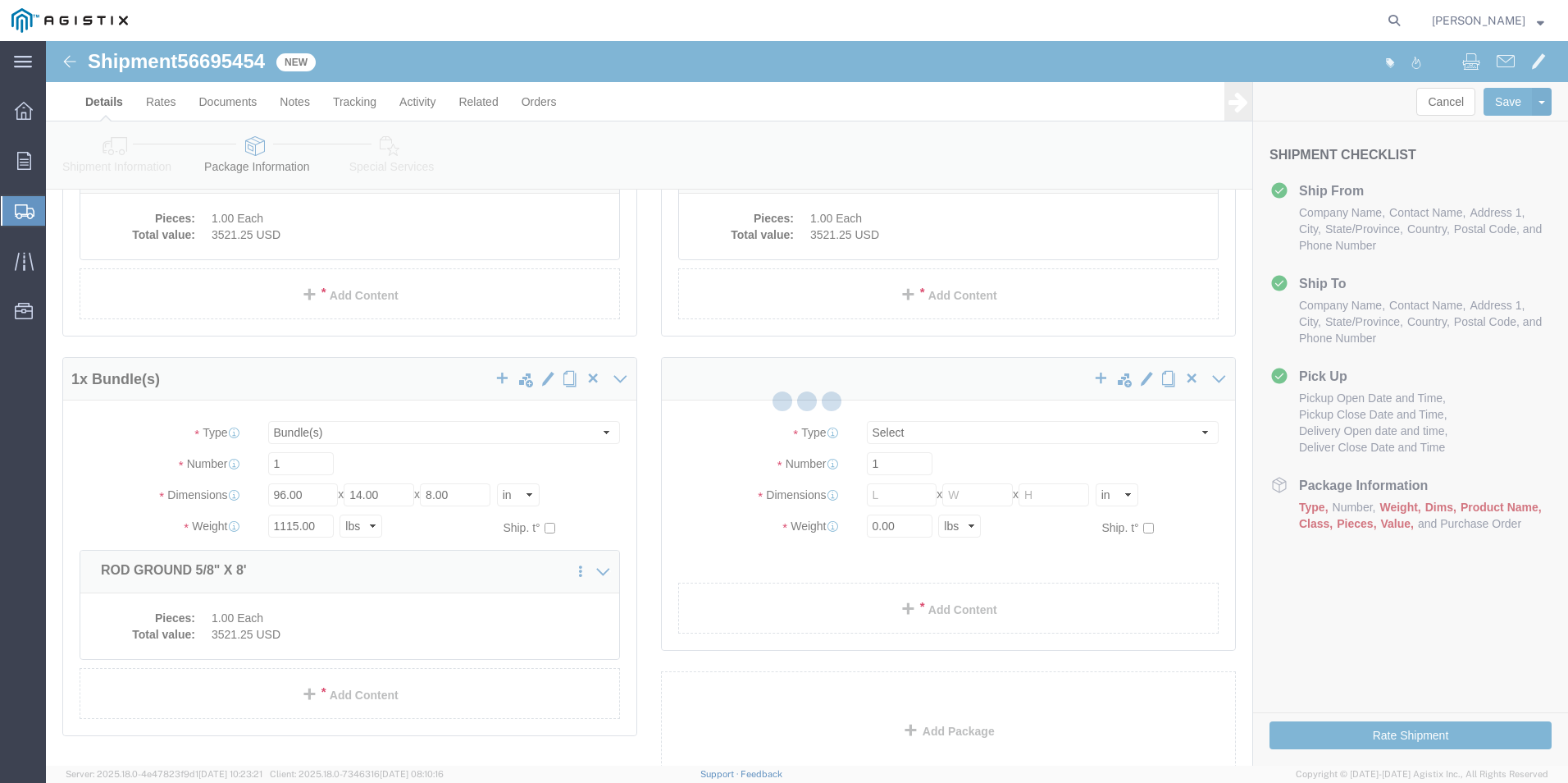
scroll to position [0, 0]
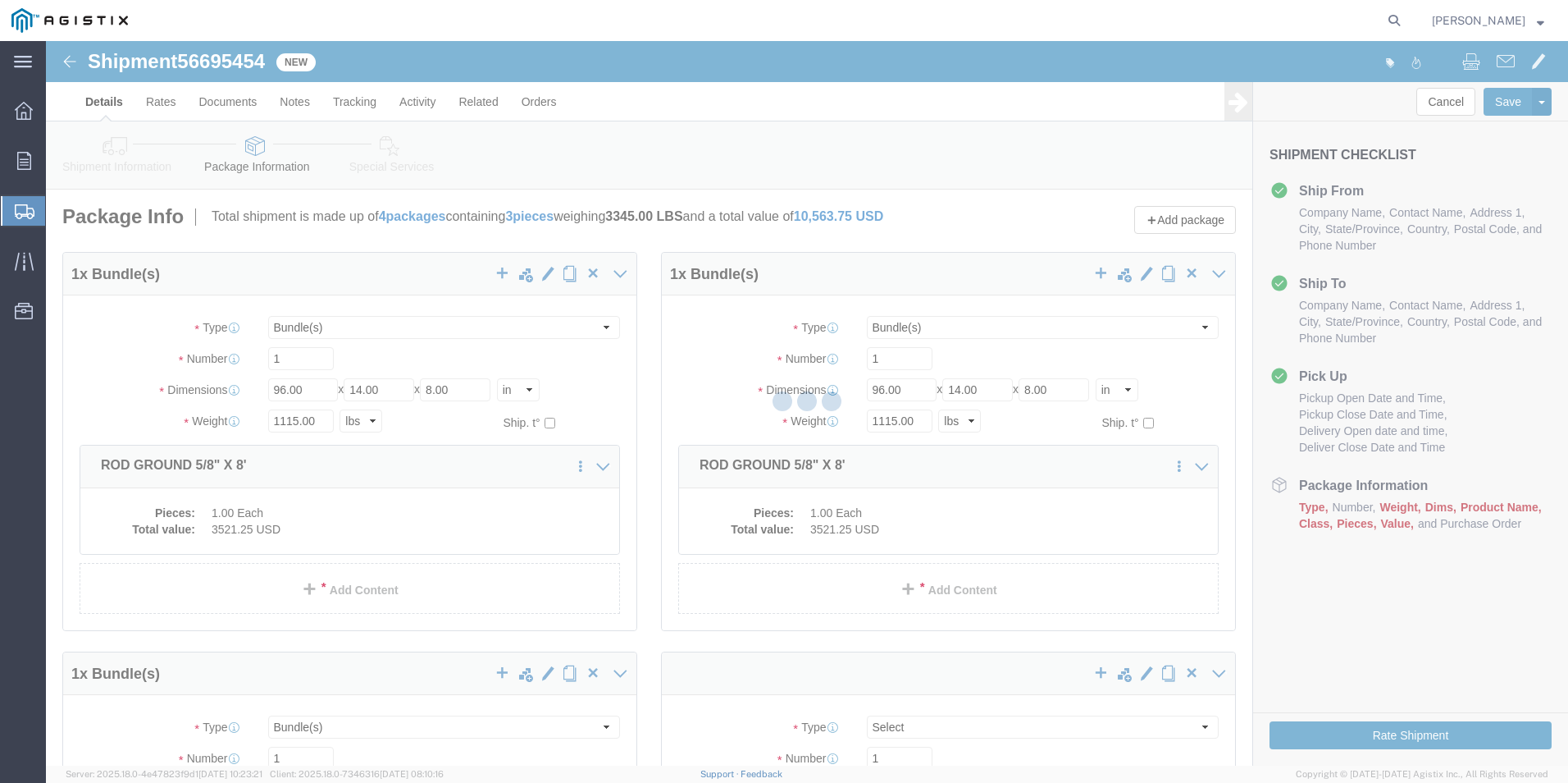
select select "BNDL"
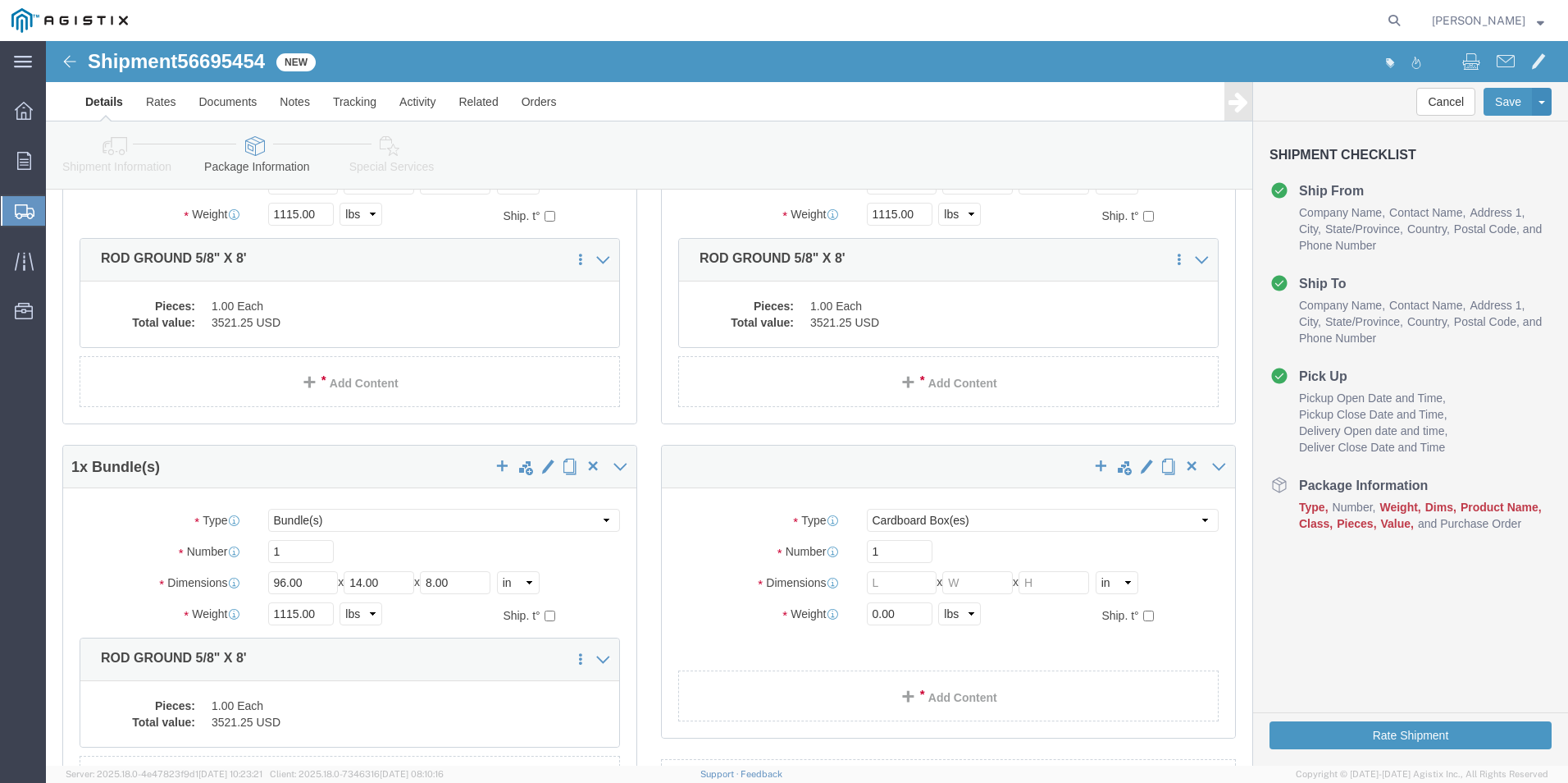
scroll to position [328, 0]
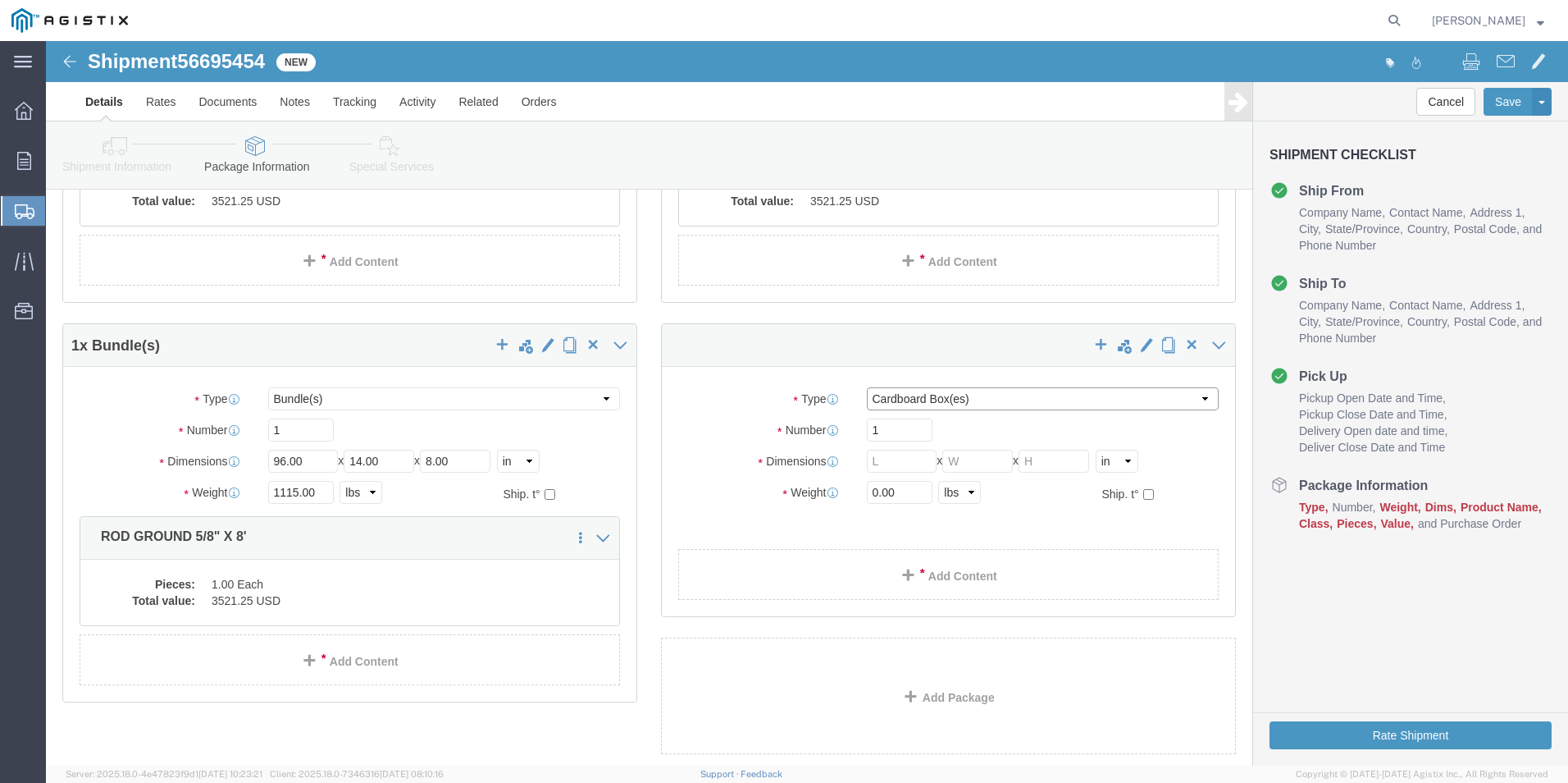
click select "Select Bulk Bundle(s) Cardboard Box(es) Carton(s) Crate(s) Drum(s) (Fiberboard)…"
select select "BNDL"
click select "Select Bulk Bundle(s) Cardboard Box(es) Carton(s) Crate(s) Drum(s) (Fiberboard)…"
click input "text"
type input "96"
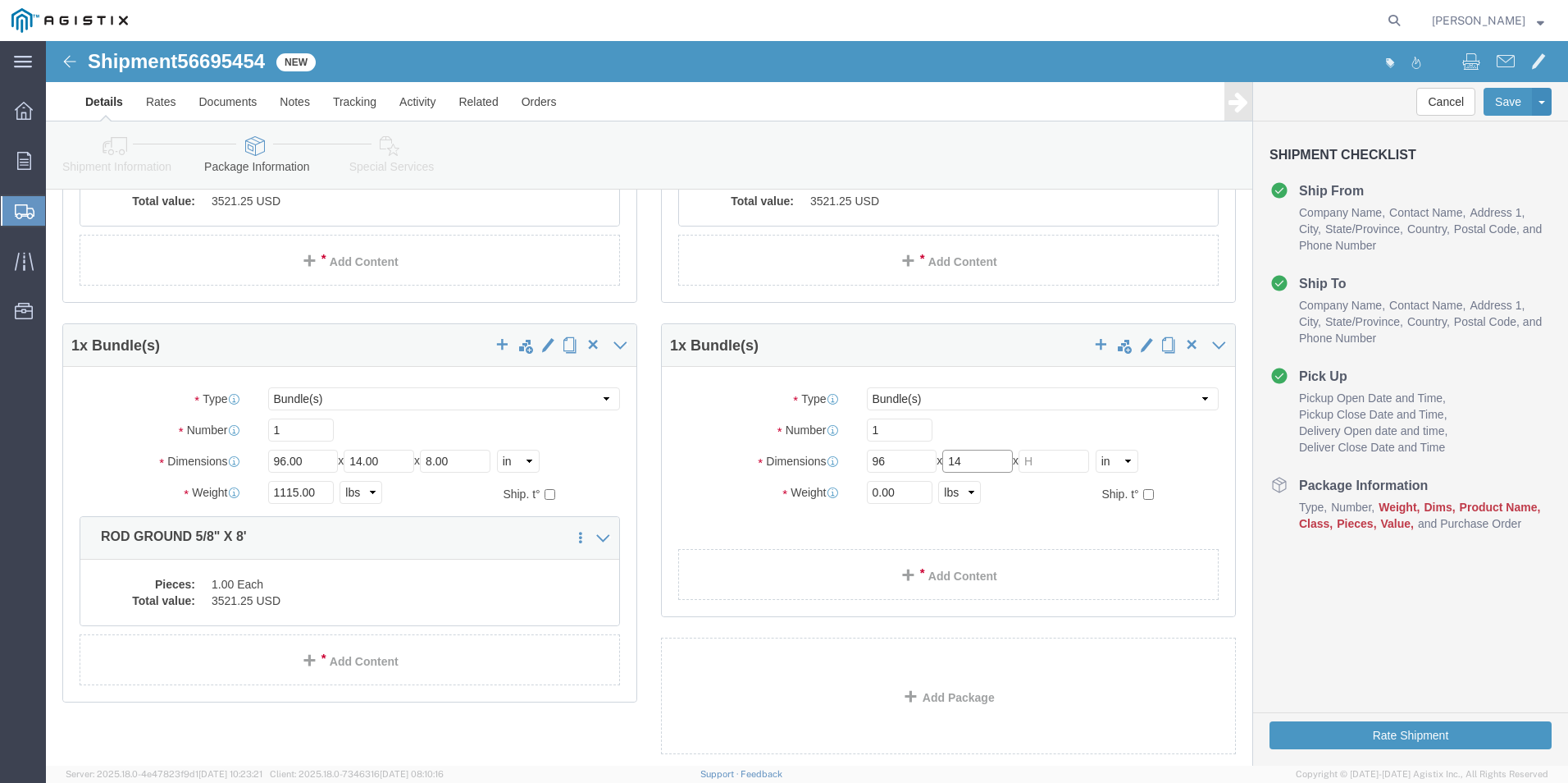
type input "14"
type input "8"
drag, startPoint x: 841, startPoint y: 451, endPoint x: 783, endPoint y: 452, distance: 58.0
click div "Weight 0.00 Select kgs lbs Ship. t°"
type input "1115"
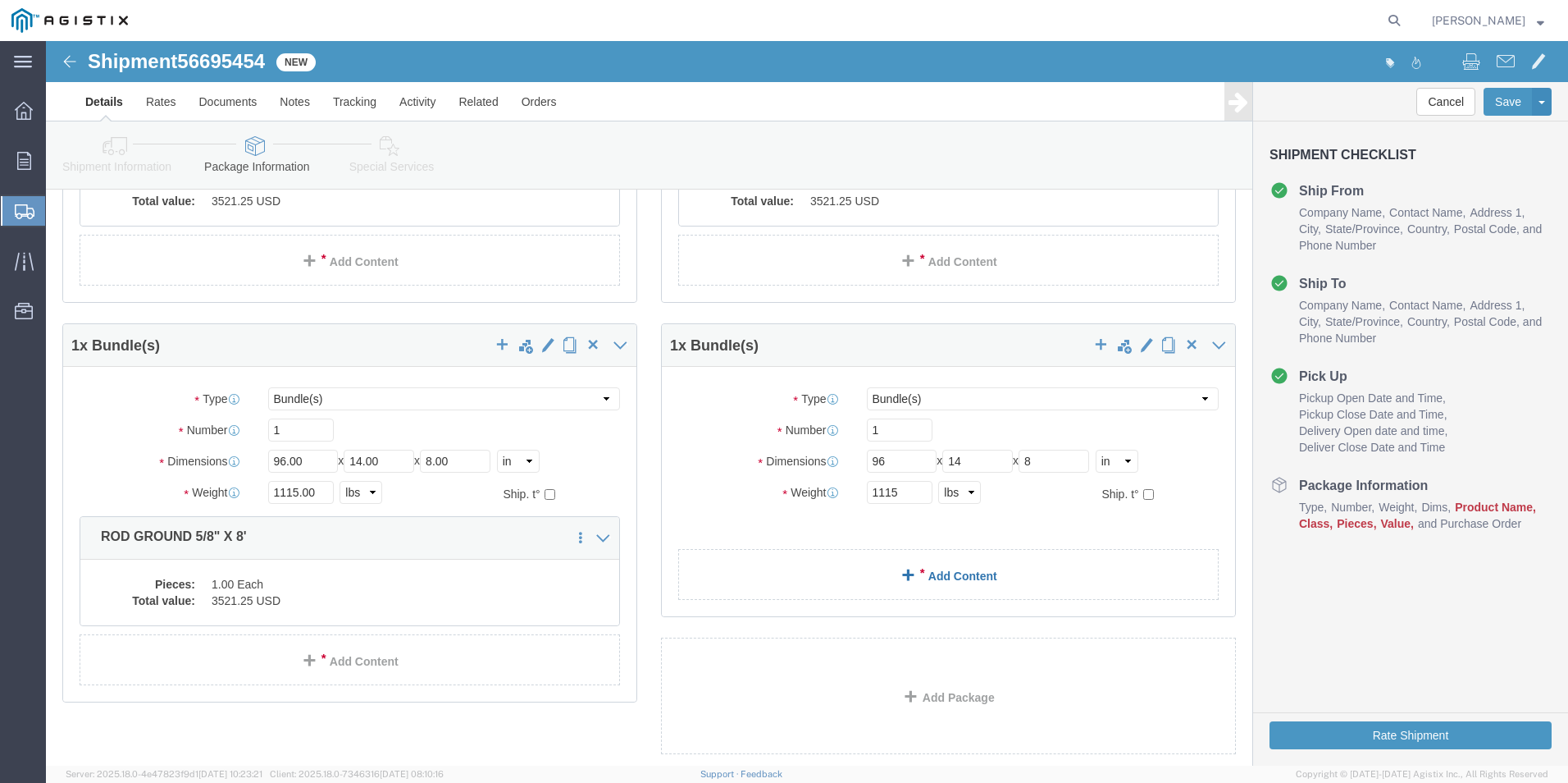
click link "Add Content"
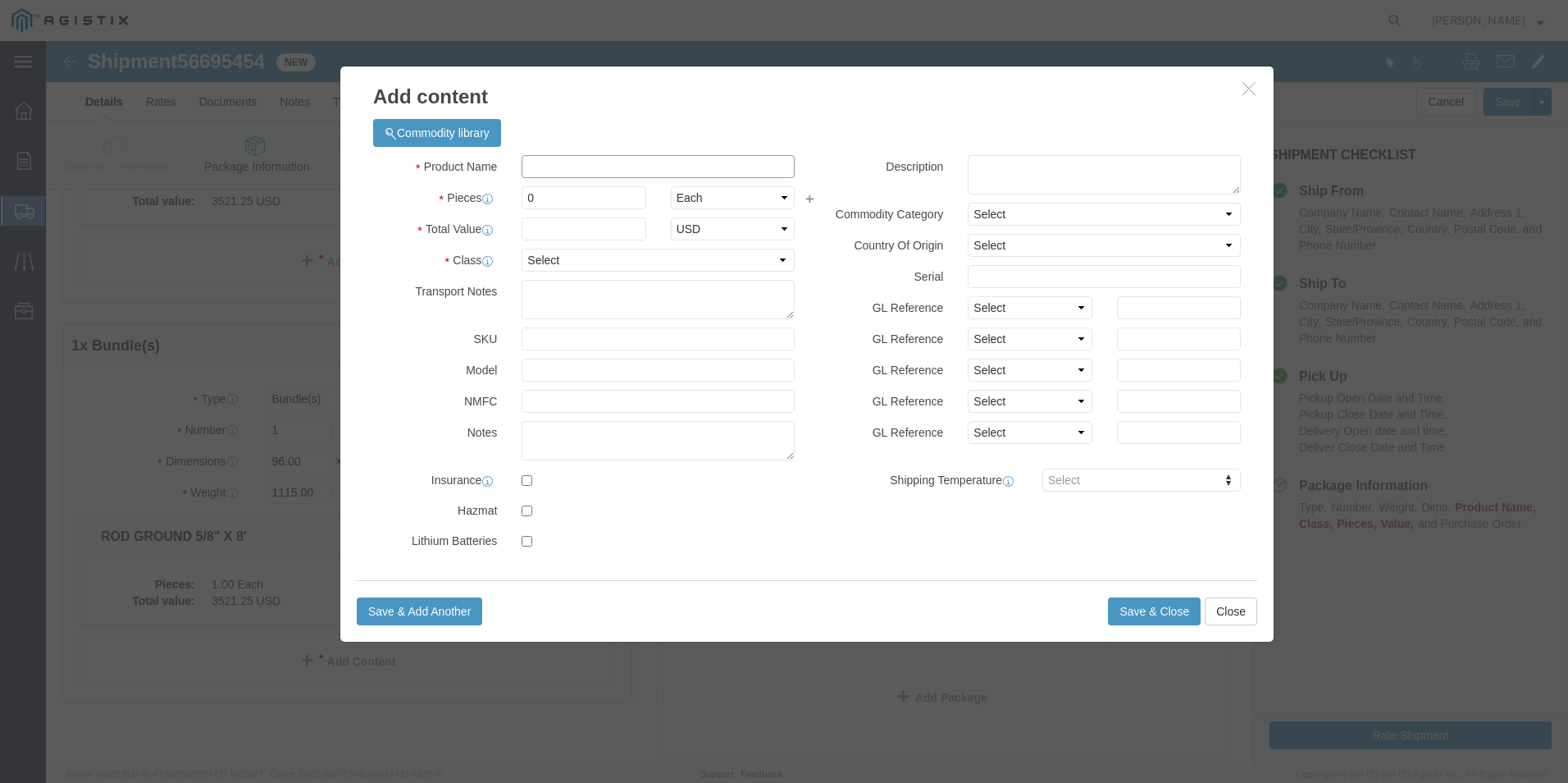
click input "text"
type input "ROD GROUND 5/8" X 8'"
type input "3521.25"
drag, startPoint x: 498, startPoint y: 146, endPoint x: 466, endPoint y: 159, distance: 34.5
click input "0"
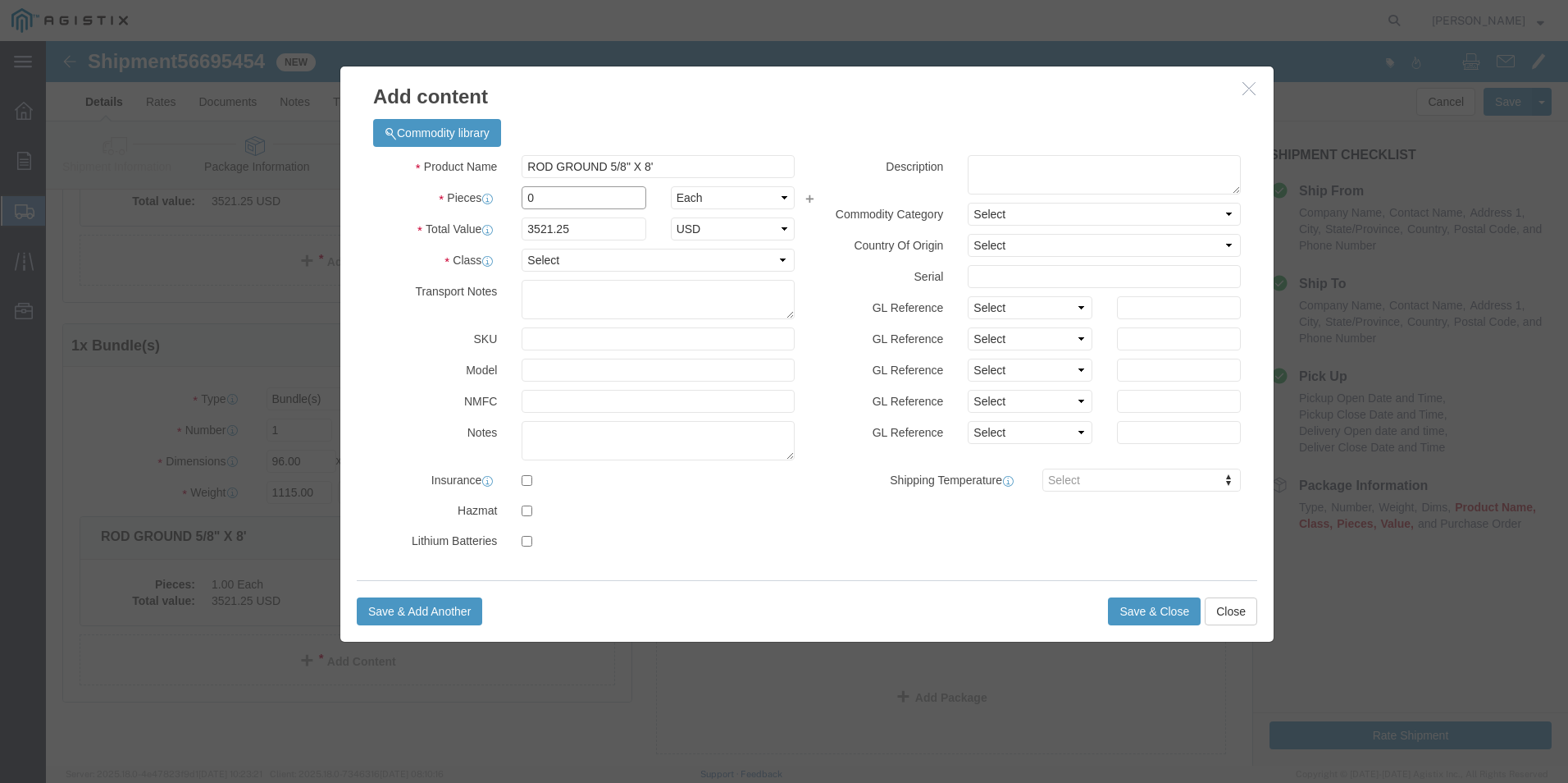
click input "0"
type input "1"
click div "Product Name ROD GROUND 5/8" X 8' Pieces 1 Select Bag Barrels 100Board Feet Bot…"
click select "Select 50 55 60 65 70 85 92.5 100 125 175 250 300 400"
select select "55"
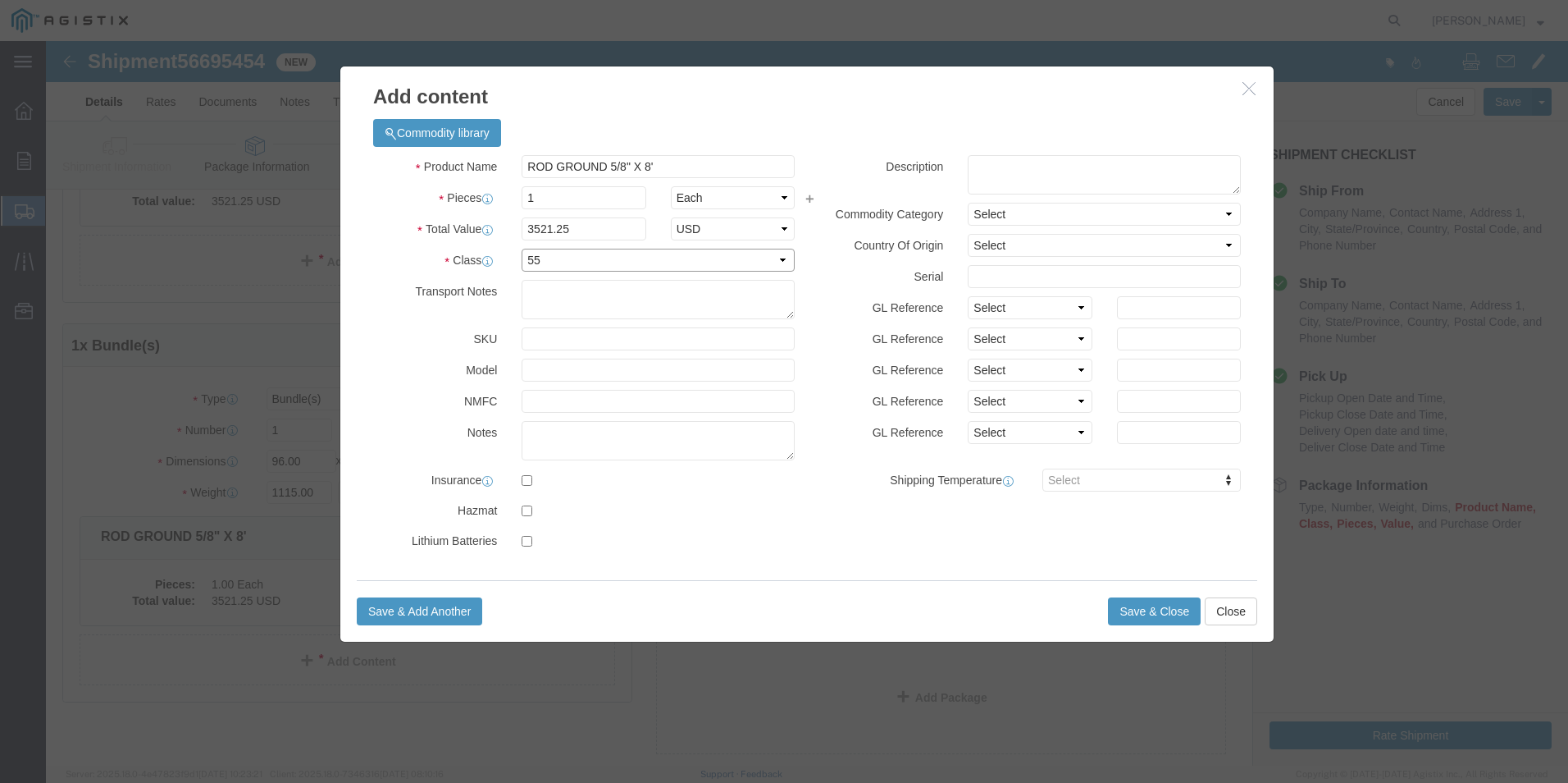
click select "Select 50 55 60 65 70 85 92.5 100 125 175 250 300 400"
click button "Save & Close"
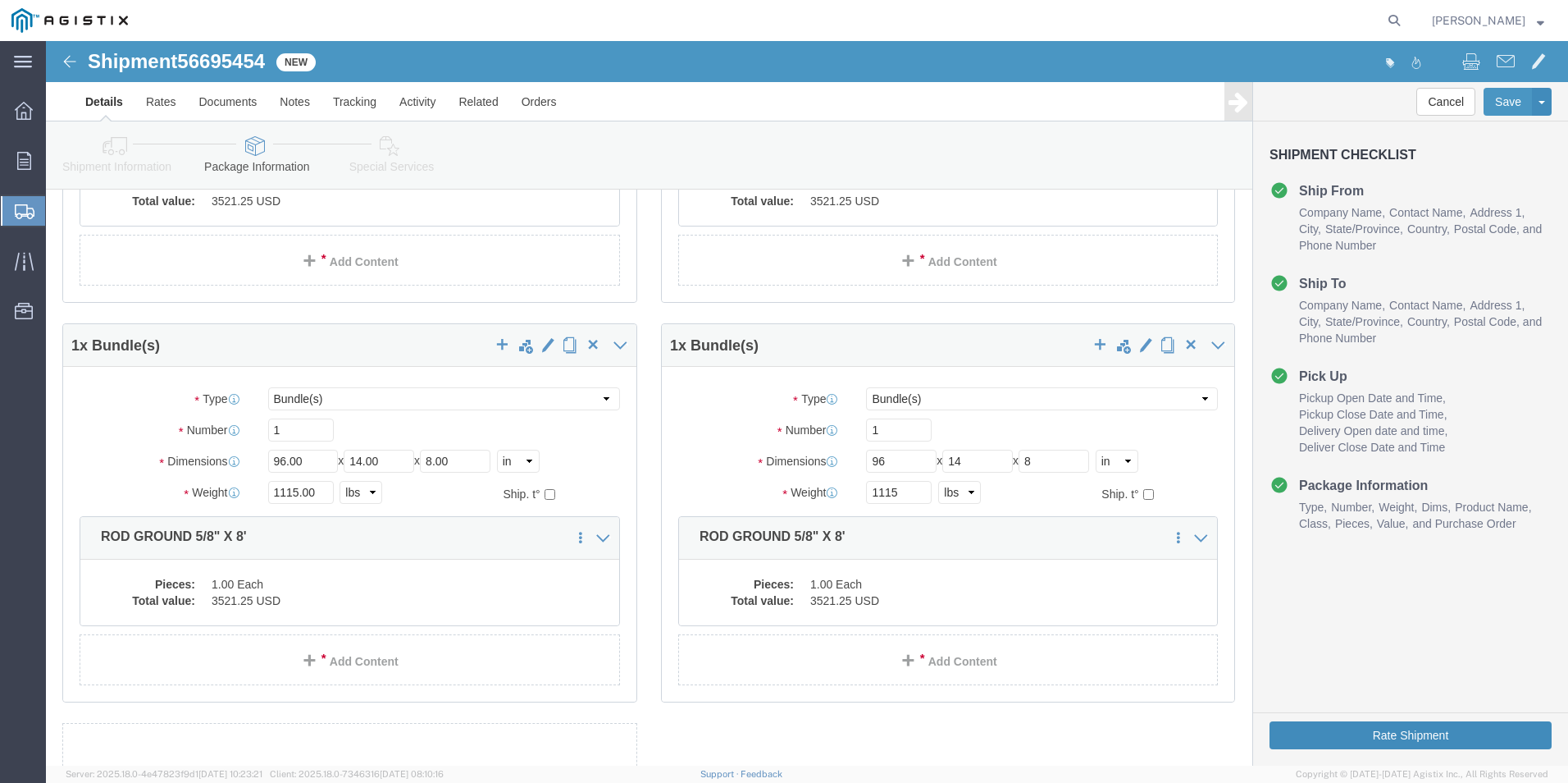
click button "Rate Shipment"
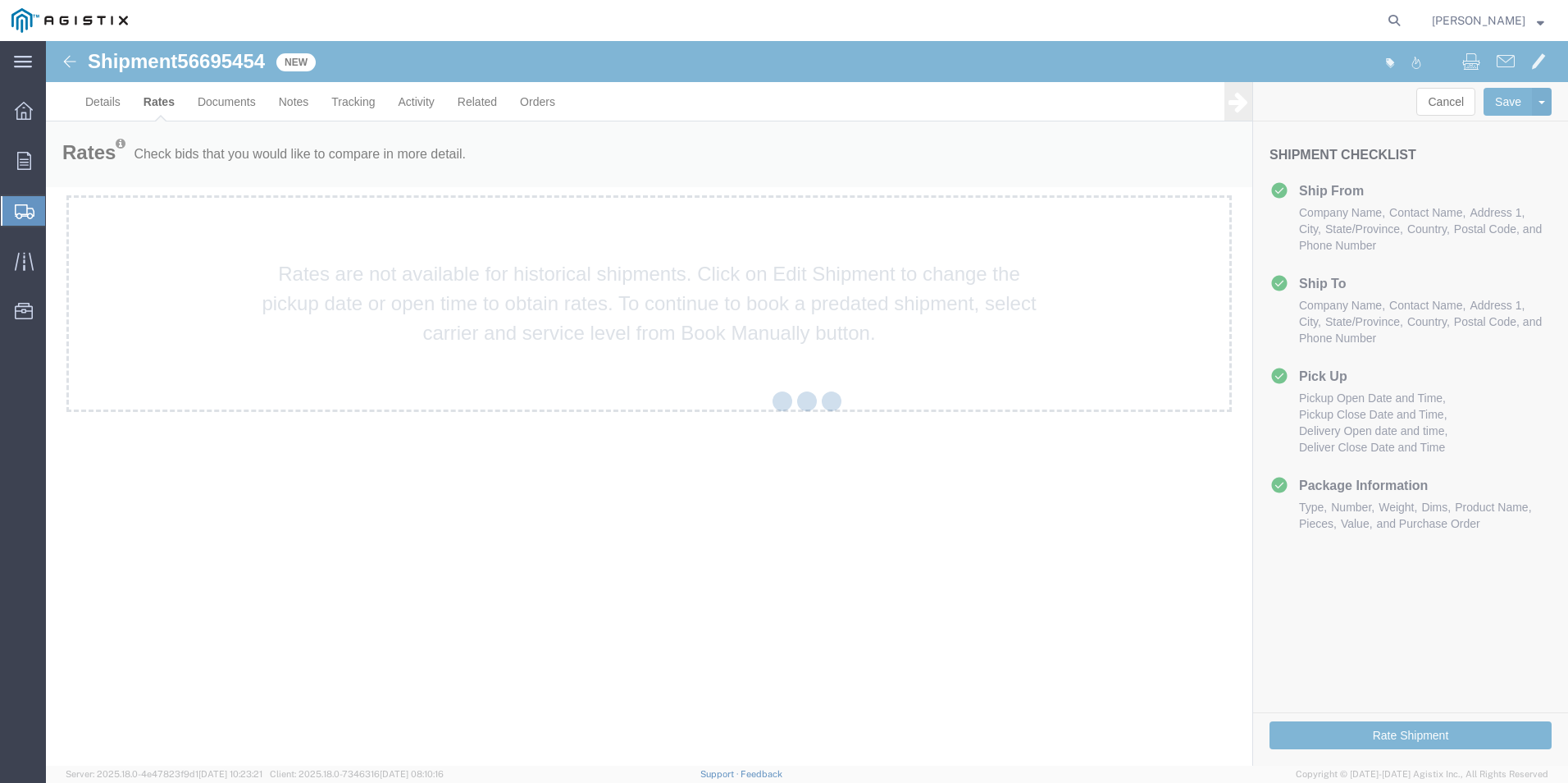
scroll to position [0, 0]
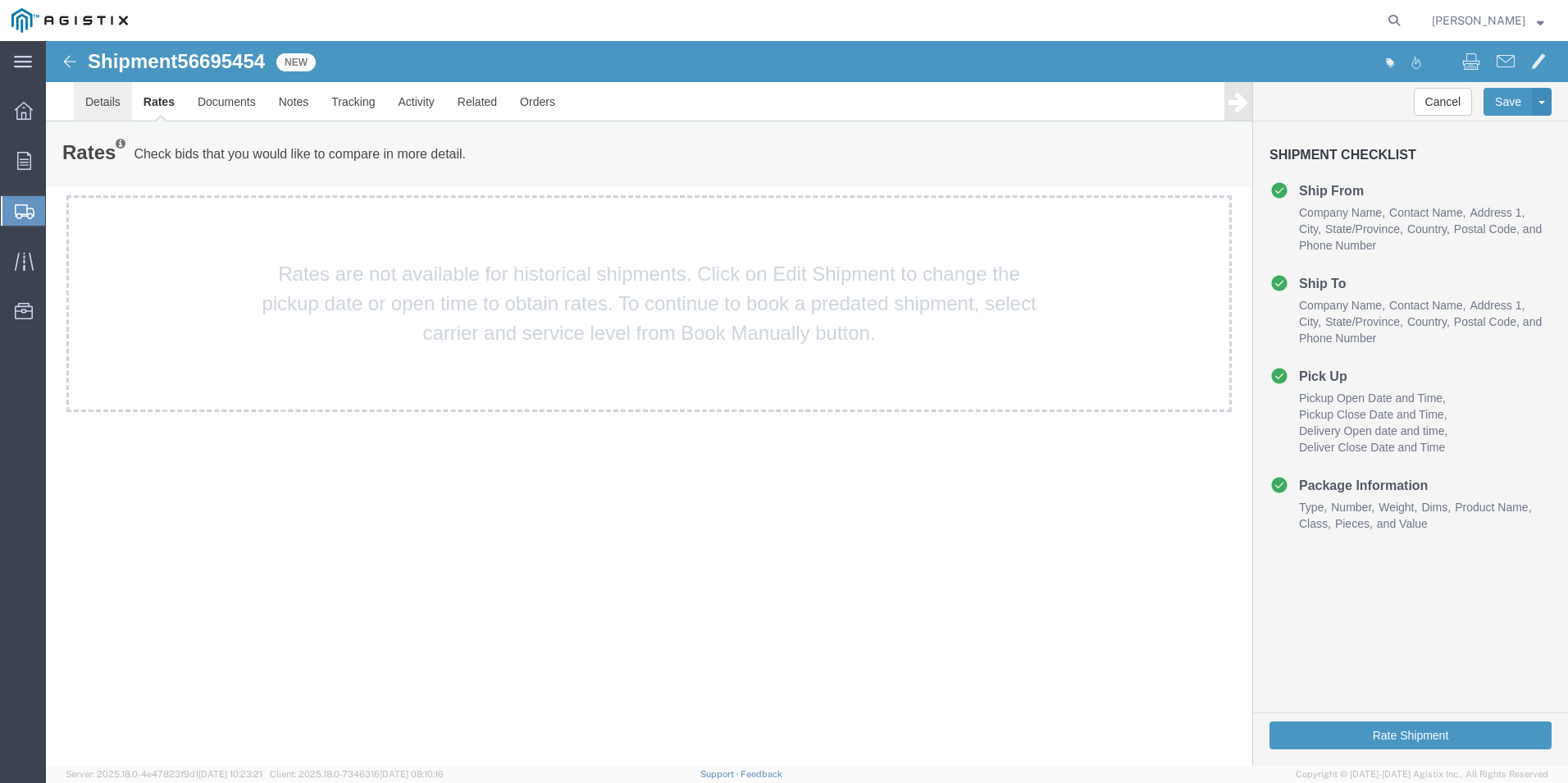
click at [103, 97] on link "Details" at bounding box center [103, 102] width 59 height 39
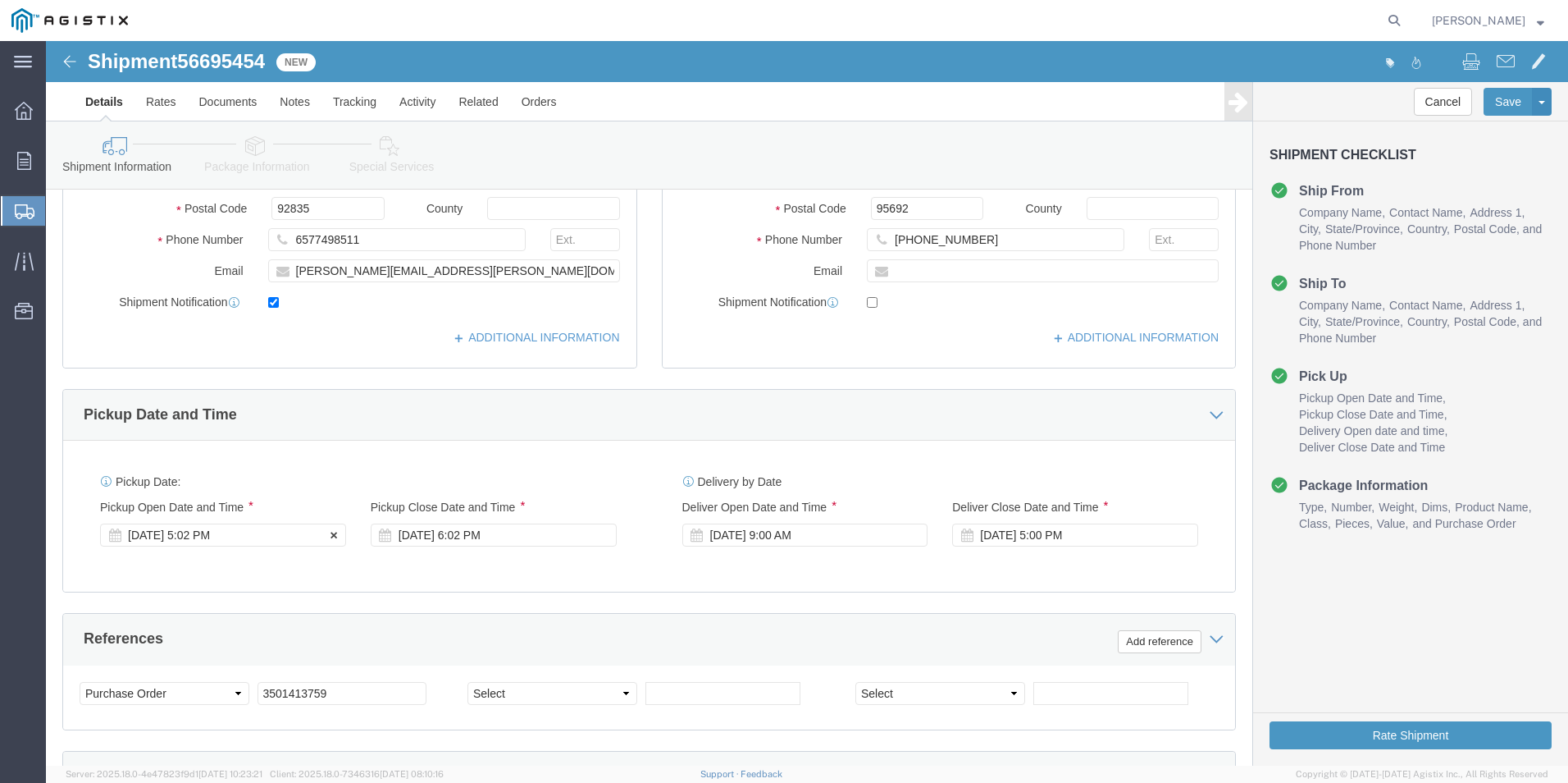
click div "[DATE] 5:02 PM"
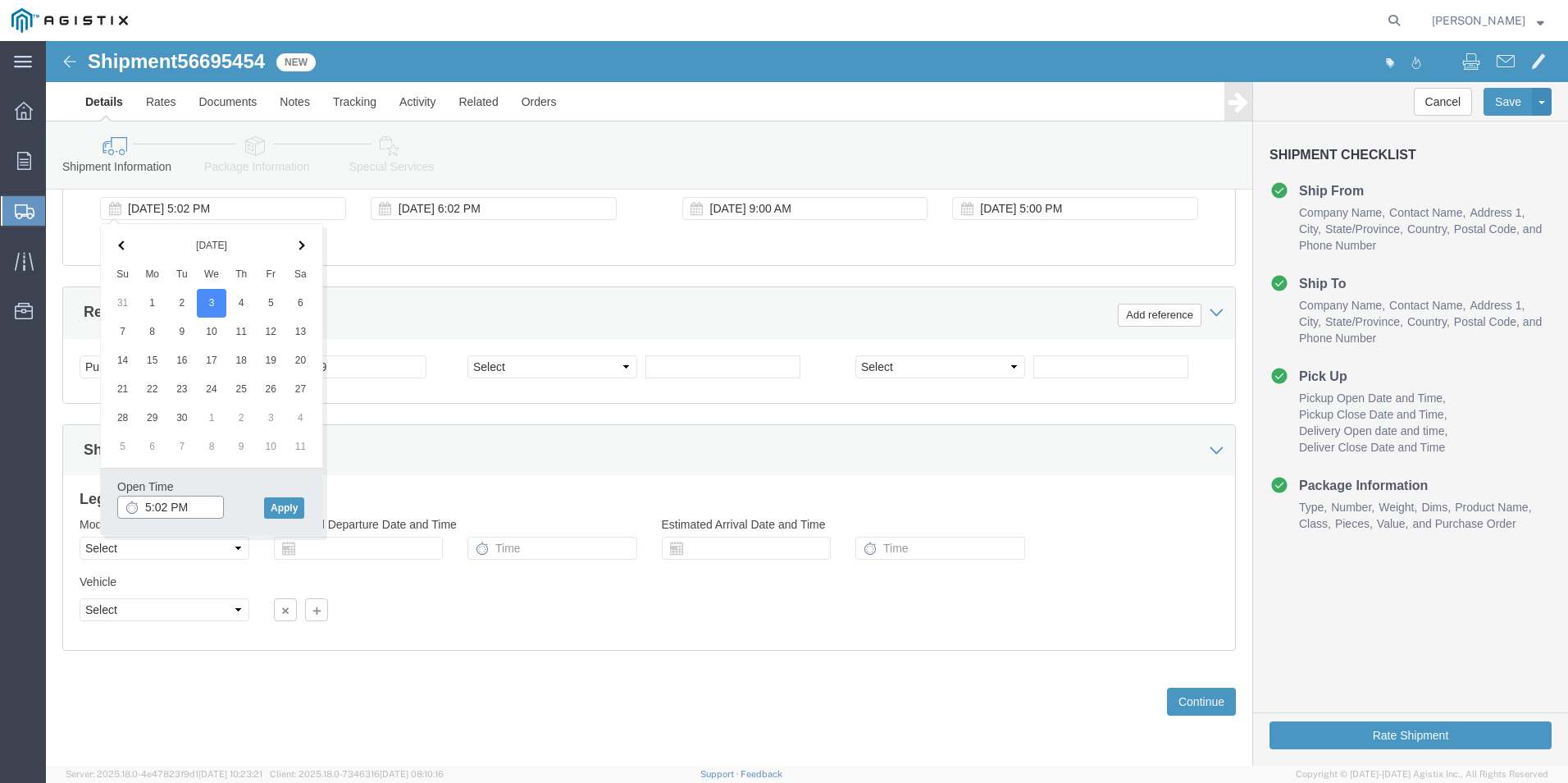
click input "5:02 PM"
click input "9:02 PM"
type input "9:02 AM"
click button "Apply"
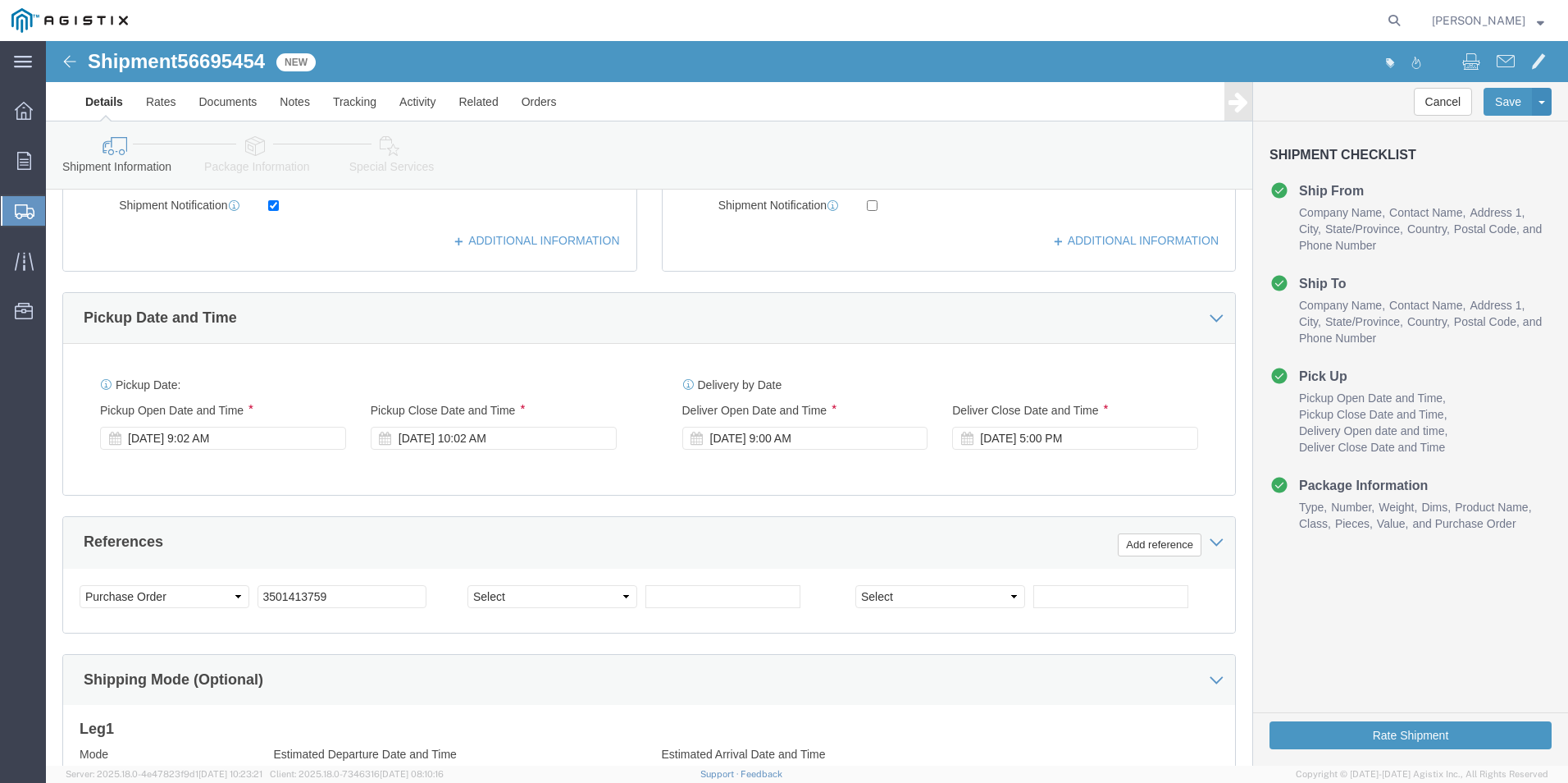
scroll to position [573, 0]
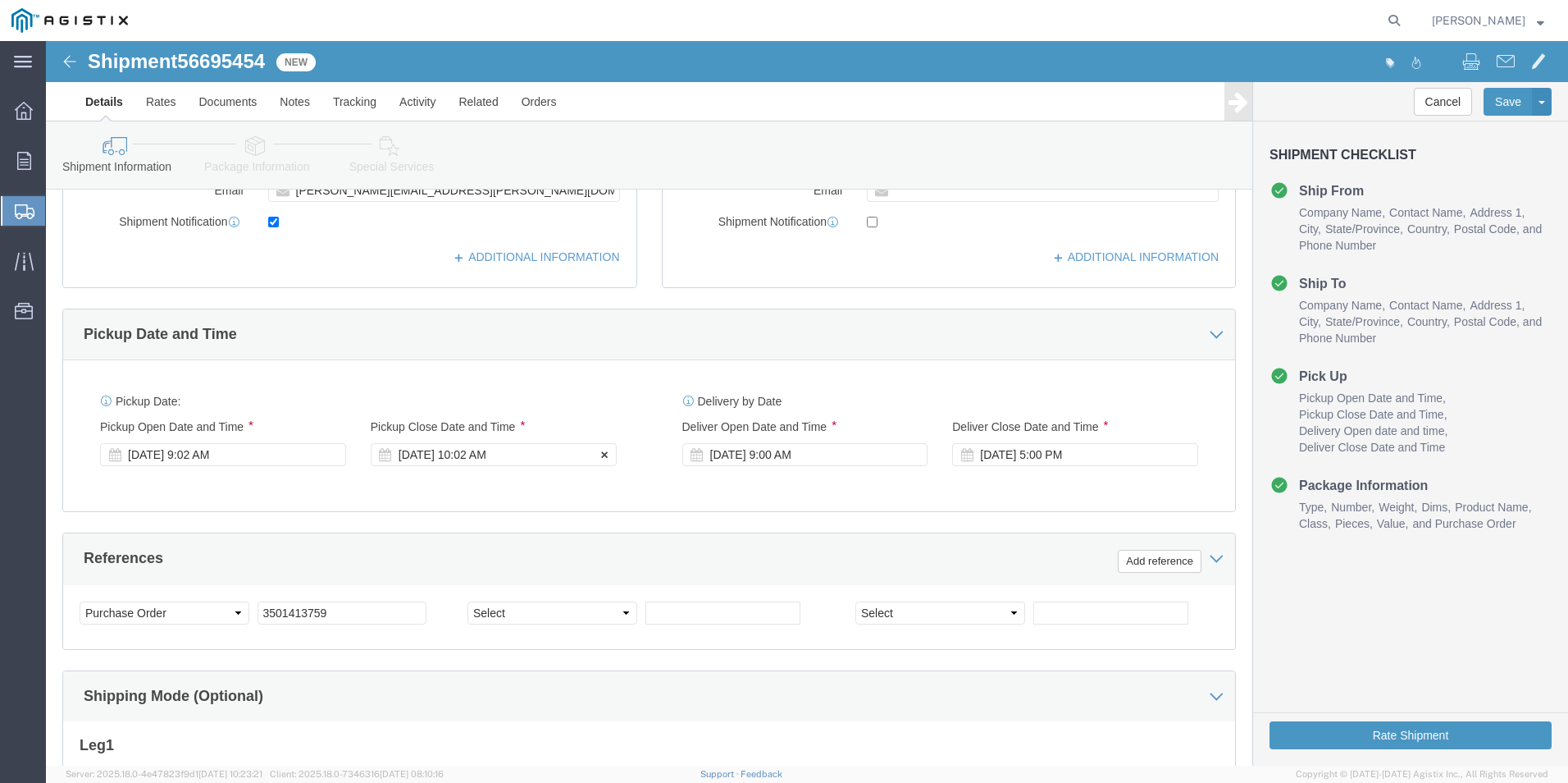
click div "[DATE] 10:02 AM"
type input "7:02 PM"
click button "Apply"
click button "Rate Shipment"
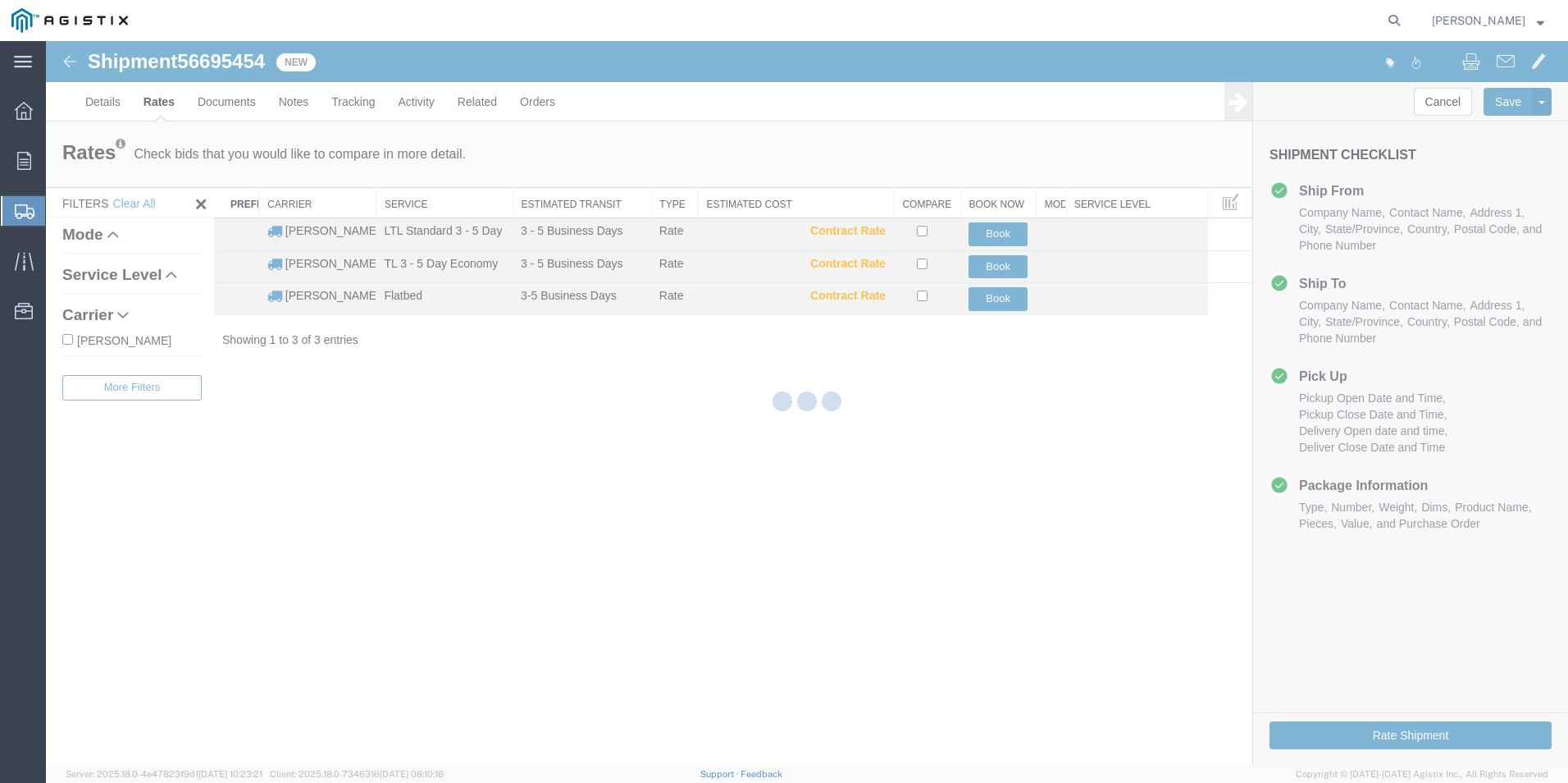
scroll to position [0, 0]
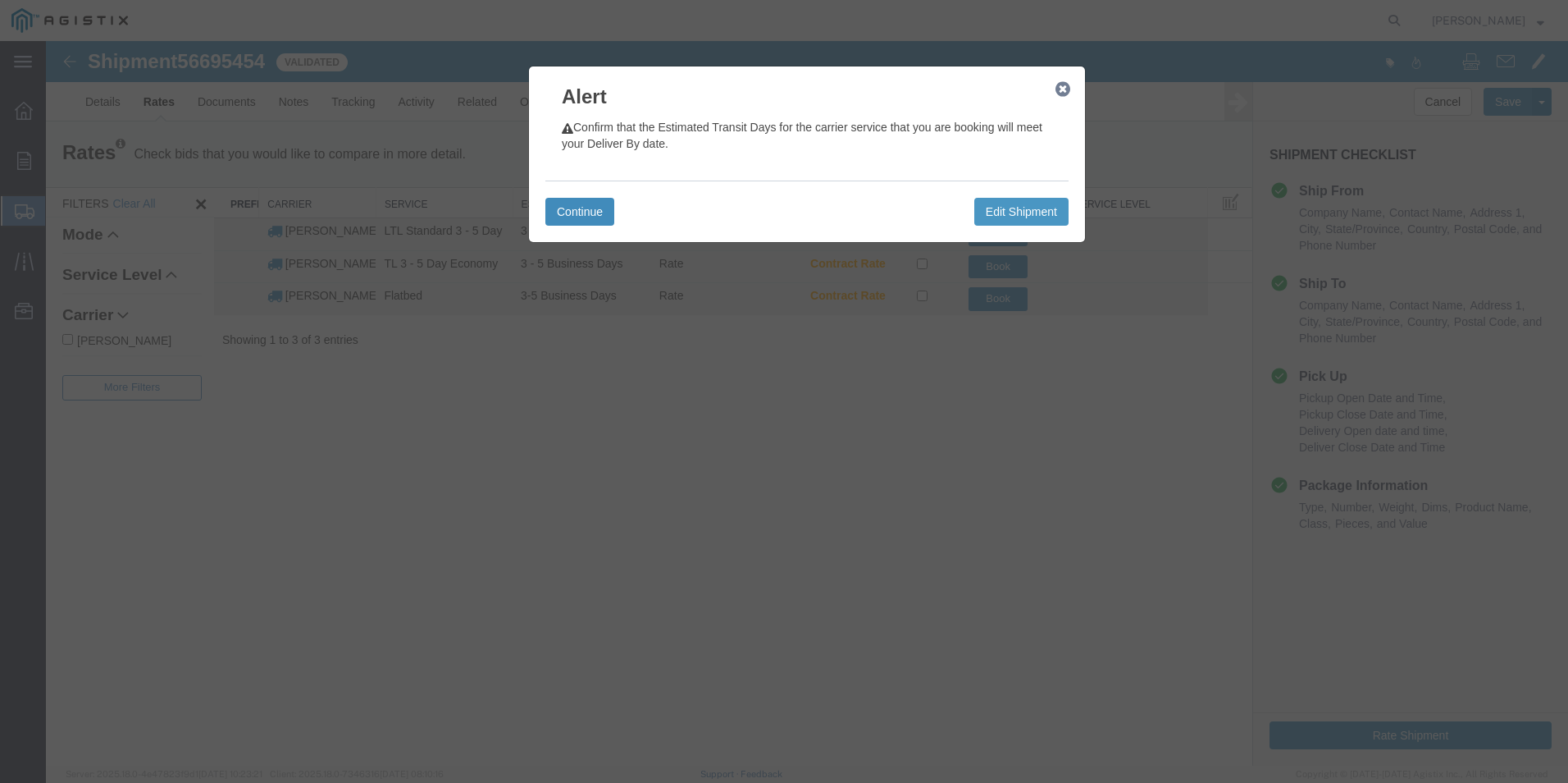
click at [580, 216] on button "Continue" at bounding box center [580, 212] width 69 height 28
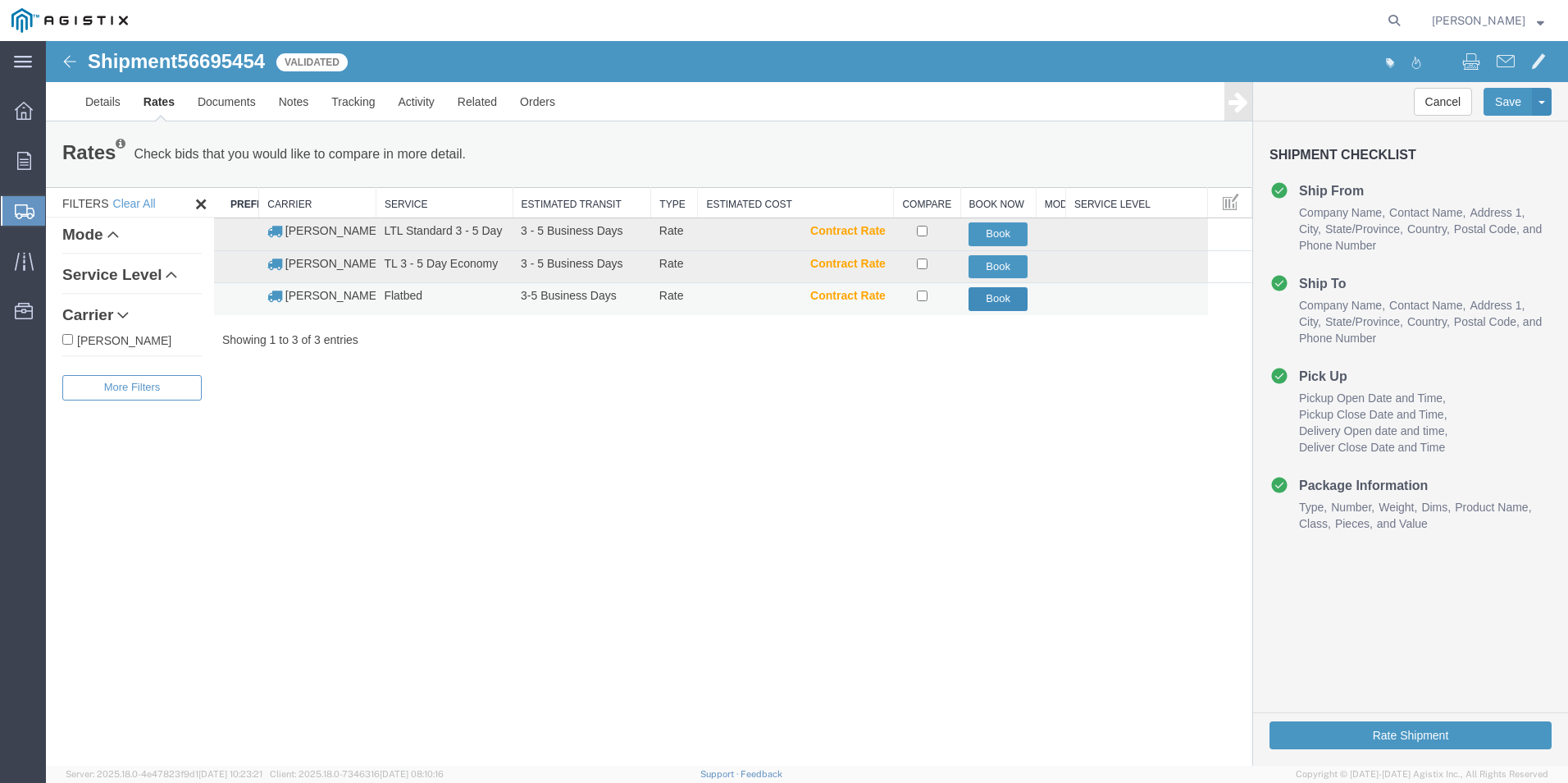
click at [1003, 305] on button "Book" at bounding box center [998, 299] width 59 height 24
